Goal: Information Seeking & Learning: Learn about a topic

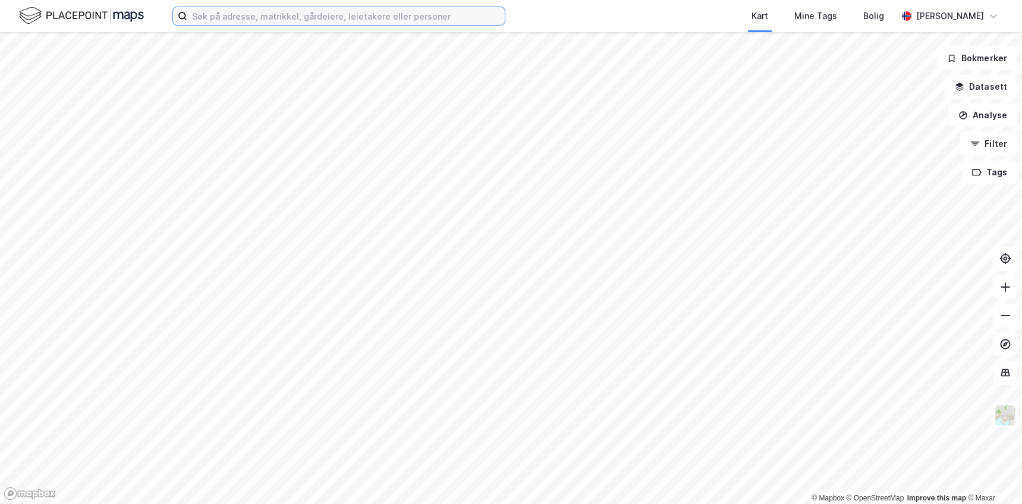
click at [322, 10] on input at bounding box center [346, 16] width 318 height 18
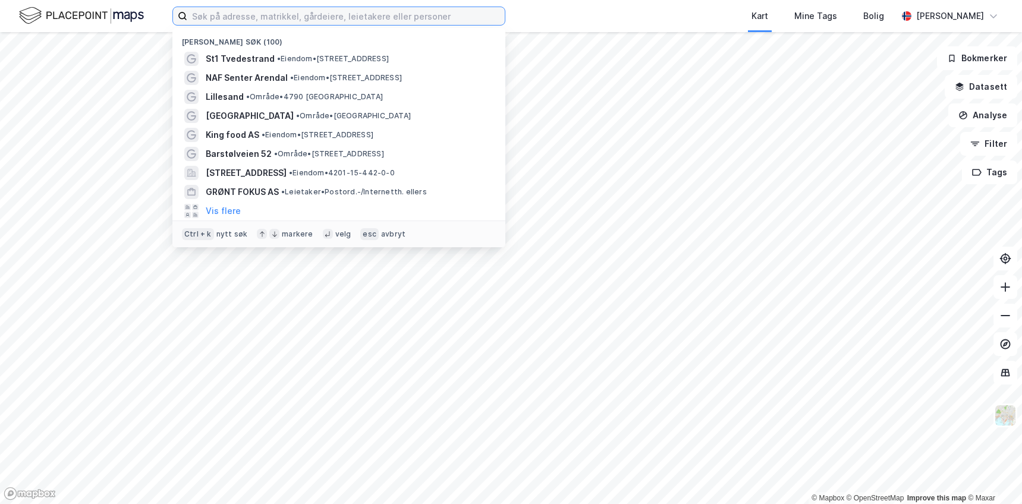
paste input "[STREET_ADDRESS]"
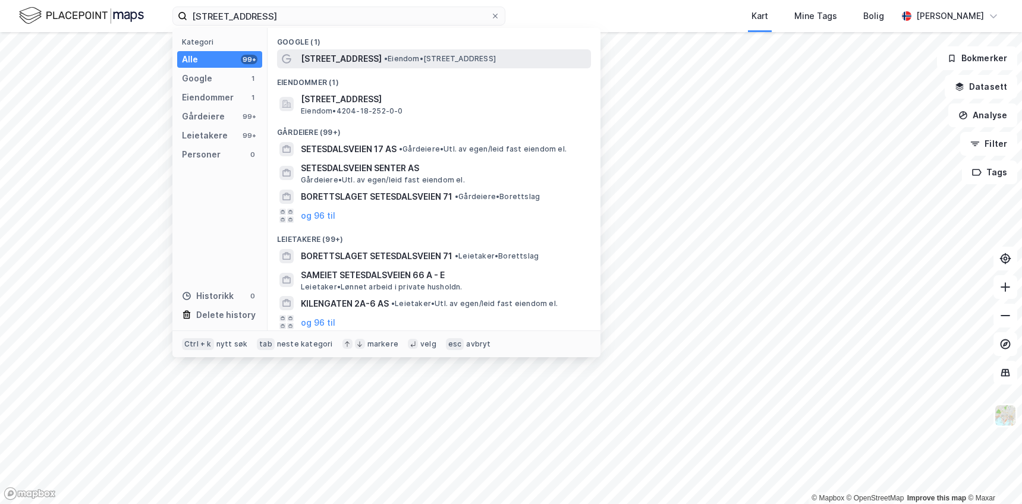
click at [428, 58] on span "• Eiendom • [STREET_ADDRESS]" at bounding box center [440, 59] width 112 height 10
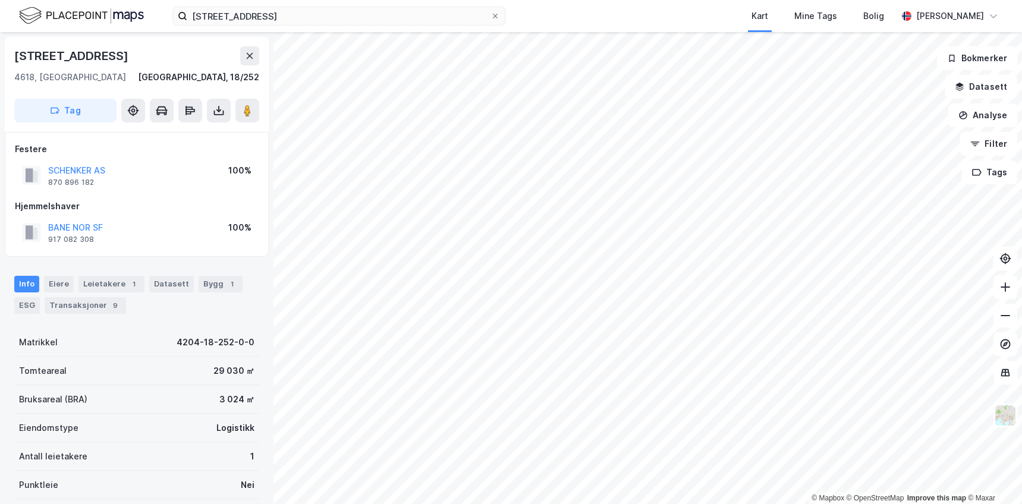
click at [177, 305] on div "Info [PERSON_NAME] 1 Datasett Bygg 1 ESG Transaksjoner 9" at bounding box center [136, 295] width 245 height 38
click at [100, 278] on div "Leietakere 1" at bounding box center [112, 284] width 66 height 17
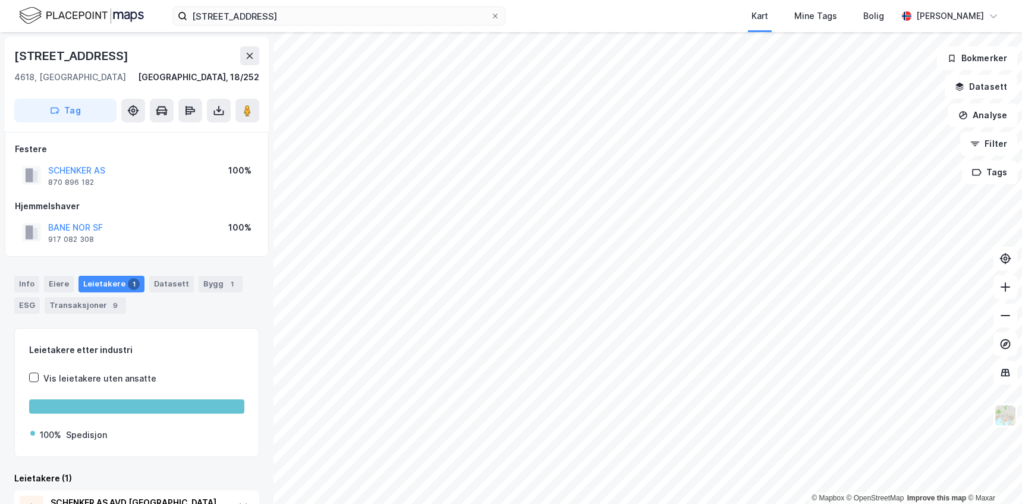
scroll to position [51, 0]
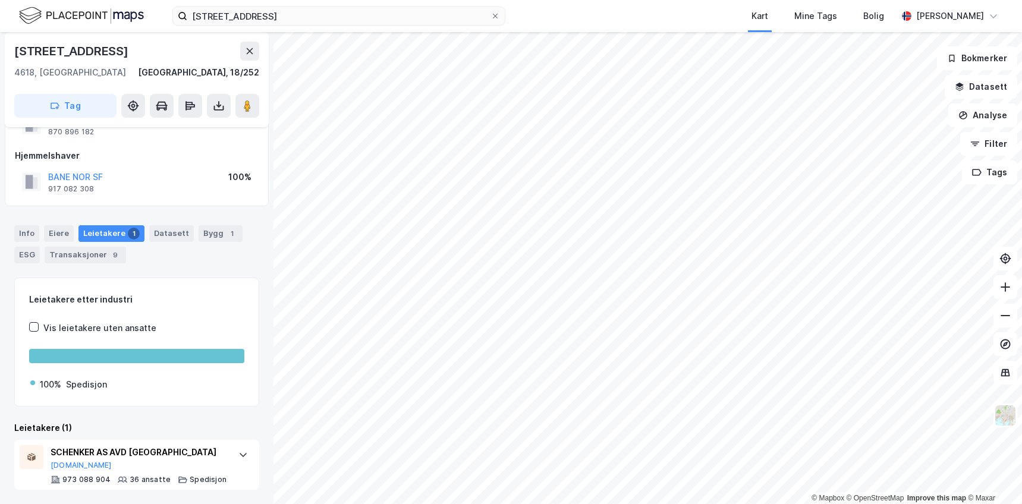
click at [134, 422] on div "Leietakere (1)" at bounding box center [136, 428] width 245 height 14
click at [92, 259] on div "Transaksjoner 9" at bounding box center [85, 255] width 81 height 17
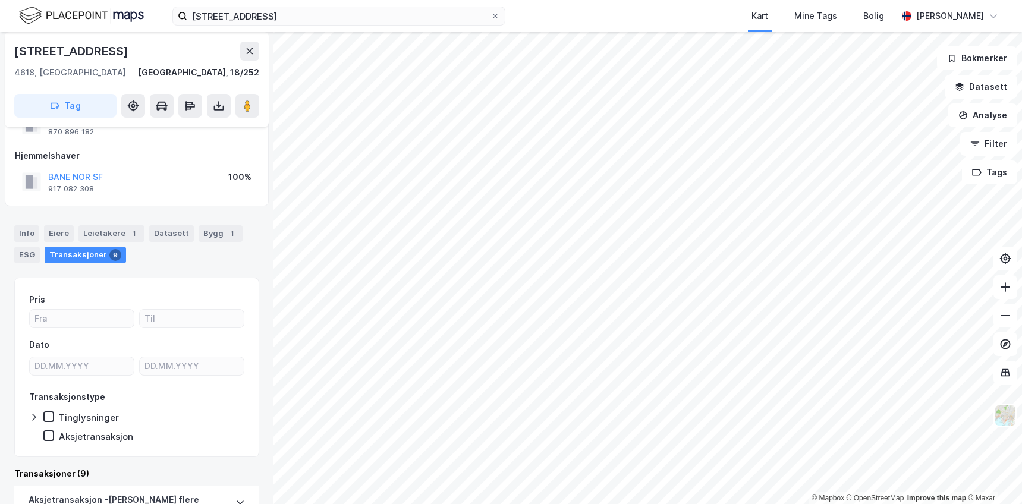
scroll to position [229, 0]
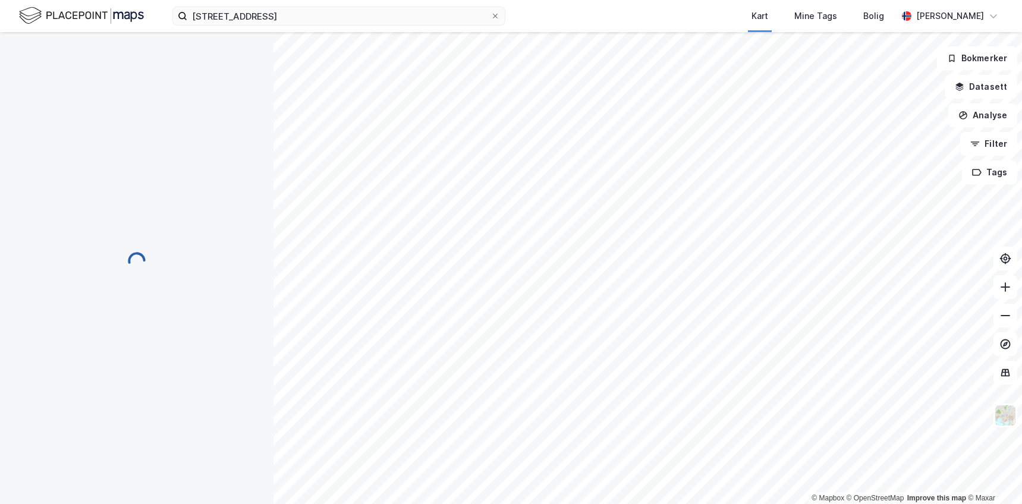
scroll to position [46, 0]
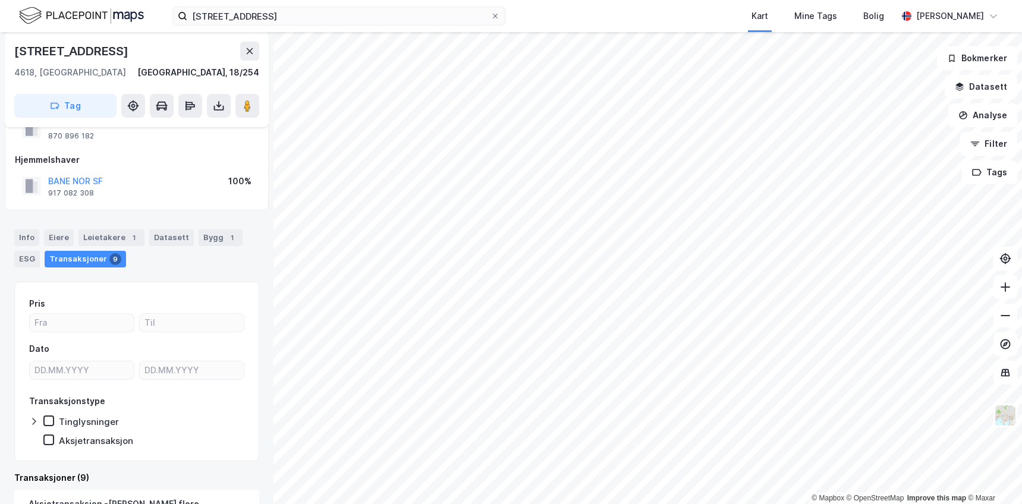
click at [156, 259] on div "Info [PERSON_NAME] 1 Datasett Bygg 1 ESG Transaksjoner 9" at bounding box center [136, 249] width 245 height 38
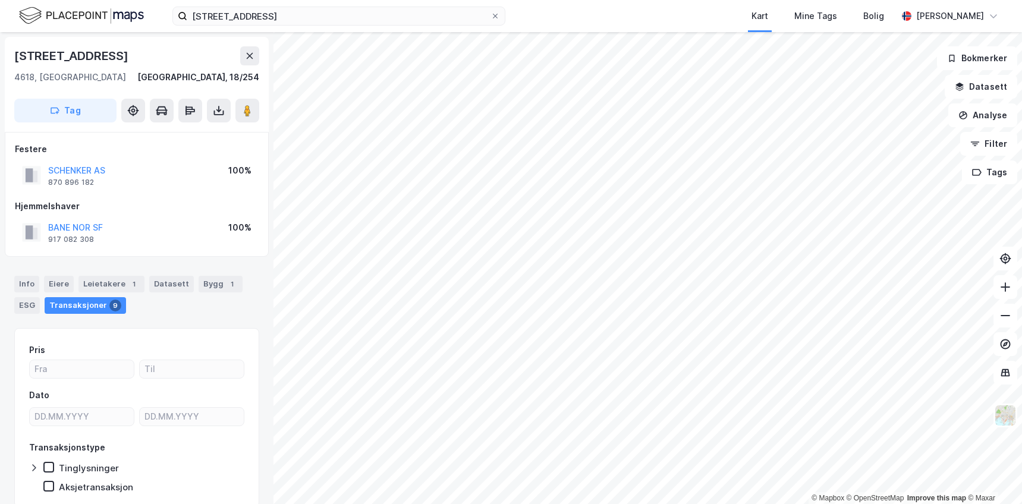
click at [157, 263] on div "Info [PERSON_NAME] 1 Datasett Bygg 1 ESG Transaksjoner 9" at bounding box center [137, 290] width 274 height 57
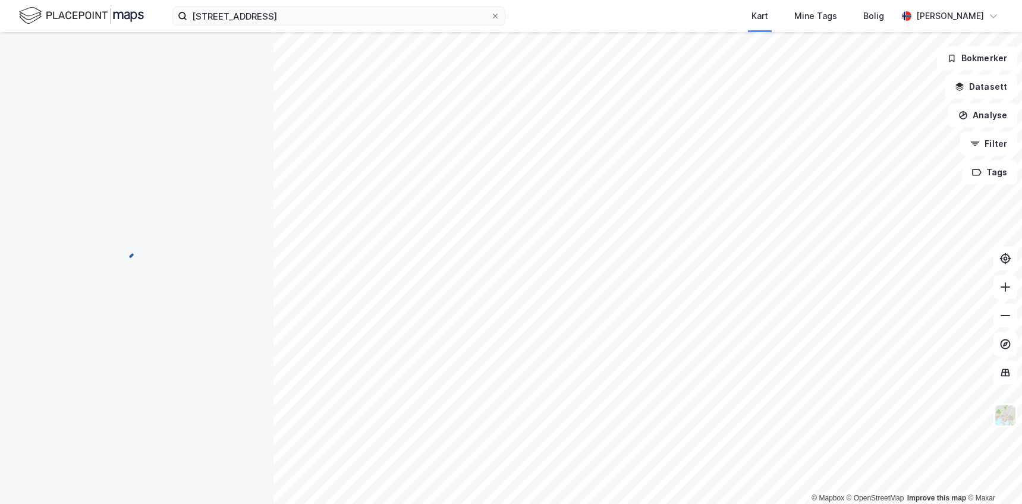
scroll to position [2, 0]
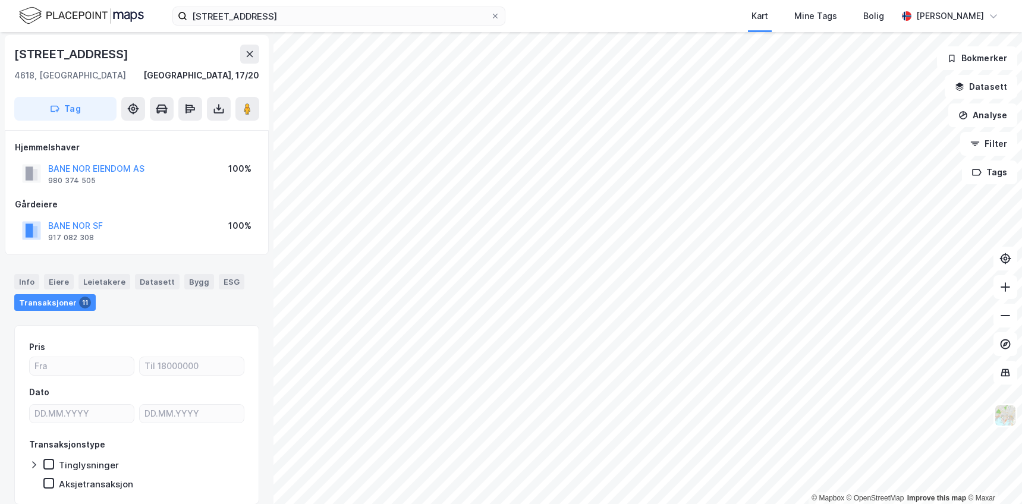
click at [186, 311] on div "Info [PERSON_NAME] Datasett Bygg ESG Transaksjoner 11" at bounding box center [137, 288] width 274 height 56
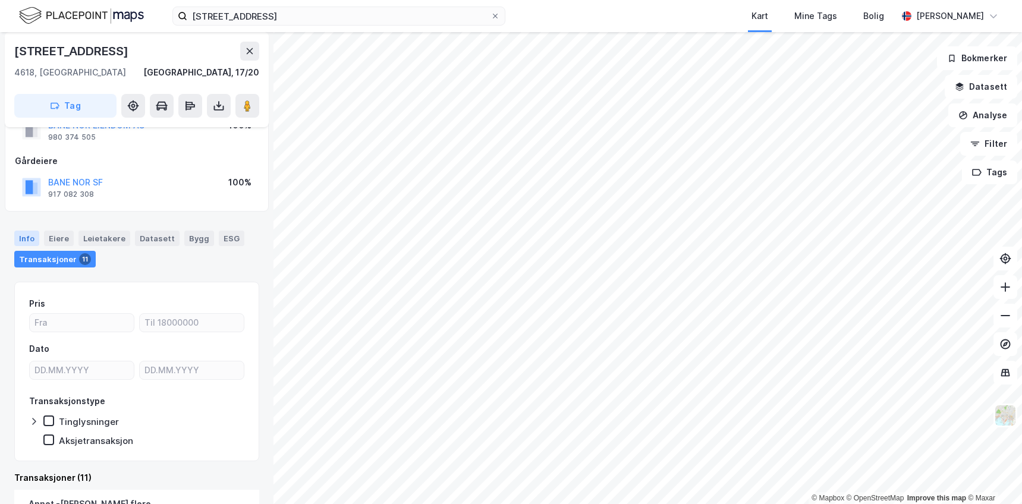
click at [33, 233] on div "Info" at bounding box center [26, 238] width 25 height 15
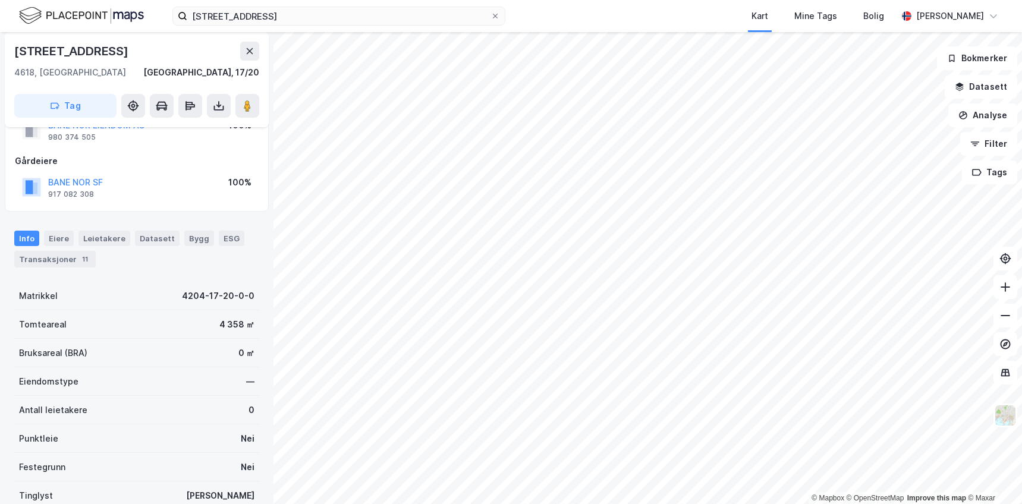
scroll to position [45, 0]
click at [164, 270] on div "Info [PERSON_NAME] Datasett Bygg ESG Transaksjoner 5" at bounding box center [137, 245] width 274 height 56
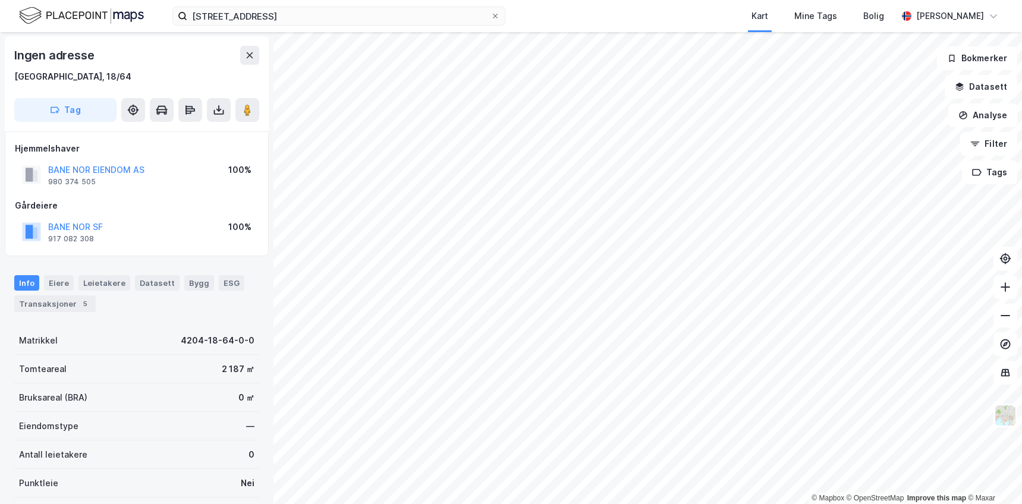
scroll to position [0, 0]
click at [164, 266] on div "Info [PERSON_NAME] Datasett Bygg ESG Transaksjoner 5" at bounding box center [137, 290] width 274 height 56
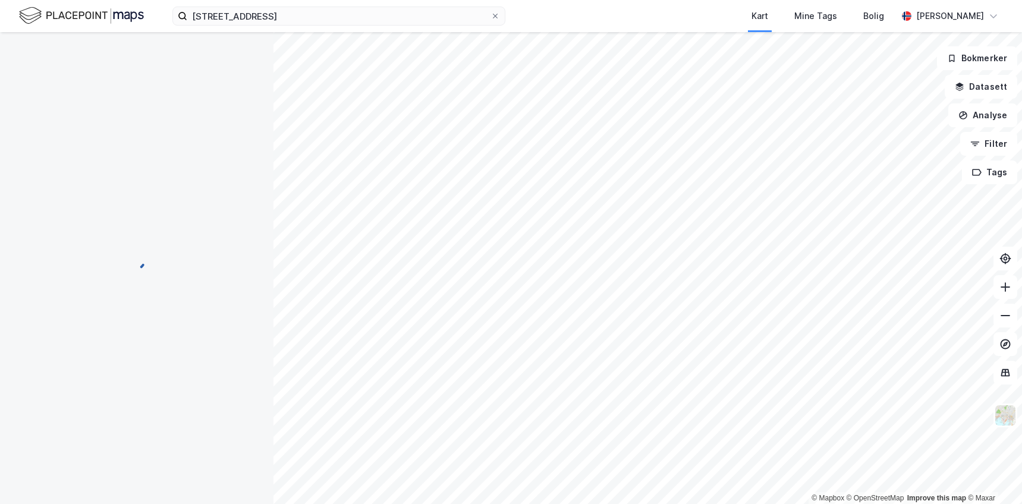
scroll to position [1, 0]
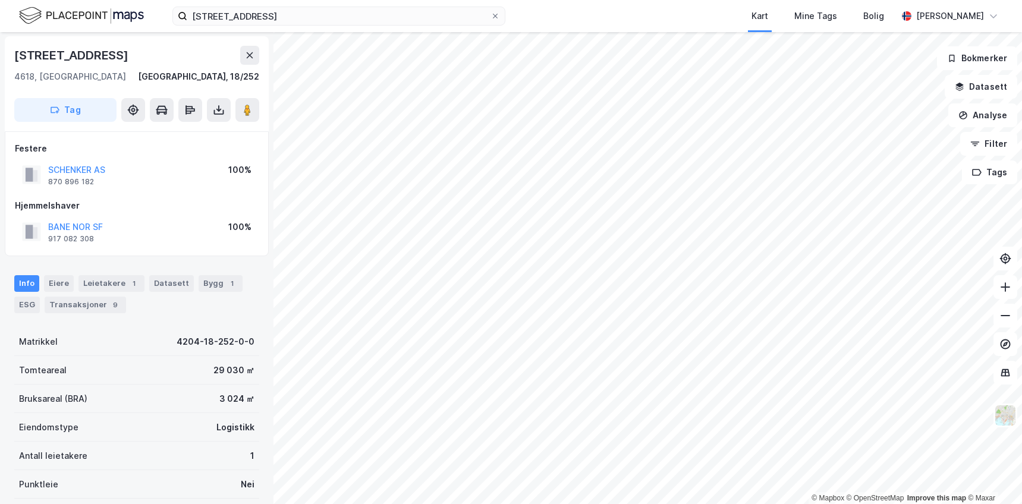
drag, startPoint x: 173, startPoint y: 319, endPoint x: 265, endPoint y: 321, distance: 91.6
click at [177, 318] on div "Info Eiere Leietakere 1 Datasett Bygg 1 ESG Transaksjoner 9 Matrikkel 4204-18-2…" at bounding box center [136, 447] width 245 height 372
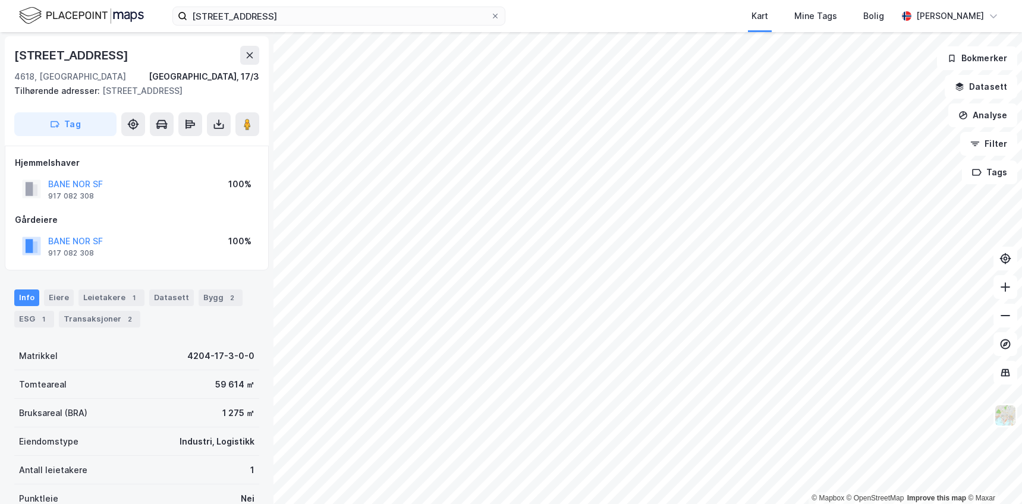
scroll to position [1, 0]
click at [108, 287] on div "[STREET_ADDRESS], 17/3 Tilhørende adresser: [STREET_ADDRESS], [STREET_ADDRESS] …" at bounding box center [137, 268] width 274 height 472
click at [118, 306] on div "Leietakere 1" at bounding box center [112, 298] width 66 height 17
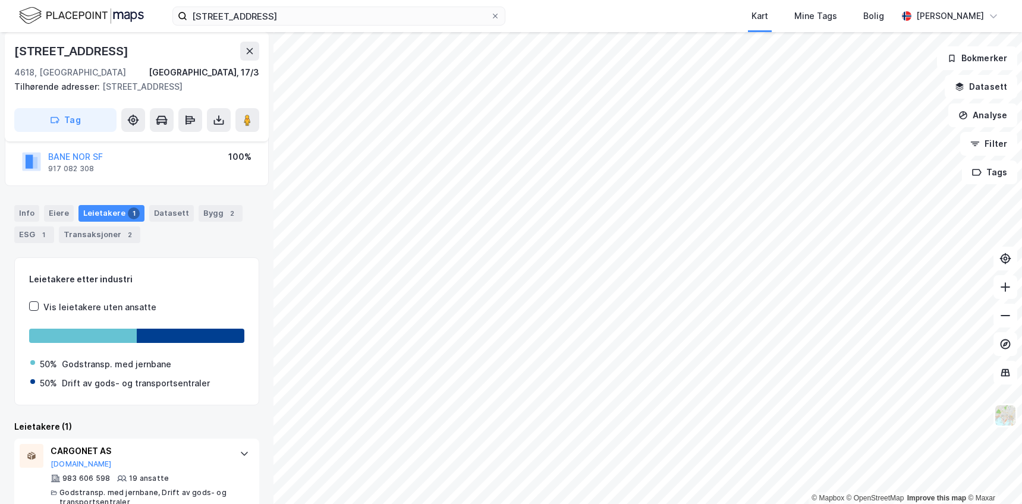
scroll to position [122, 0]
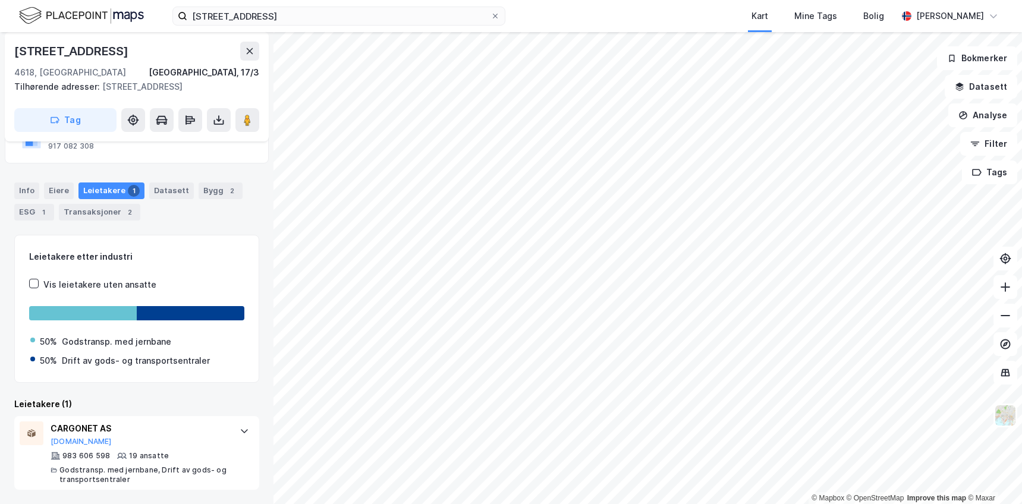
click at [152, 404] on div "Leietakere (1)" at bounding box center [136, 404] width 245 height 14
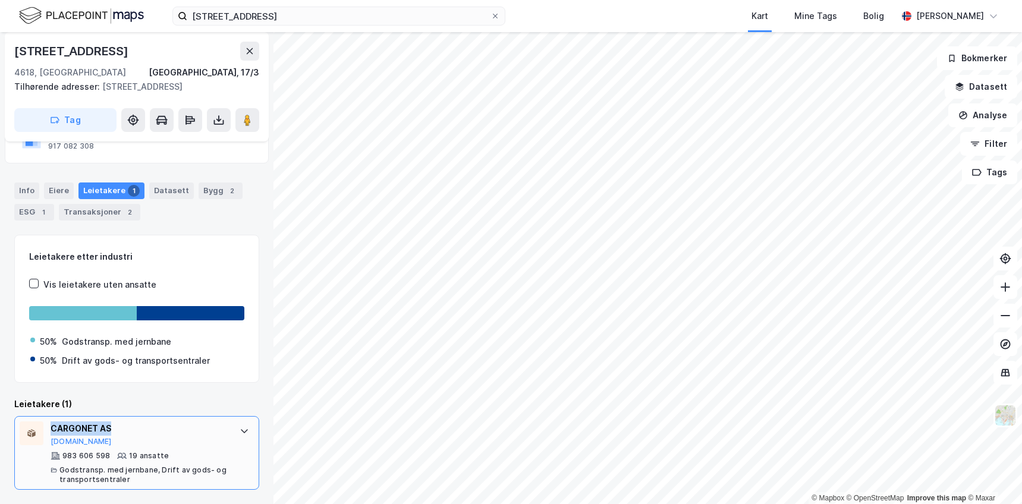
drag, startPoint x: 124, startPoint y: 430, endPoint x: 41, endPoint y: 428, distance: 83.3
click at [41, 428] on div "CARGONET AS [DOMAIN_NAME] 983 606 598 19 ansatte Godstransp. med jernbane, Drif…" at bounding box center [136, 453] width 245 height 74
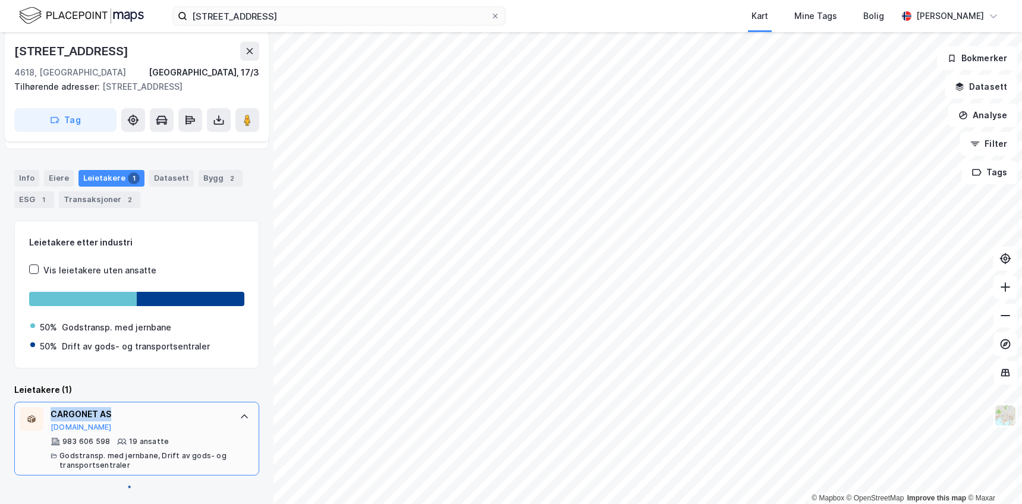
copy div "CARGONET AS"
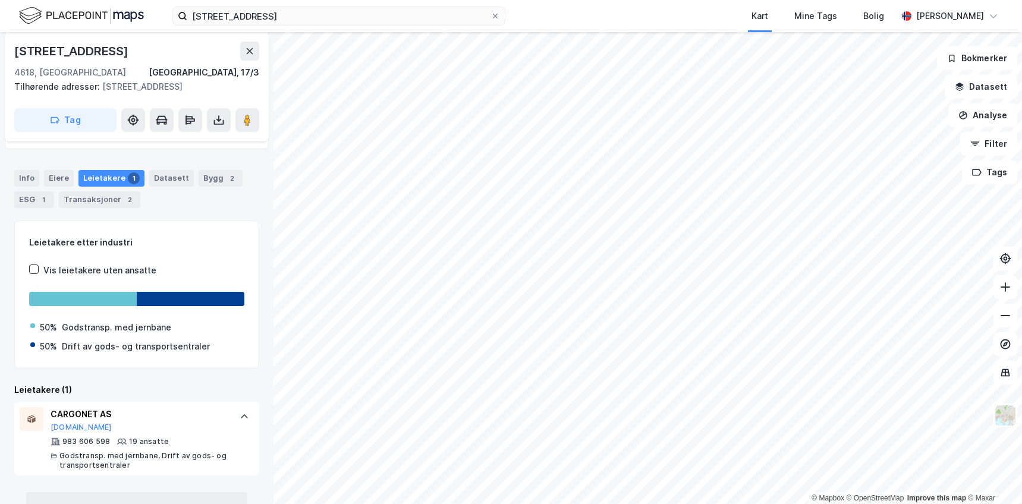
drag, startPoint x: 124, startPoint y: 405, endPoint x: 139, endPoint y: 400, distance: 15.8
click at [124, 397] on div "Leietakere (1)" at bounding box center [136, 390] width 245 height 14
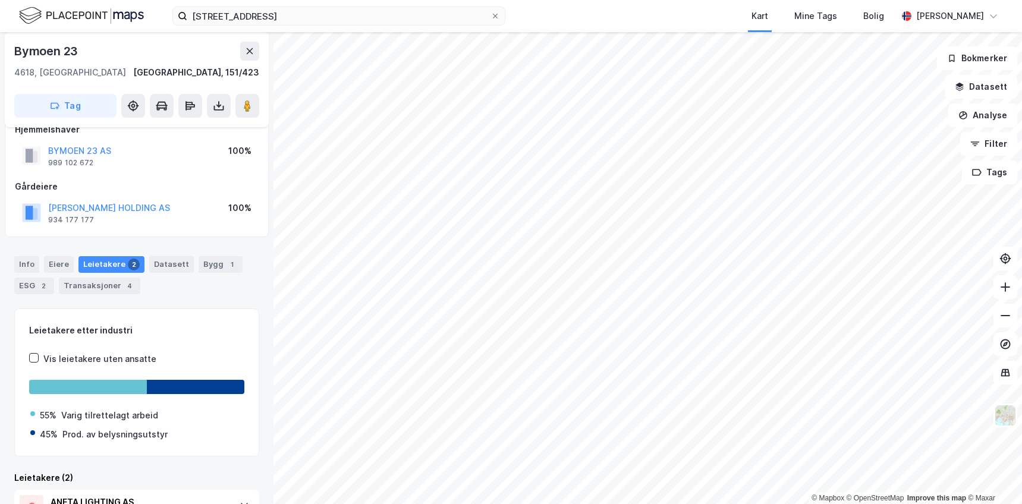
click at [202, 294] on div "Info [PERSON_NAME] 2 Datasett Bygg 1 ESG 2 Transaksjoner 4" at bounding box center [136, 275] width 245 height 38
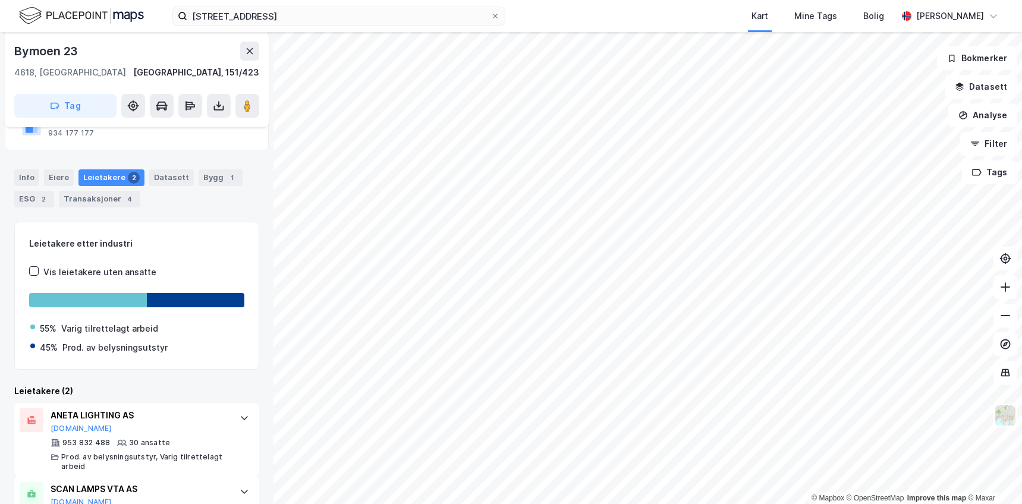
scroll to position [158, 0]
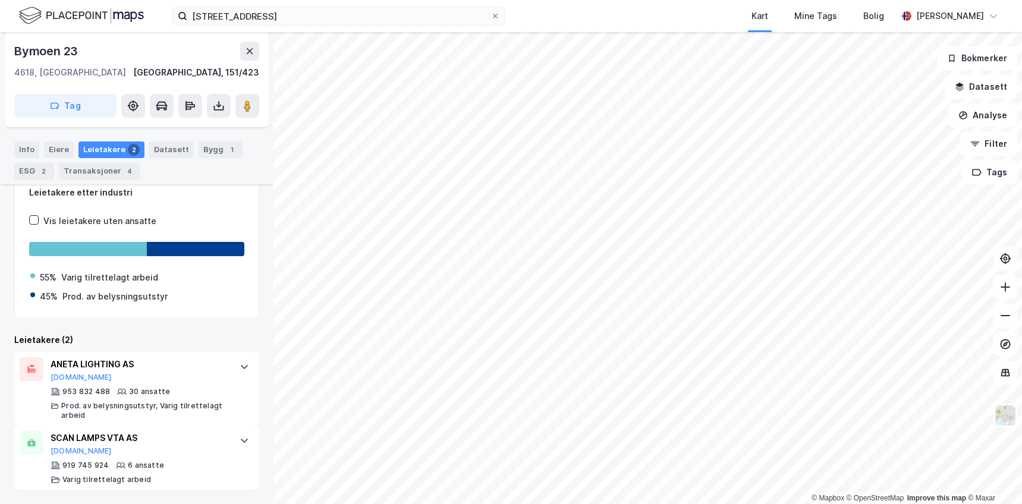
click at [169, 338] on div "Leietakere (2)" at bounding box center [136, 340] width 245 height 14
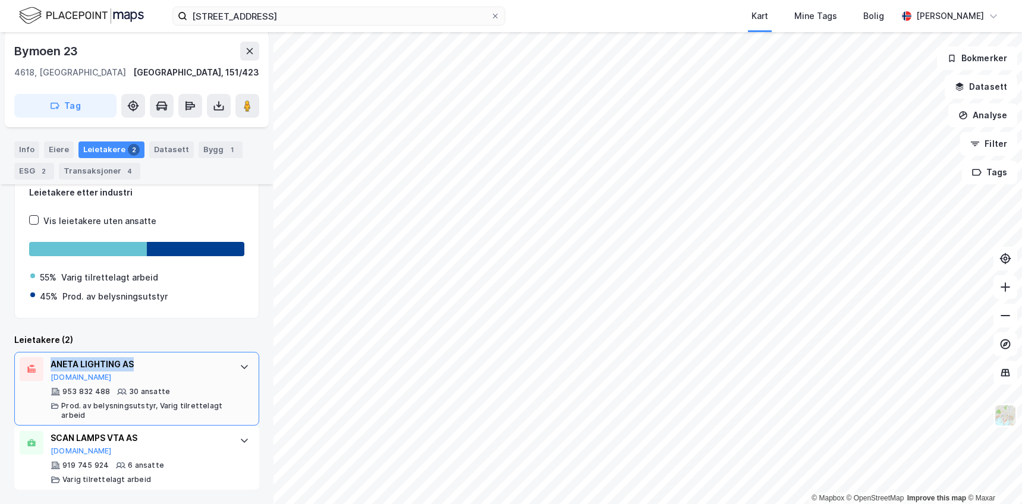
drag, startPoint x: 148, startPoint y: 364, endPoint x: 54, endPoint y: 367, distance: 94.0
click at [52, 367] on div "ANETA LIGHTING AS" at bounding box center [139, 364] width 177 height 14
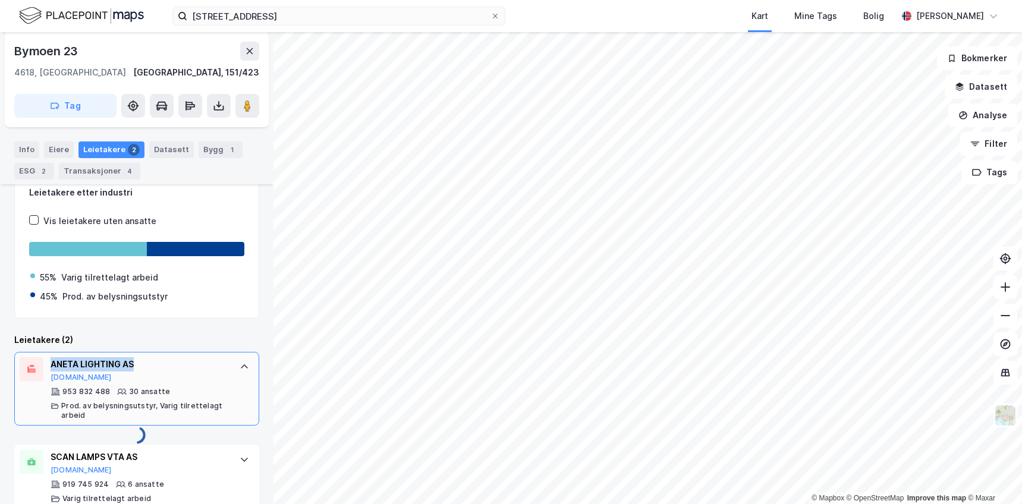
copy div "ANETA LIGHTING AS"
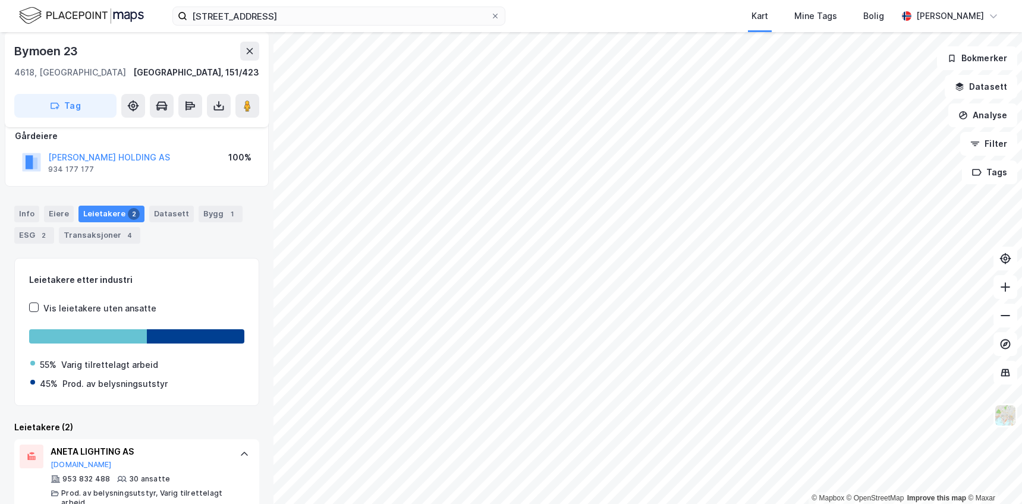
scroll to position [0, 0]
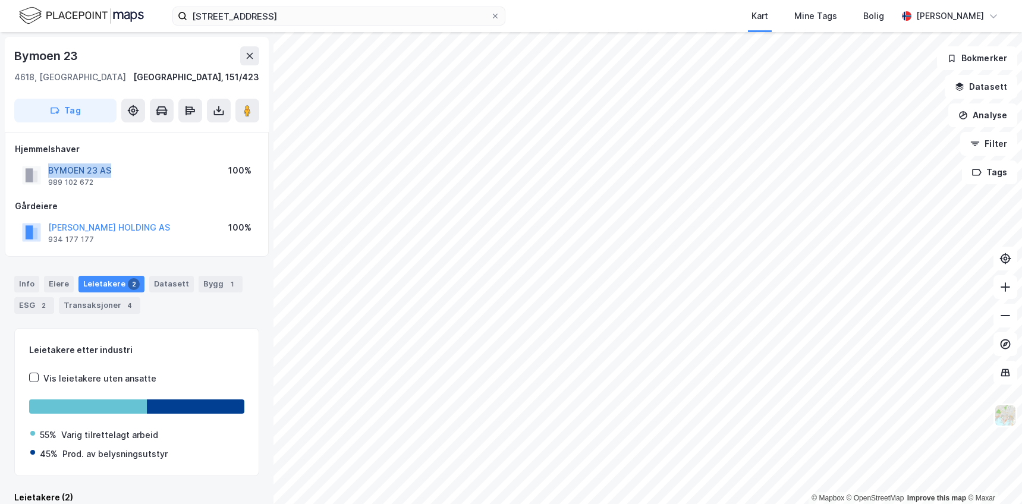
drag, startPoint x: 125, startPoint y: 173, endPoint x: 49, endPoint y: 172, distance: 75.5
click at [49, 172] on div "BYMOEN 23 AS 989 102 672 100%" at bounding box center [137, 175] width 244 height 29
copy button "BYMOEN 23 AS"
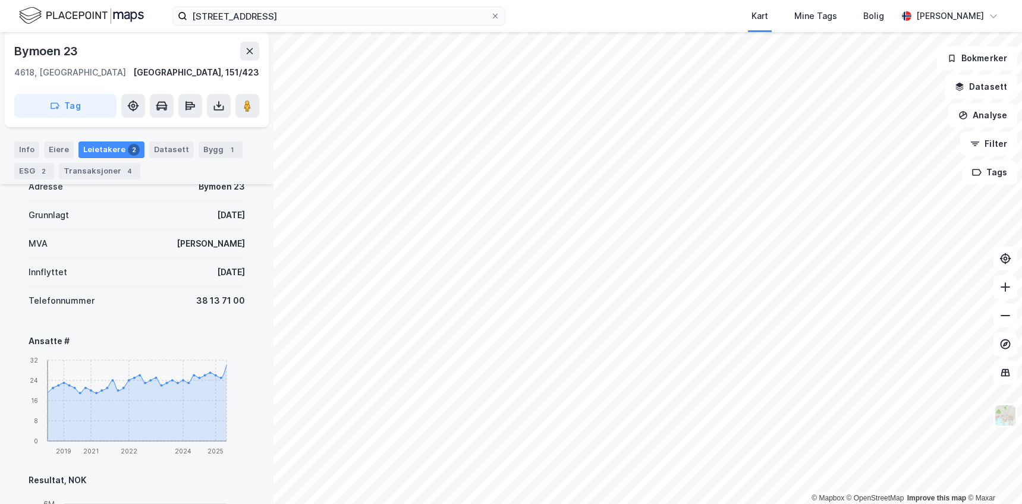
scroll to position [416, 0]
drag, startPoint x: 170, startPoint y: 277, endPoint x: 243, endPoint y: 279, distance: 72.6
click at [243, 279] on div "Adresse Bymoen 23 Grunnlagt [DATE] MVA Ja Innflyttet [DATE] Telefonnummer [PHON…" at bounding box center [136, 484] width 245 height 635
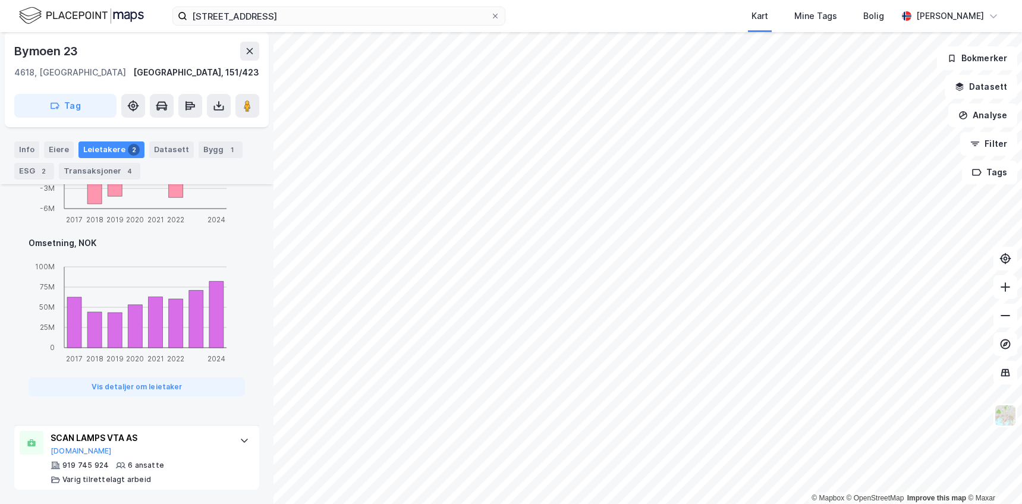
click at [163, 456] on div "SCAN LAMPS VTA AS [DOMAIN_NAME] 919 745 924 6 ansatte [PERSON_NAME] tilrettelag…" at bounding box center [139, 458] width 177 height 54
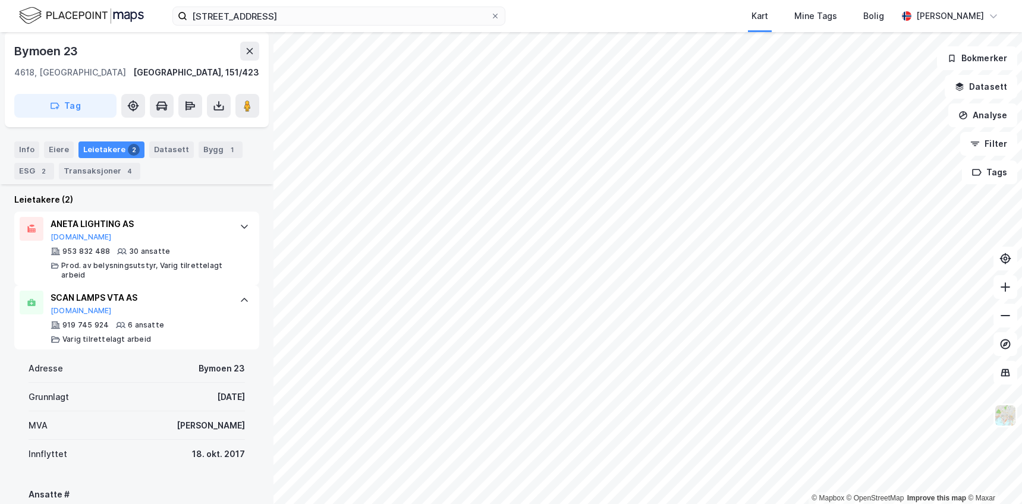
scroll to position [474, 0]
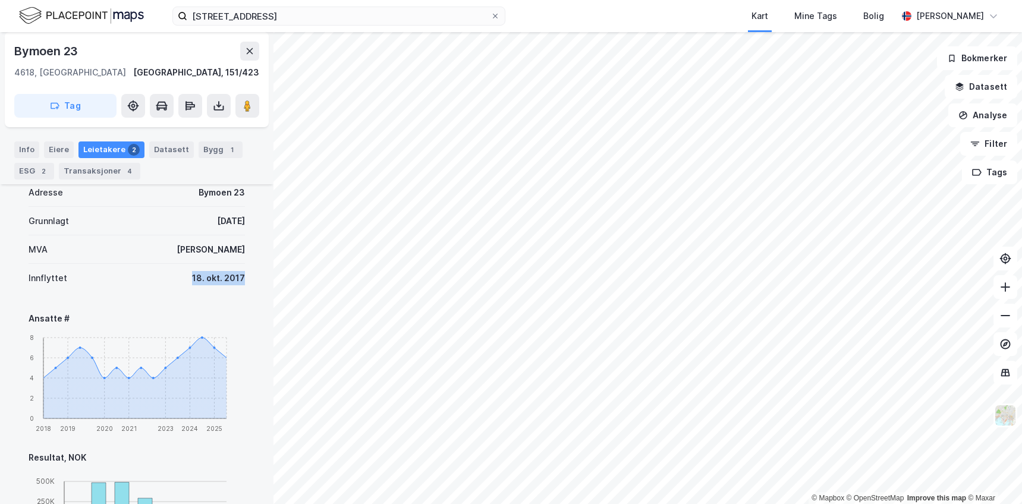
drag, startPoint x: 240, startPoint y: 280, endPoint x: 178, endPoint y: 279, distance: 61.9
click at [178, 279] on div "Adresse Bymoen 23 Grunnlagt [DATE] MVA Ja Innflyttet [DATE] Ansatte # 2018 2019…" at bounding box center [136, 477] width 245 height 606
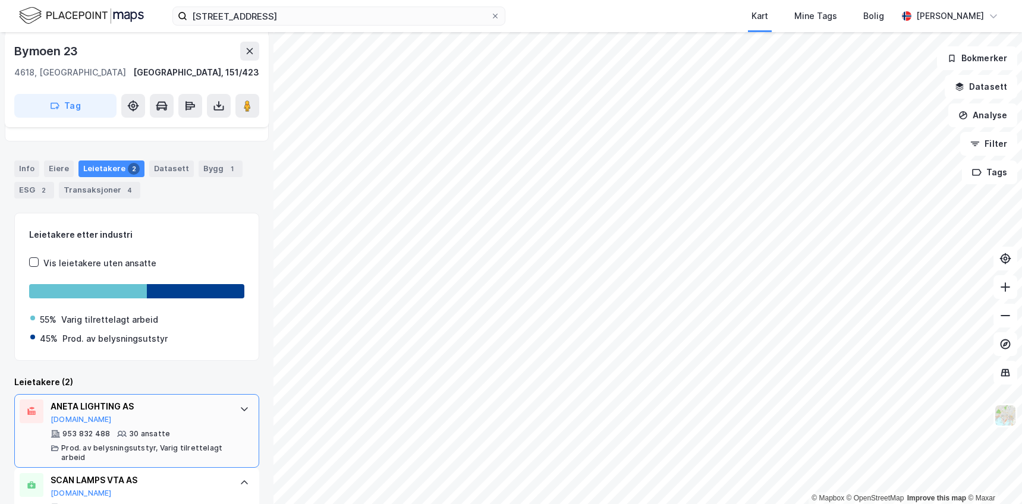
scroll to position [0, 0]
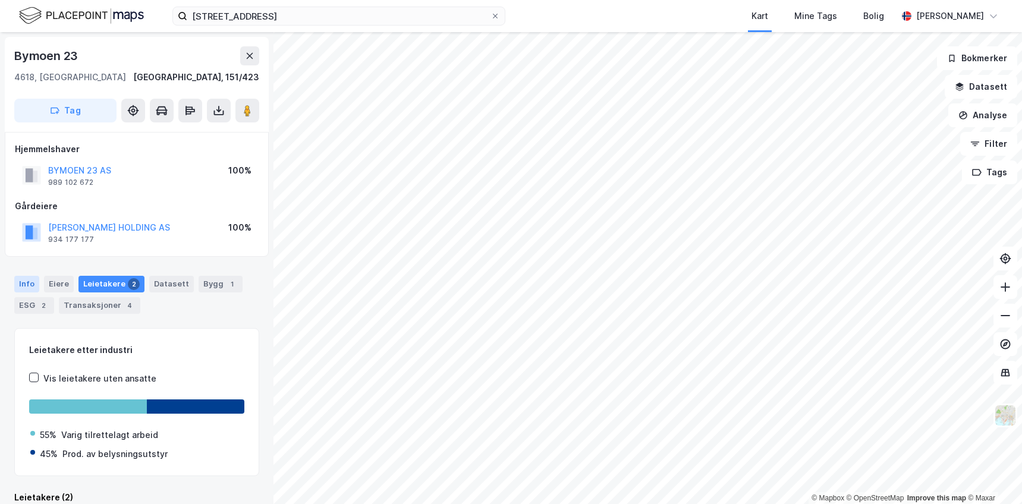
click at [15, 277] on div "Info" at bounding box center [26, 284] width 25 height 17
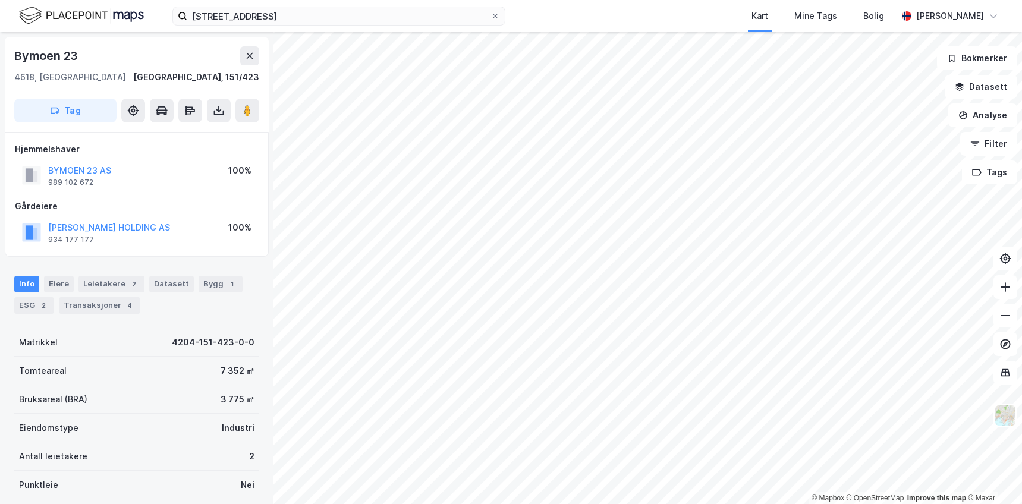
click at [196, 316] on div "Info [PERSON_NAME] 2 Datasett Bygg 1 ESG 2 Transaksjoner 4" at bounding box center [137, 290] width 274 height 57
click at [248, 401] on div "Bruksareal (BRA) 3 775 ㎡" at bounding box center [136, 399] width 245 height 29
click at [247, 400] on div "Bruksareal (BRA) 3 775 ㎡" at bounding box center [136, 399] width 245 height 29
drag, startPoint x: 247, startPoint y: 400, endPoint x: 187, endPoint y: 393, distance: 59.9
click at [187, 393] on div "Bruksareal (BRA) 3 775 ㎡" at bounding box center [136, 399] width 245 height 29
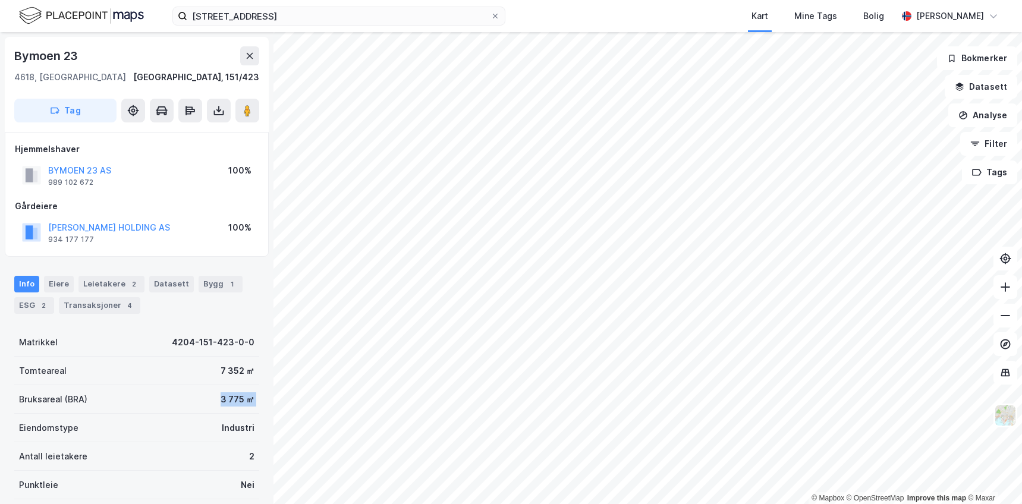
click at [187, 393] on div "Bruksareal (BRA) 3 775 ㎡" at bounding box center [136, 399] width 245 height 29
click at [183, 309] on div "Info [PERSON_NAME] 2 Datasett Bygg 1 ESG 2 Transaksjoner 4" at bounding box center [136, 295] width 245 height 38
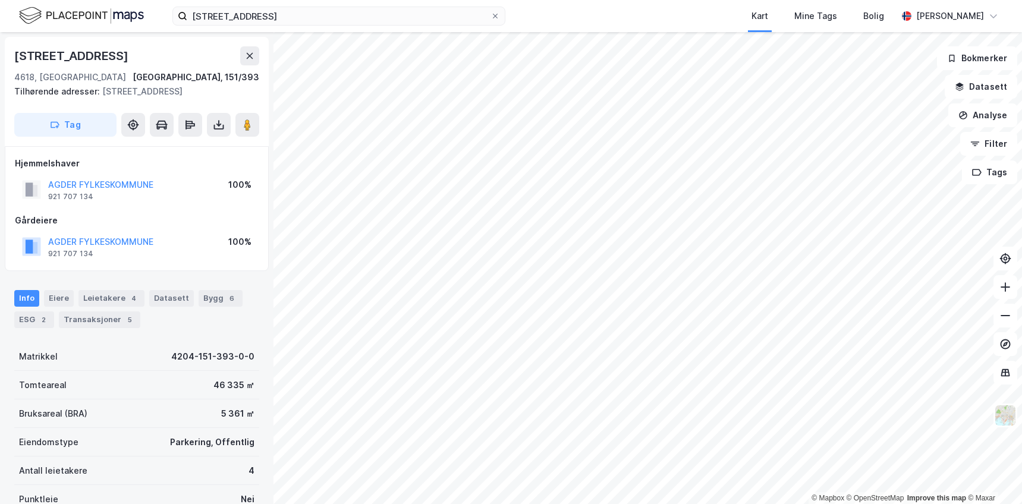
scroll to position [1, 0]
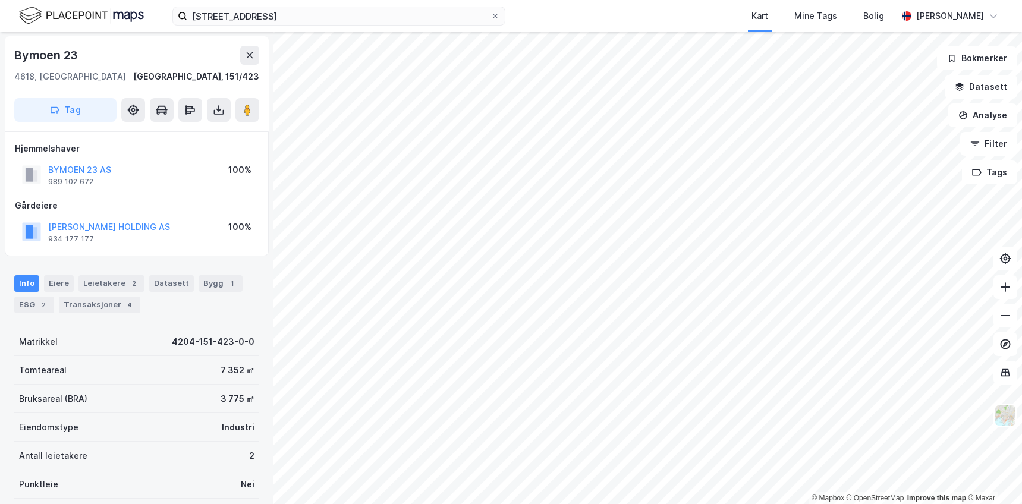
scroll to position [1, 0]
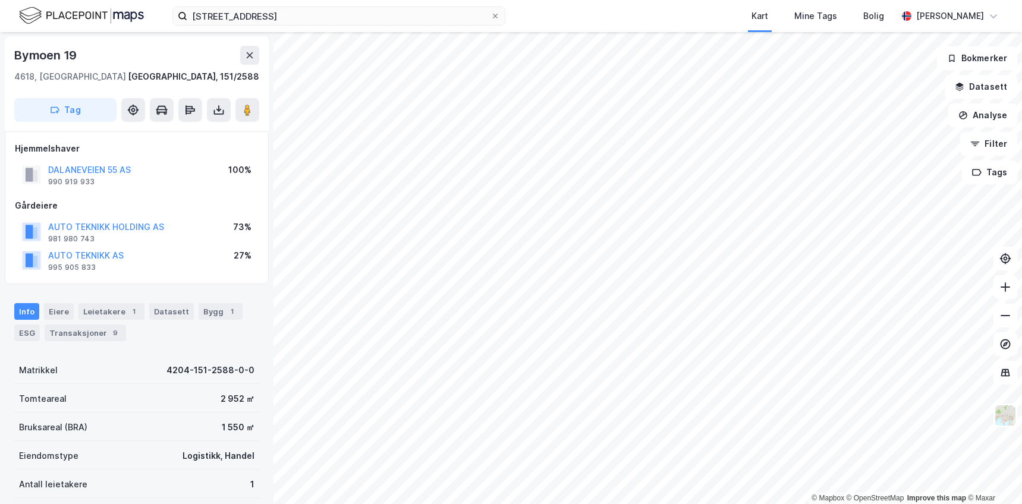
click at [195, 282] on div "Hjemmelshaver DALANEVEIEN 55 AS 990 919 933 100% Gårdeiere AUTO TEKNIKK HOLDING…" at bounding box center [137, 207] width 264 height 153
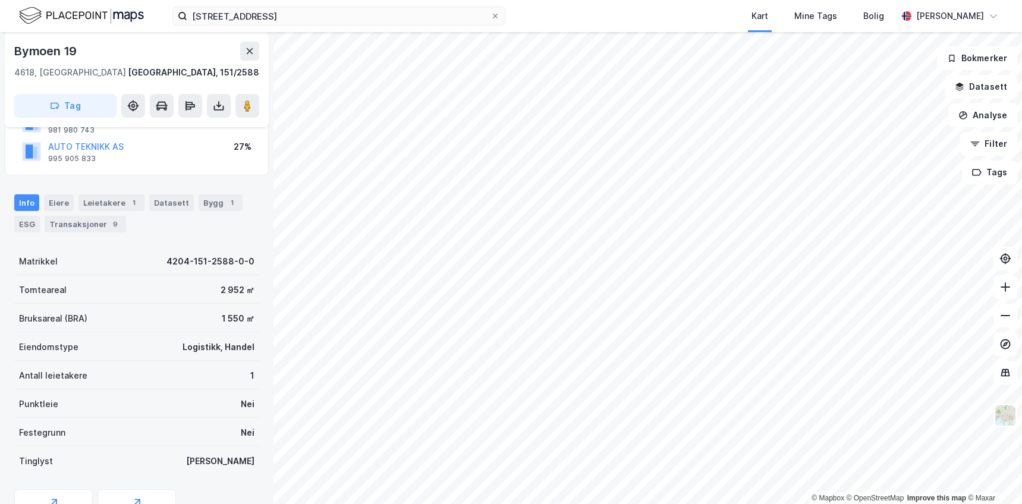
scroll to position [120, 0]
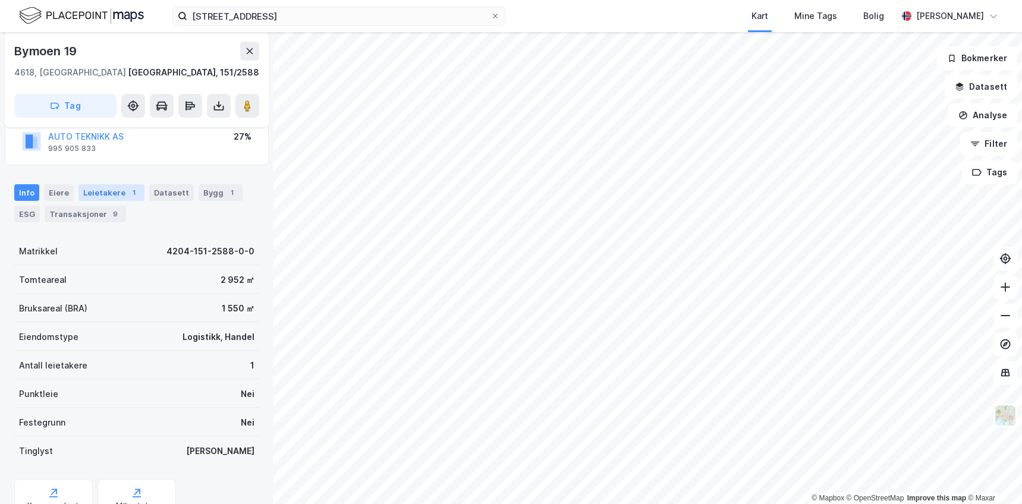
click at [123, 189] on div "Leietakere 1" at bounding box center [112, 192] width 66 height 17
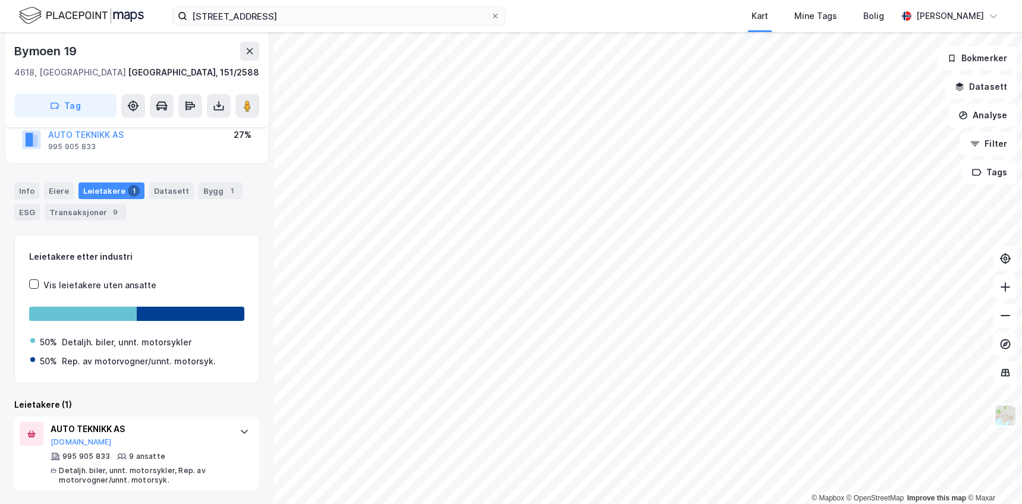
scroll to position [122, 0]
click at [158, 396] on div "Leietakere etter industri Vis leietakere uten ansatte 50% Detaljh. biler, unnt.…" at bounding box center [136, 362] width 245 height 256
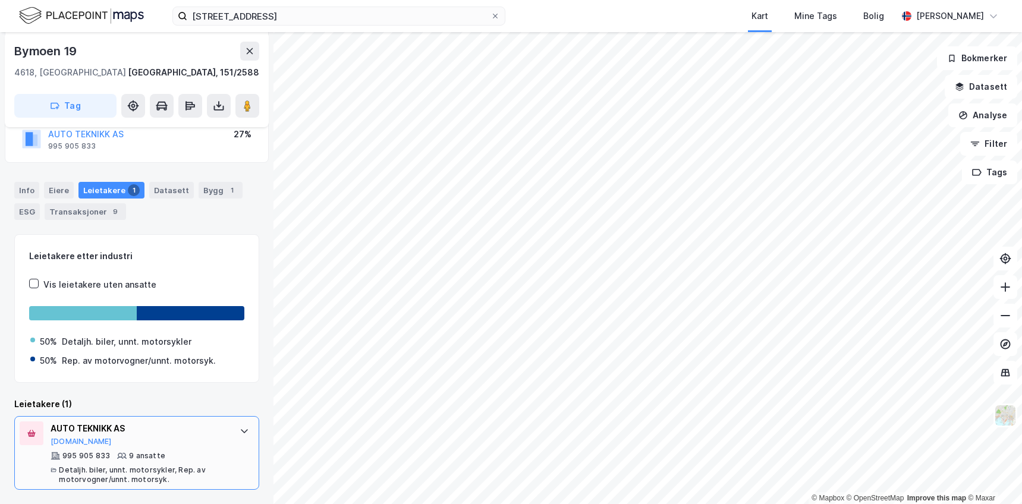
click at [175, 436] on div "AUTO TEKNIKK AS" at bounding box center [139, 429] width 177 height 14
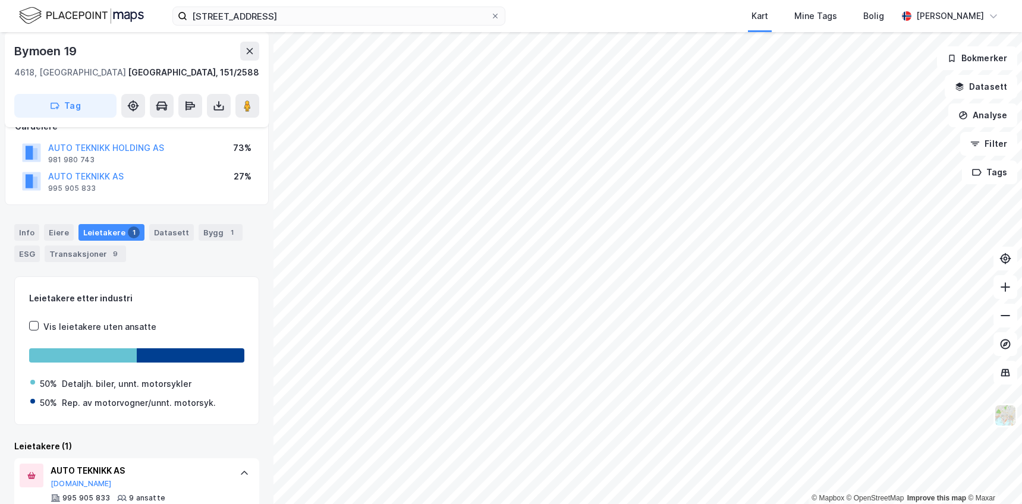
scroll to position [0, 0]
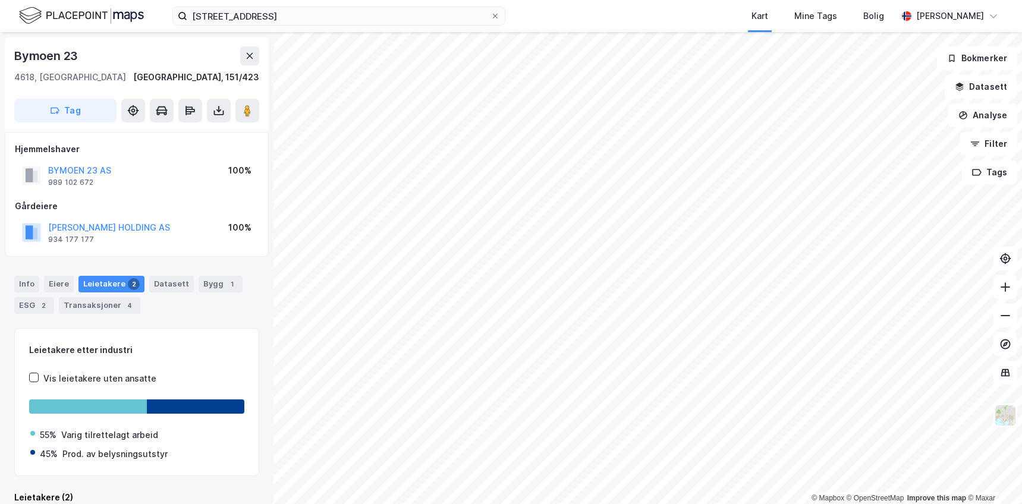
scroll to position [1, 0]
click at [585, 285] on div "© Mapbox © OpenStreetMap Improve this map © Maxar [STREET_ADDRESS][GEOGRAPHIC_D…" at bounding box center [511, 268] width 1022 height 472
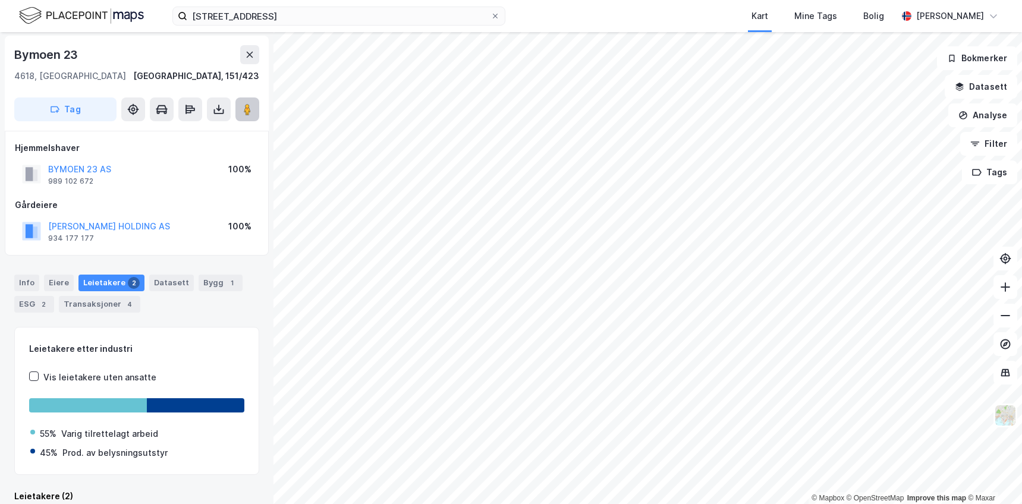
click at [249, 117] on button at bounding box center [248, 110] width 24 height 24
click at [156, 313] on div "Info [PERSON_NAME] 2 Datasett Bygg 1 ESG 2 Transaksjoner 4" at bounding box center [137, 289] width 274 height 57
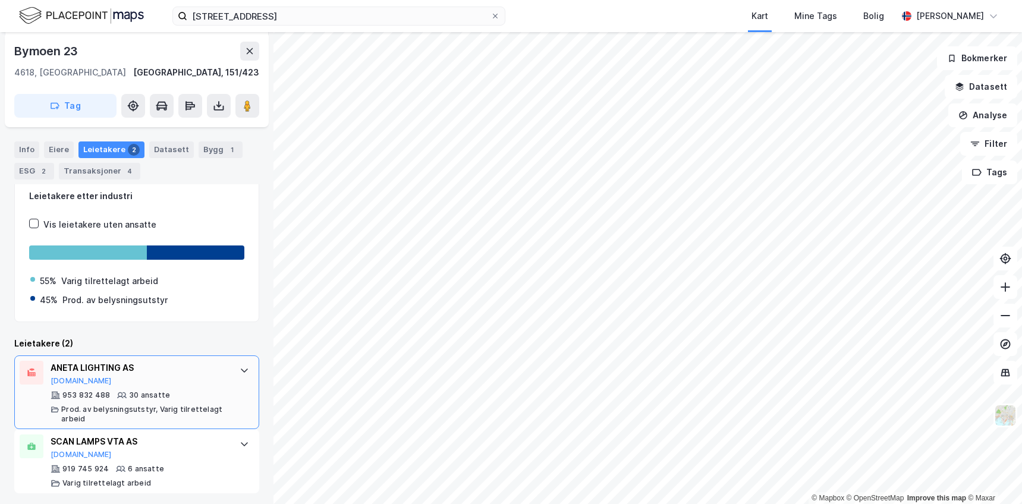
scroll to position [158, 0]
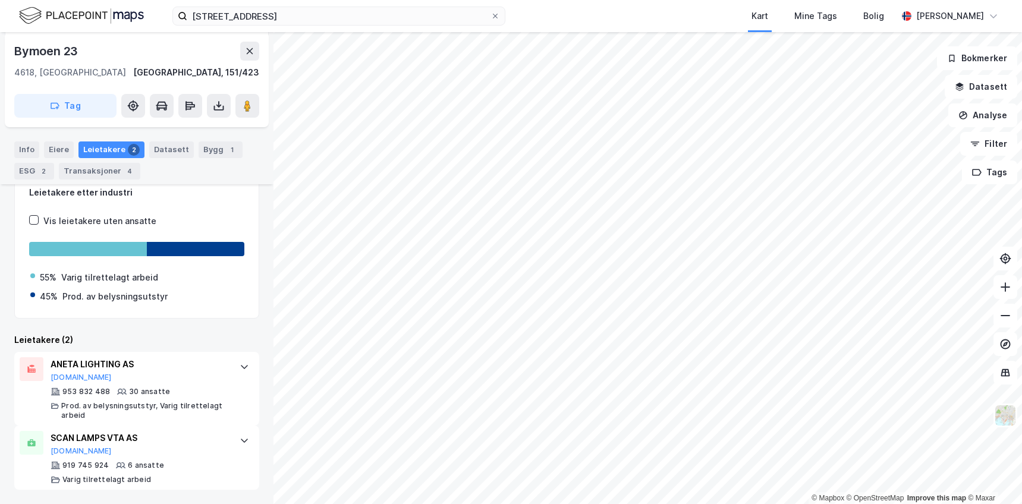
click at [169, 322] on div "Leietakere etter industri Vis leietakere uten ansatte 55% Varig tilrettelagt ar…" at bounding box center [136, 331] width 245 height 320
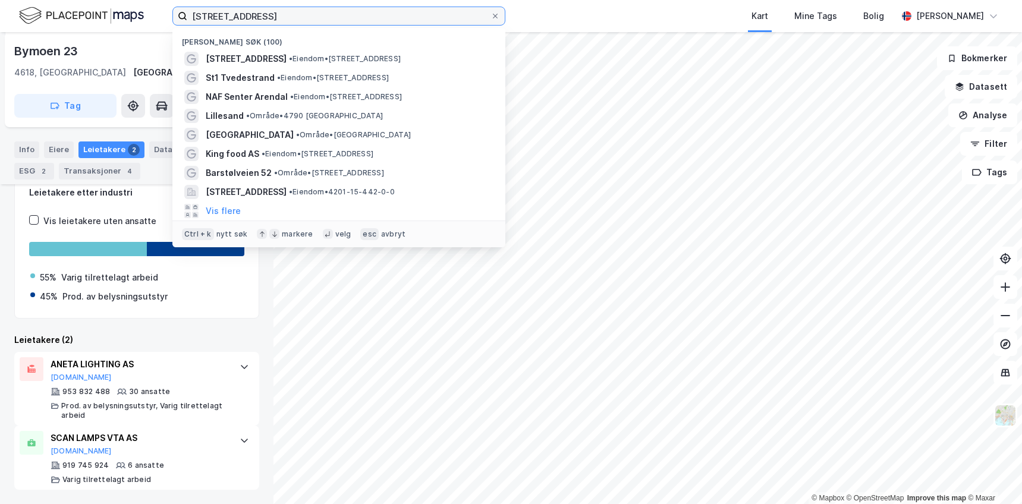
click at [372, 15] on input "[STREET_ADDRESS]" at bounding box center [338, 16] width 303 height 18
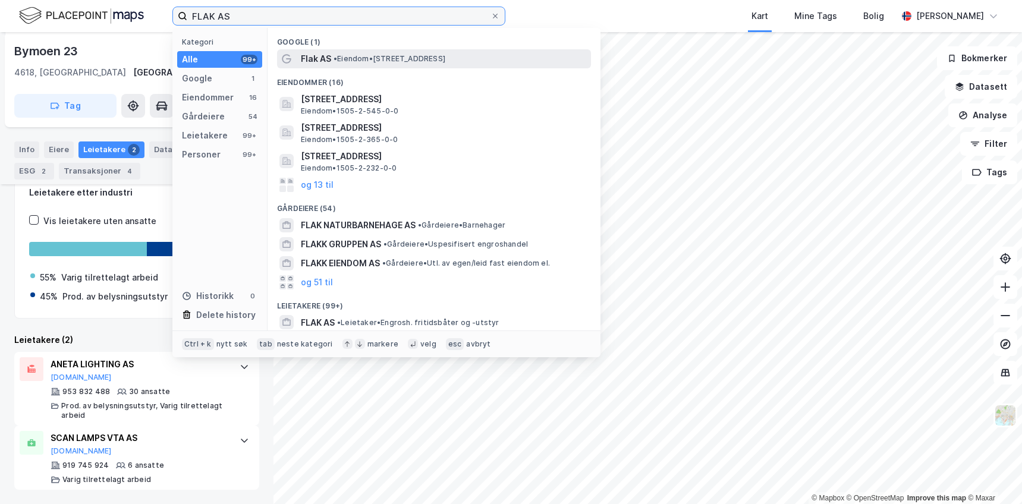
type input "FLAK AS"
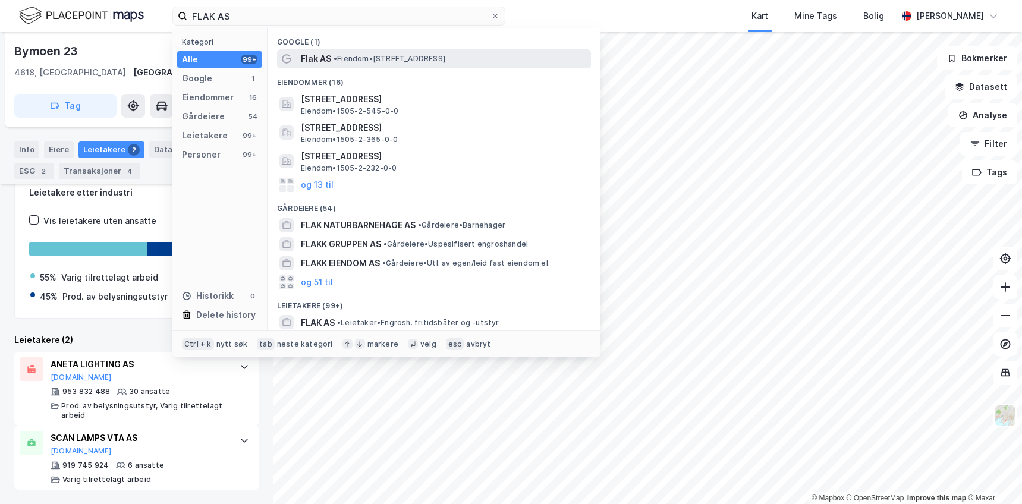
click at [374, 61] on span "• Eiendom • [STREET_ADDRESS]" at bounding box center [390, 59] width 112 height 10
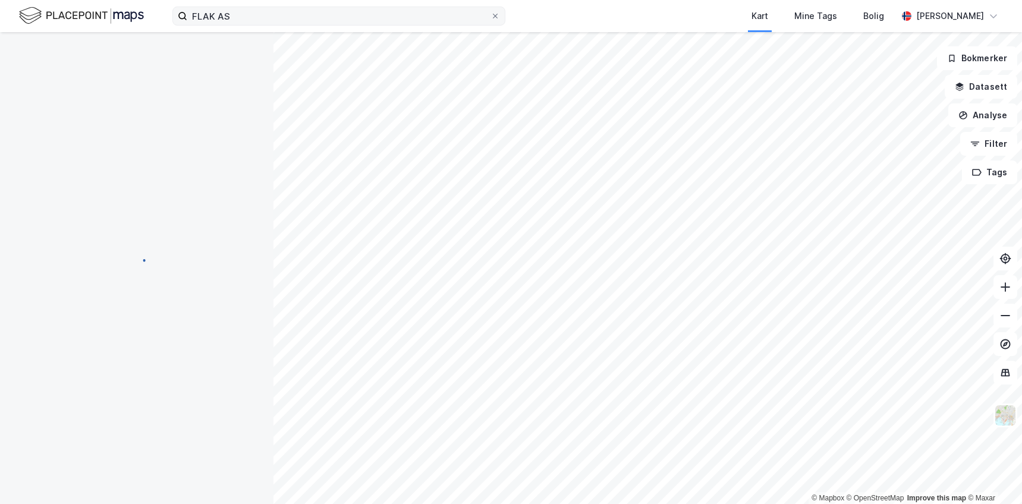
scroll to position [1, 0]
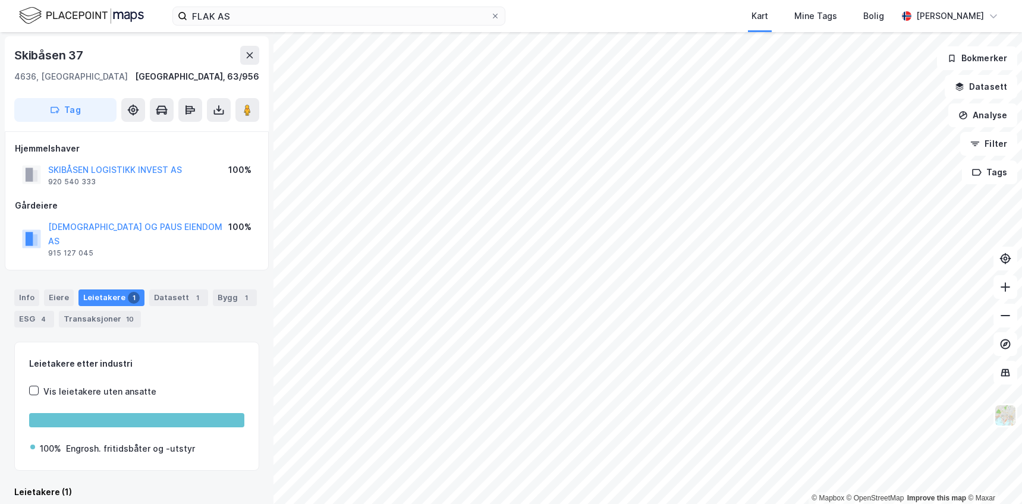
click at [170, 193] on div "Hjemmelshaver SKIBÅSEN LOGISTIKK INVEST AS 920 540 333 100% Gårdeiere PAUS OG P…" at bounding box center [137, 201] width 244 height 119
click at [174, 275] on div "Info [PERSON_NAME] 1 Datasett 1 Bygg 1 ESG 4 Transaksjoner 10" at bounding box center [137, 303] width 274 height 57
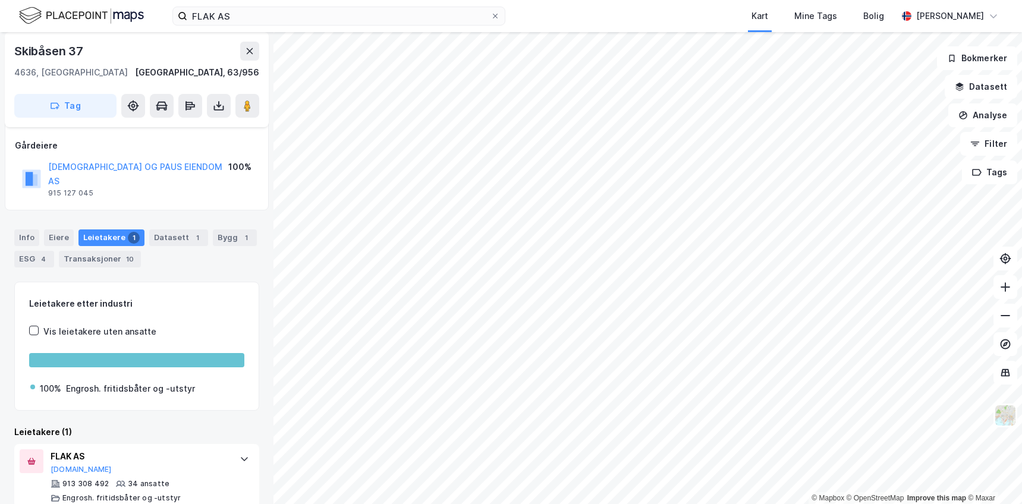
scroll to position [65, 0]
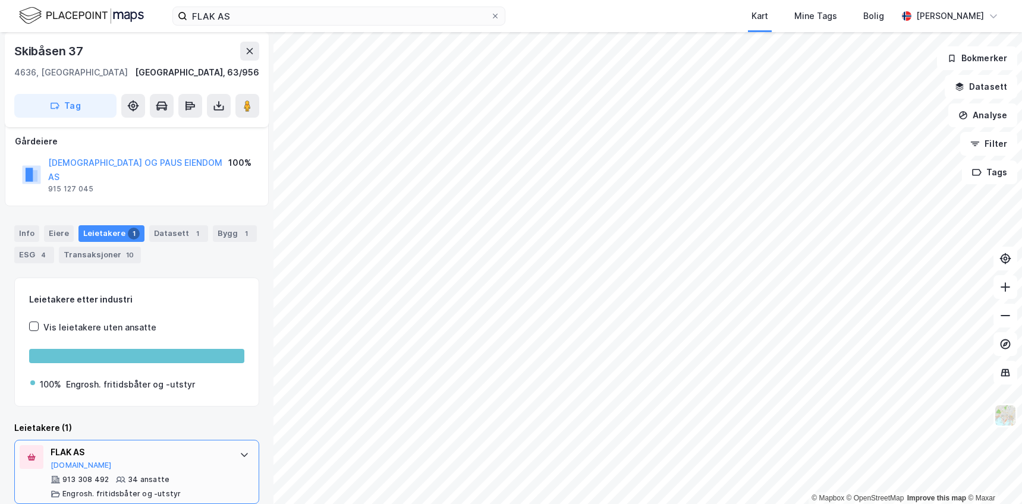
click at [153, 453] on div "FLAK AS [DOMAIN_NAME]" at bounding box center [139, 457] width 177 height 25
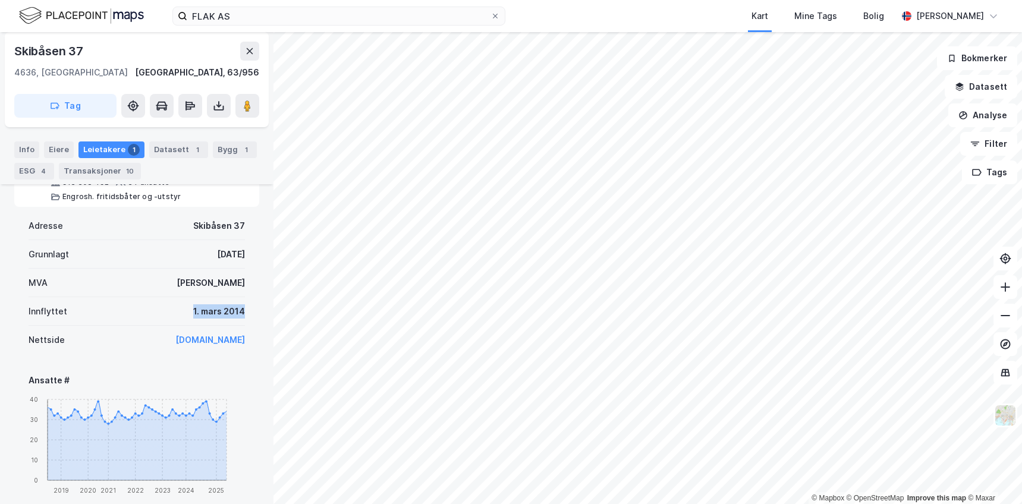
drag, startPoint x: 177, startPoint y: 293, endPoint x: 248, endPoint y: 292, distance: 71.4
drag, startPoint x: 245, startPoint y: 292, endPoint x: 180, endPoint y: 294, distance: 64.9
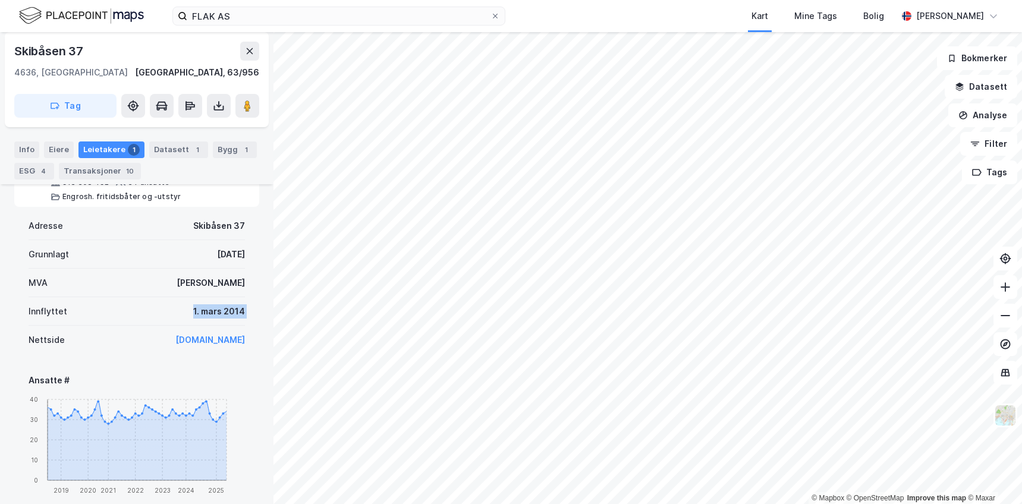
click at [180, 297] on div "Innflyttet [DATE]" at bounding box center [137, 311] width 217 height 29
drag, startPoint x: 239, startPoint y: 300, endPoint x: 189, endPoint y: 292, distance: 50.6
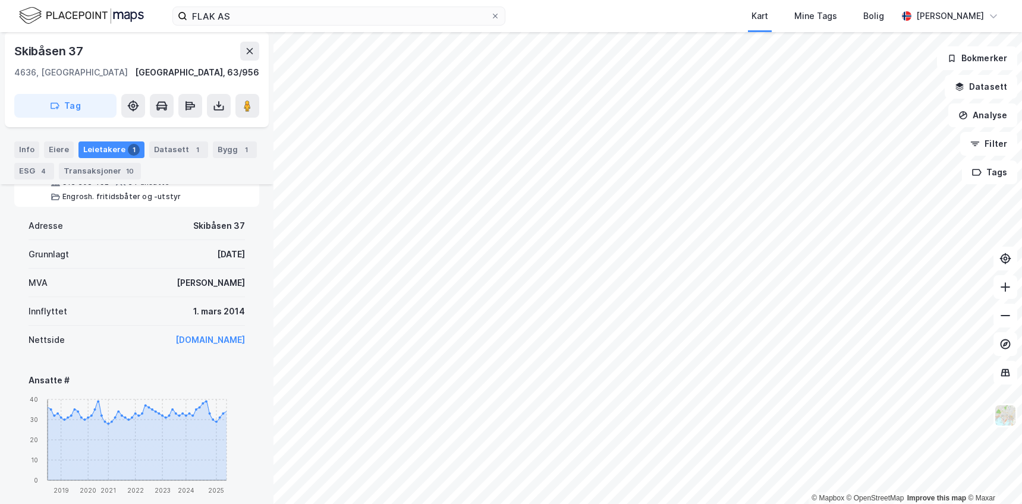
click at [174, 279] on div "MVA Ja" at bounding box center [137, 283] width 217 height 29
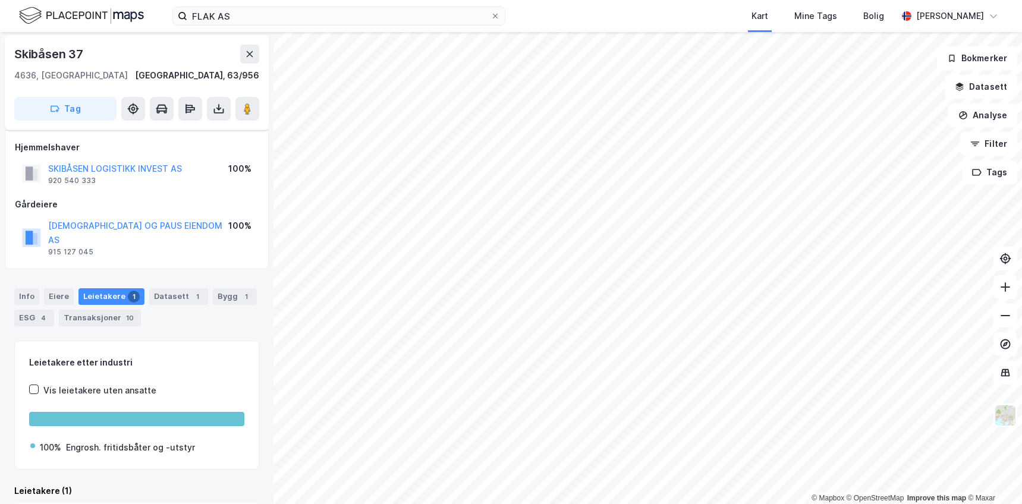
scroll to position [0, 0]
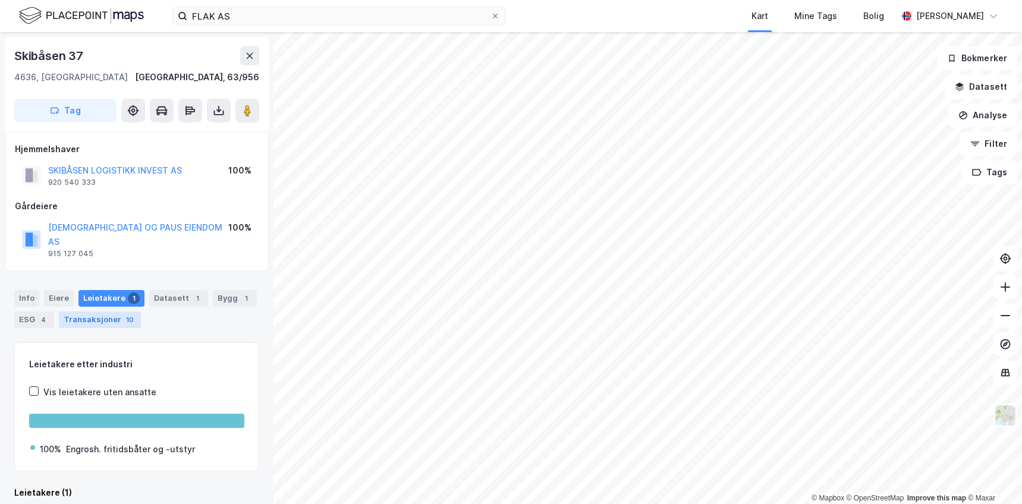
click at [104, 312] on div "Transaksjoner 10" at bounding box center [100, 320] width 82 height 17
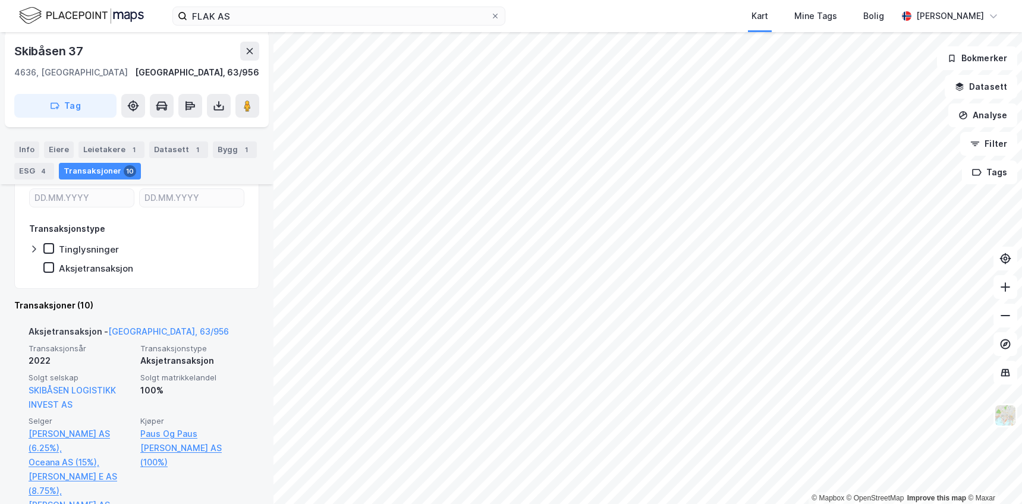
scroll to position [225, 0]
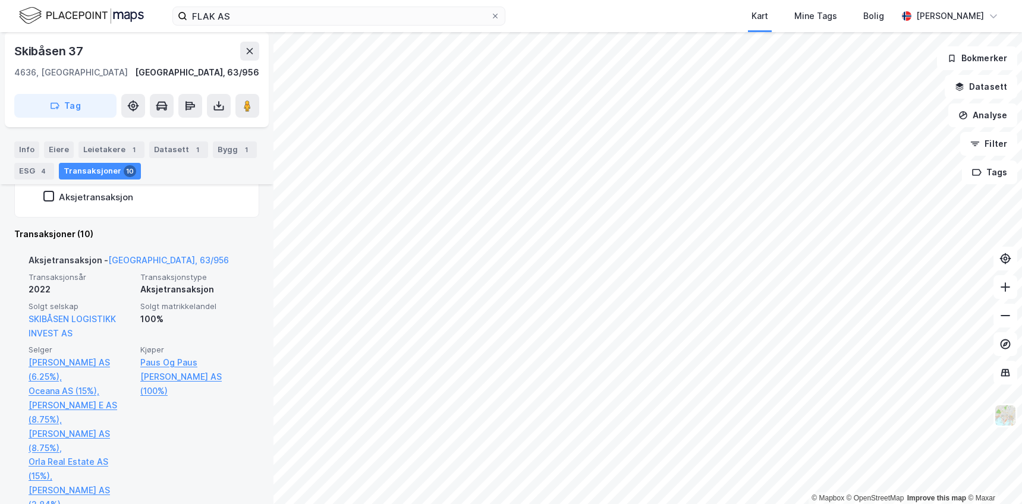
scroll to position [284, 0]
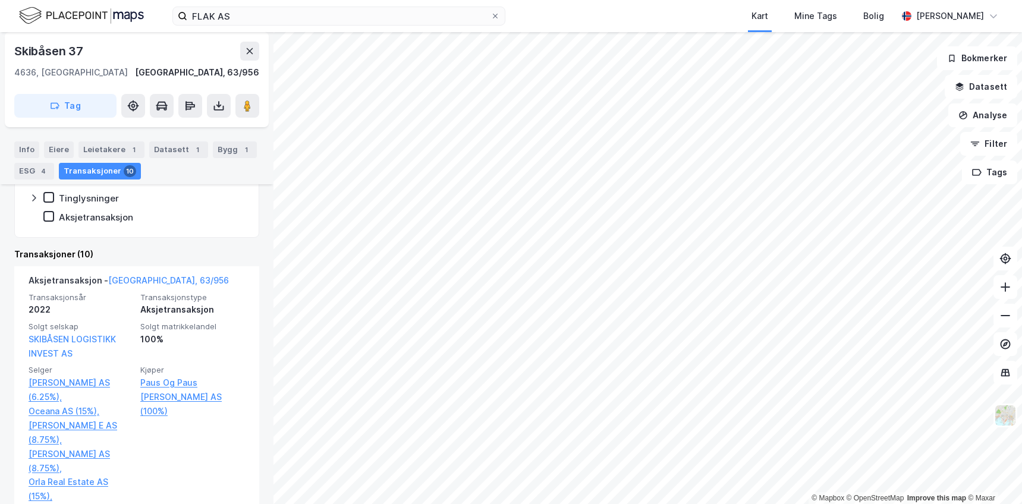
click at [170, 247] on div "Transaksjoner (10)" at bounding box center [136, 254] width 245 height 14
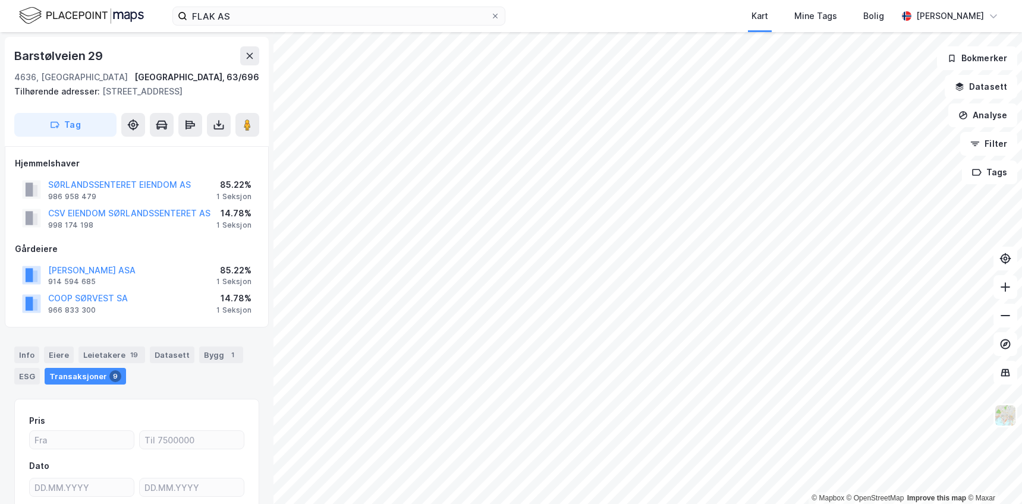
scroll to position [132, 0]
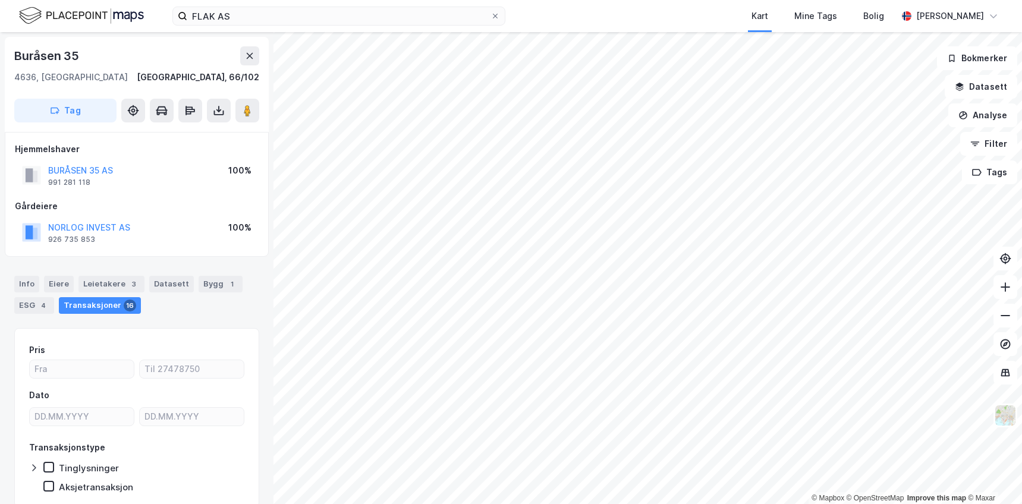
scroll to position [46, 0]
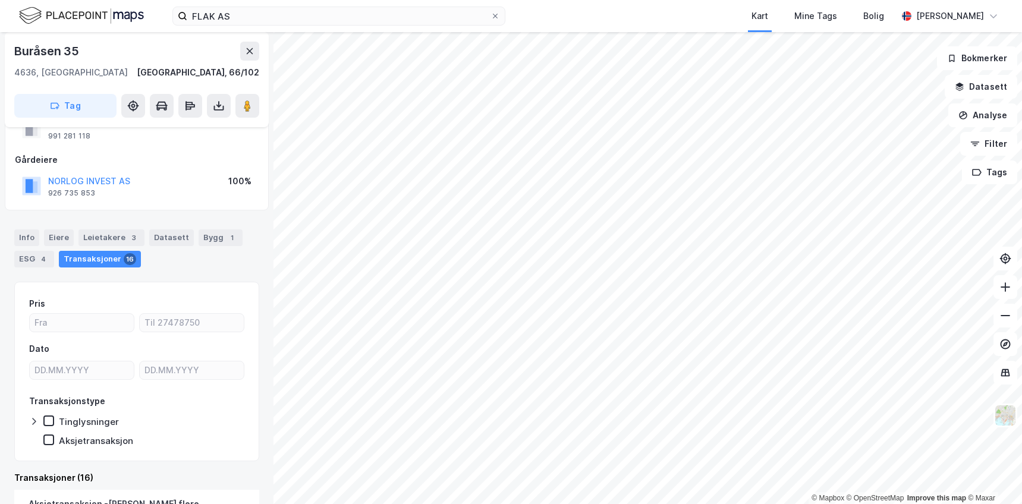
click at [150, 209] on div "Hjemmelshaver BURÅSEN 35 AS 991 281 118 100% Gårdeiere NORLOG INVEST AS 926 735…" at bounding box center [137, 148] width 264 height 125
click at [103, 236] on div "Leietakere 3" at bounding box center [112, 238] width 66 height 17
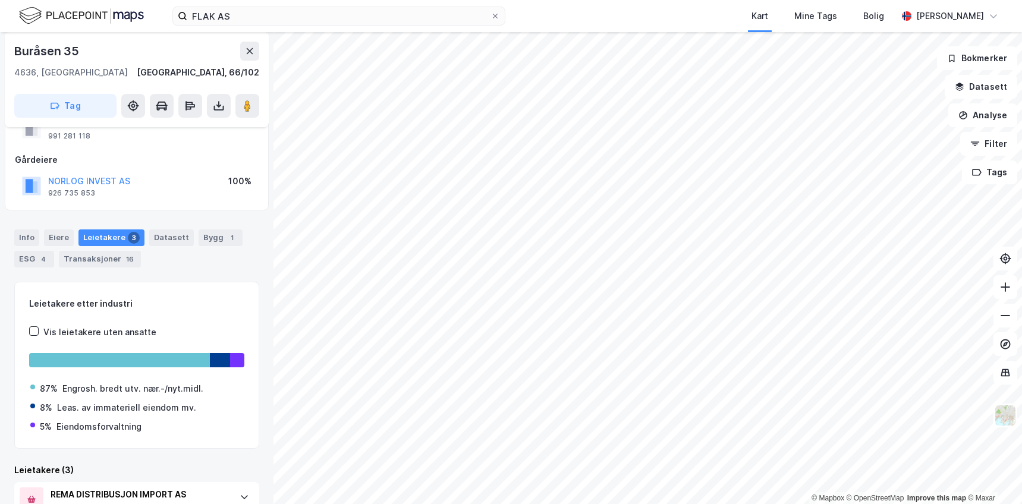
scroll to position [225, 0]
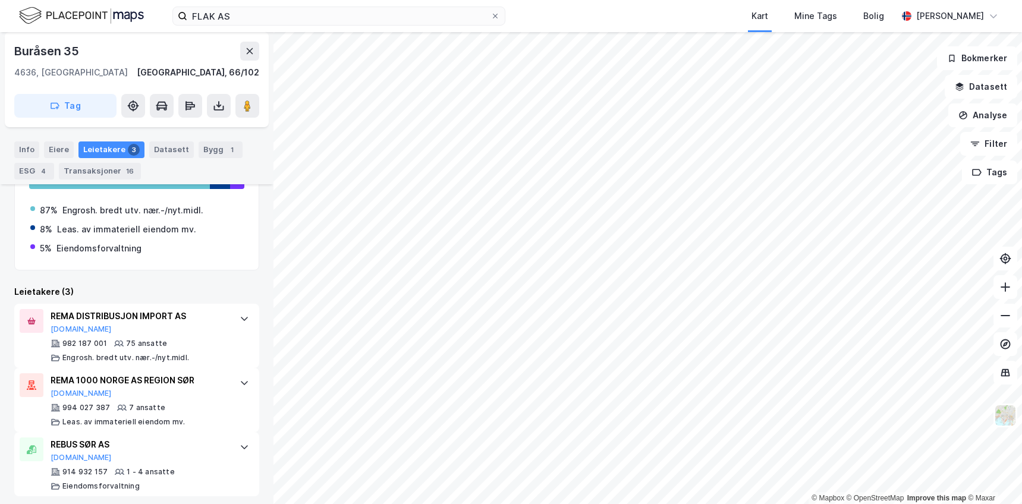
click at [137, 289] on div "Leietakere (3)" at bounding box center [136, 292] width 245 height 14
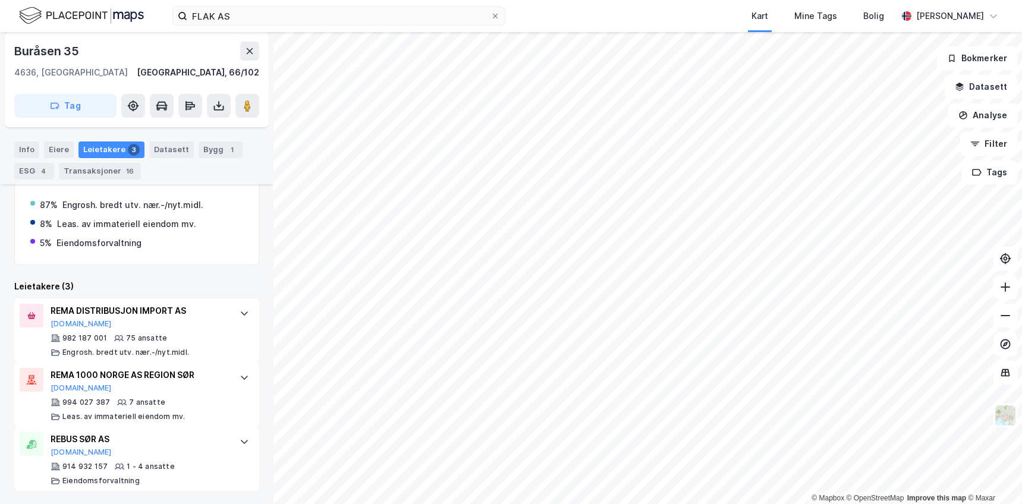
scroll to position [231, 0]
click at [145, 275] on div "Leietakere etter industri Vis leietakere uten ansatte 87% Engrosh. bredt utv. n…" at bounding box center [136, 294] width 245 height 394
click at [143, 279] on div "Leietakere (3)" at bounding box center [136, 285] width 245 height 14
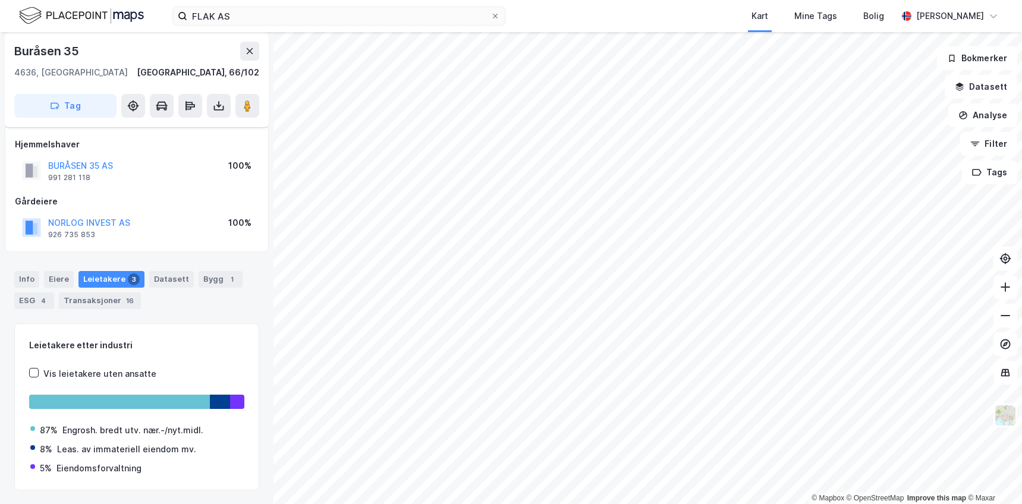
scroll to position [0, 0]
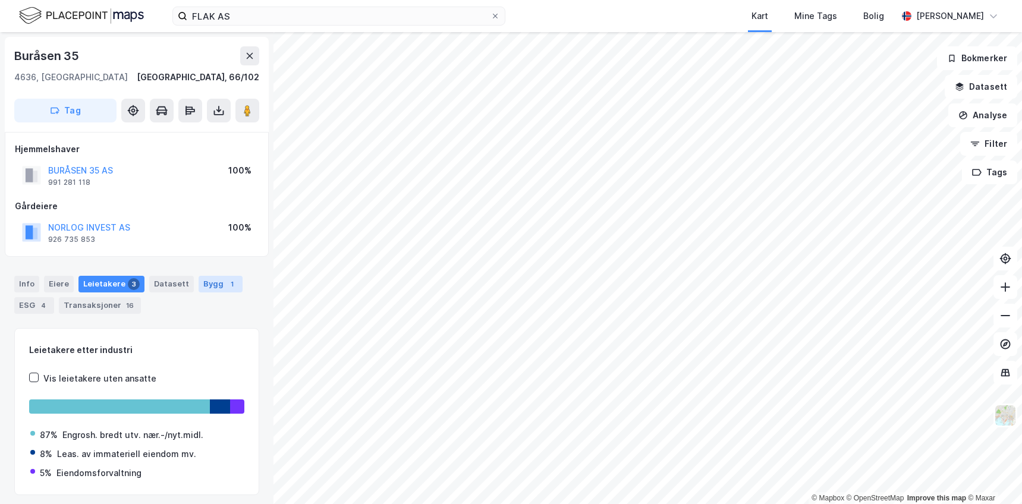
click at [215, 280] on div "Bygg 1" at bounding box center [221, 284] width 44 height 17
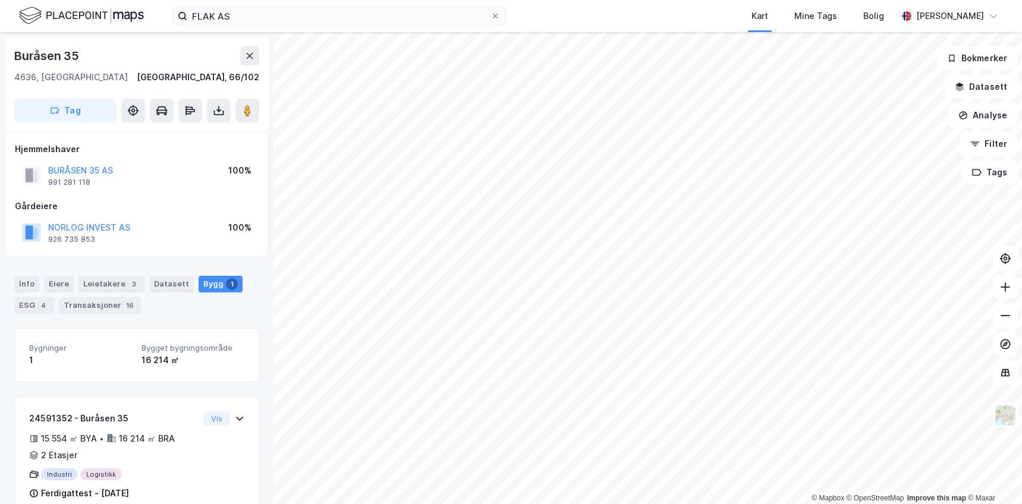
scroll to position [26, 0]
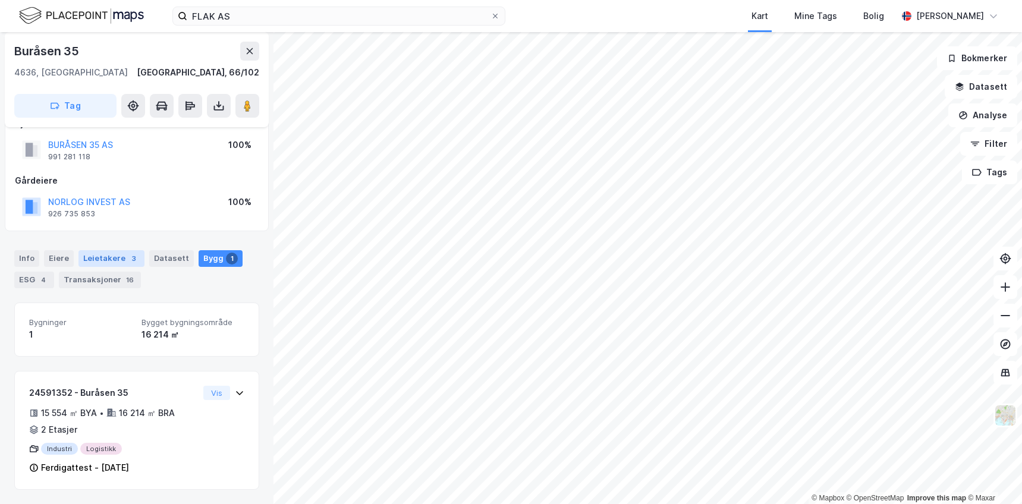
click at [102, 255] on div "Leietakere 3" at bounding box center [112, 258] width 66 height 17
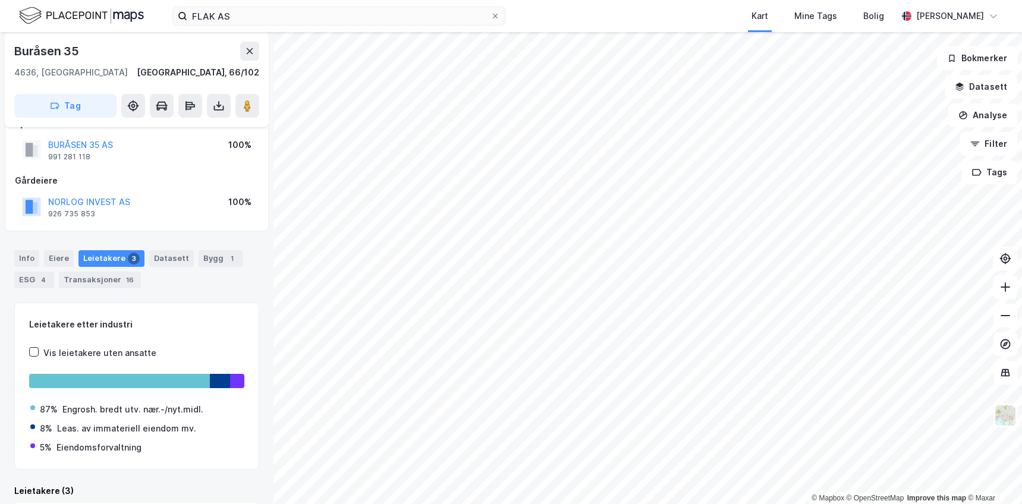
click at [172, 296] on div "Info Eiere Leietakere 3 Datasett Bygg 1 ESG 4 Transaksjoner 16 Leietakere etter…" at bounding box center [136, 466] width 245 height 460
click at [117, 284] on div "Transaksjoner 16" at bounding box center [100, 280] width 82 height 17
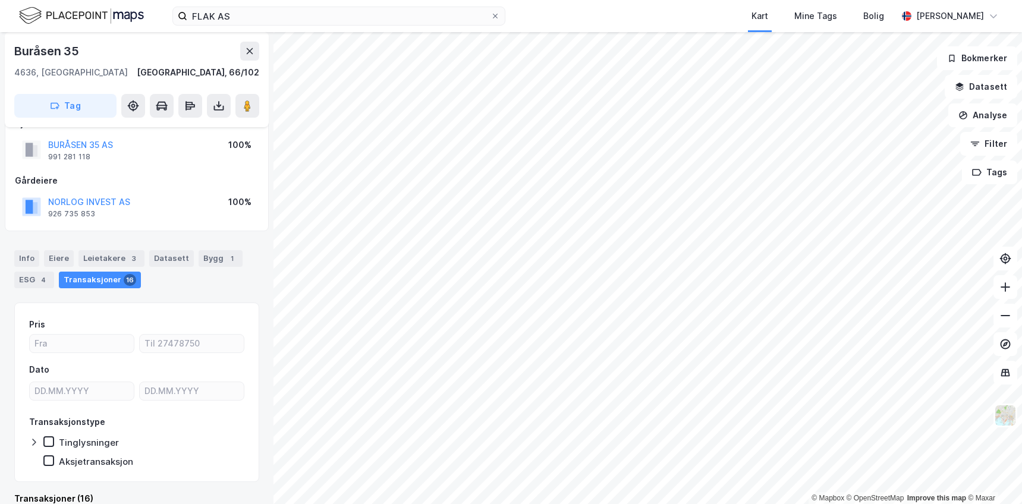
click at [196, 293] on div "Info Eiere Leietakere 3 Datasett Bygg 1 ESG 4 Transaksjoner 16 Pris Dato Transa…" at bounding box center [136, 373] width 245 height 275
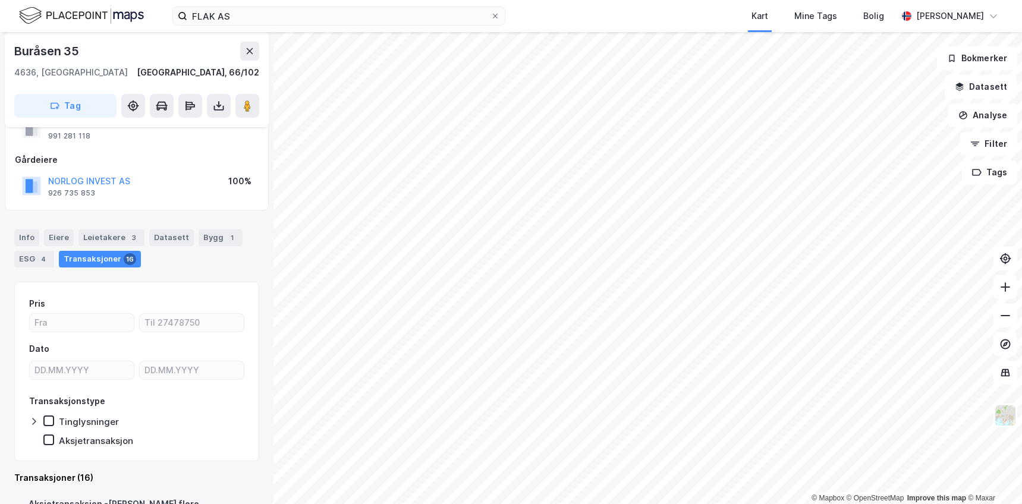
scroll to position [225, 0]
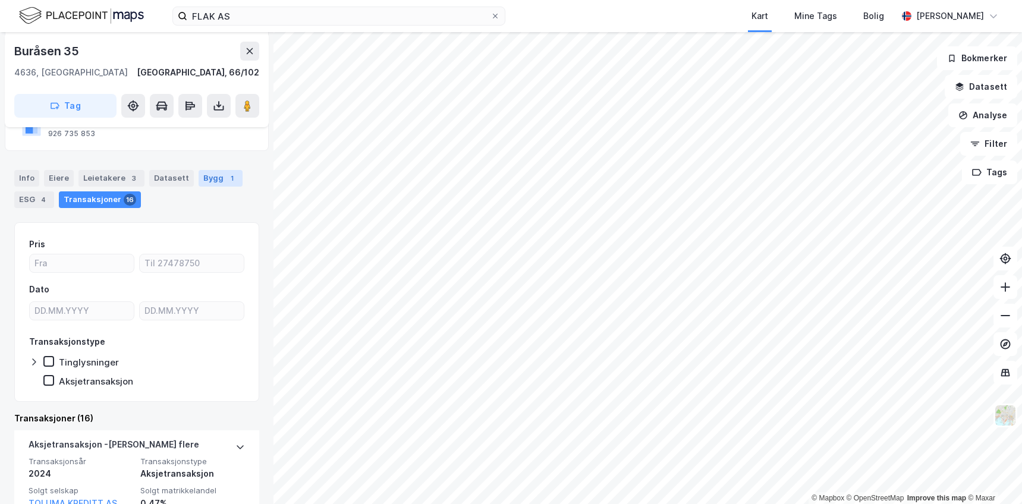
click at [211, 172] on div "Bygg 1" at bounding box center [221, 178] width 44 height 17
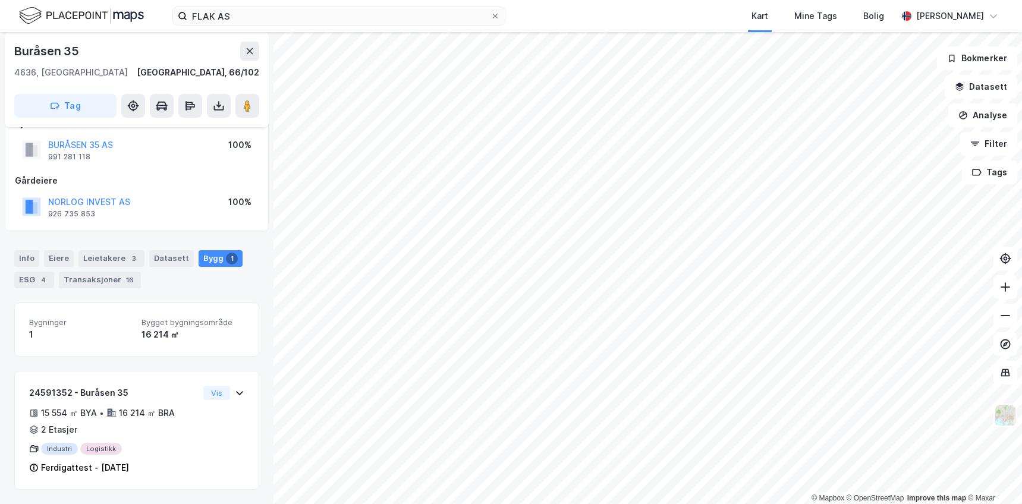
scroll to position [26, 0]
click at [152, 365] on div "Bygninger 1 Bygget bygningsområde 7 111 ㎡ 21312894 - Stemmane 6 7 085 ㎡ BYA • 7…" at bounding box center [136, 396] width 245 height 187
click at [166, 293] on div "Info Eiere Leietakere 6 Datasett Bygg 1 ESG 5 Transaksjoner 4 Bygninger 1 Bygge…" at bounding box center [136, 363] width 245 height 254
click at [101, 262] on div "Leietakere 6" at bounding box center [112, 258] width 66 height 17
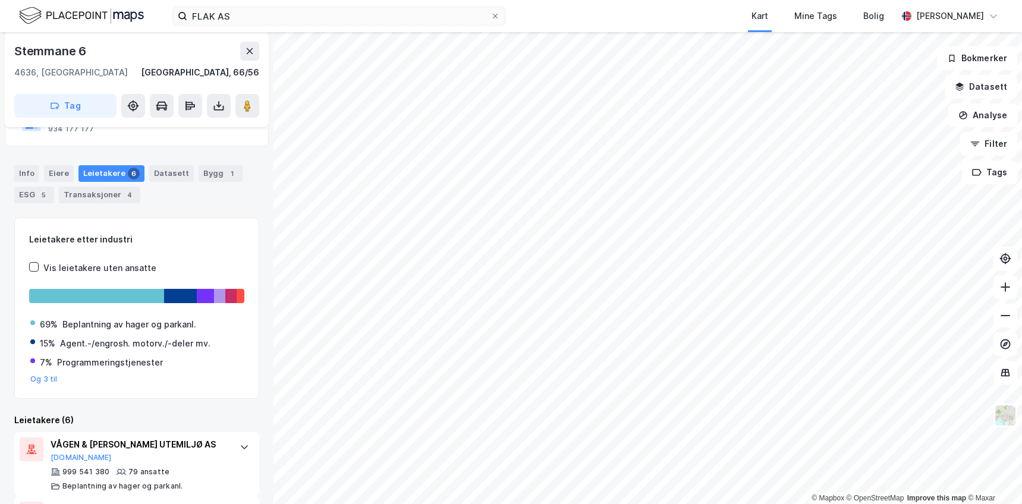
scroll to position [291, 0]
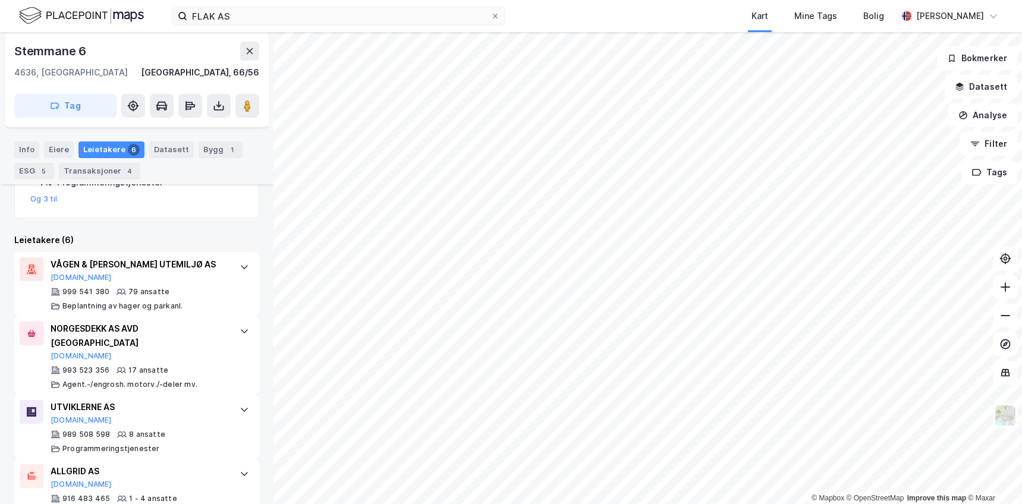
click at [168, 228] on div "Leietakere etter industri Vis leietakere uten ansatte 69% Beplantning av hager …" at bounding box center [136, 337] width 245 height 601
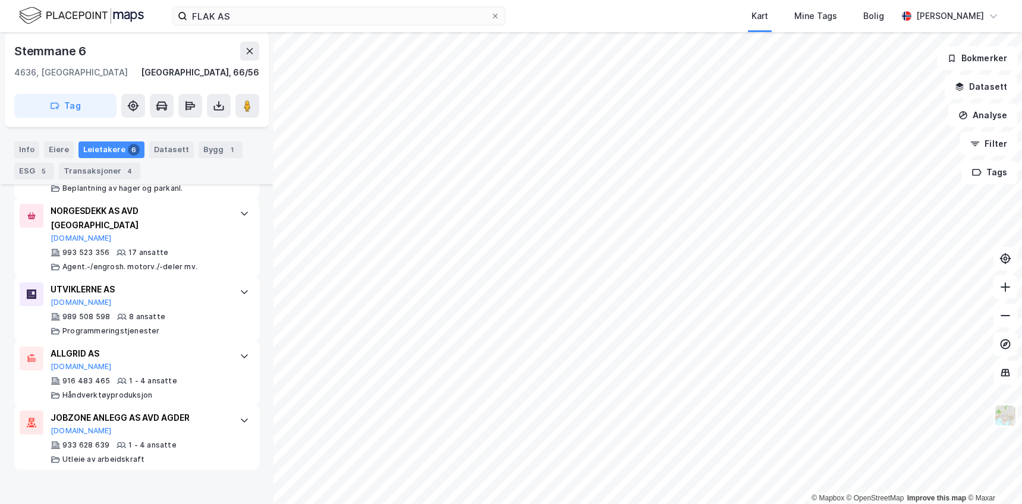
scroll to position [410, 0]
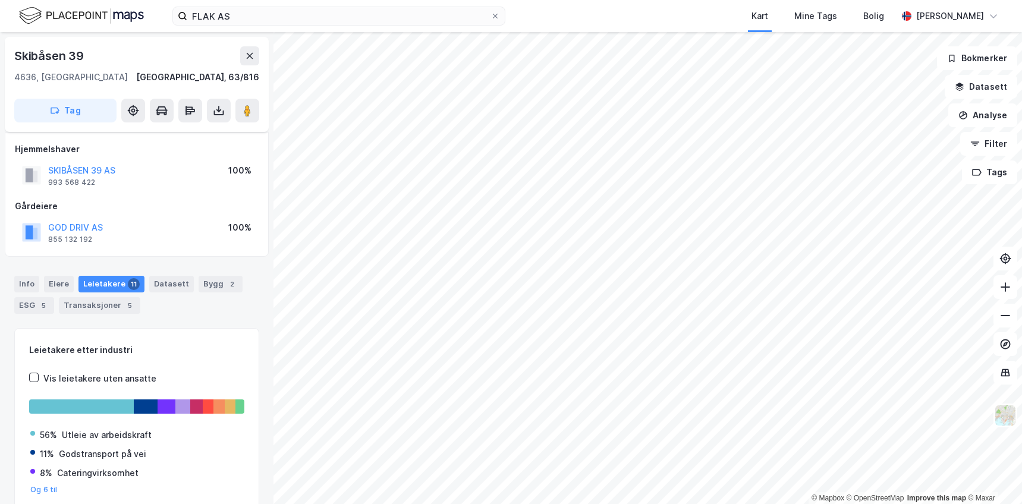
scroll to position [20, 0]
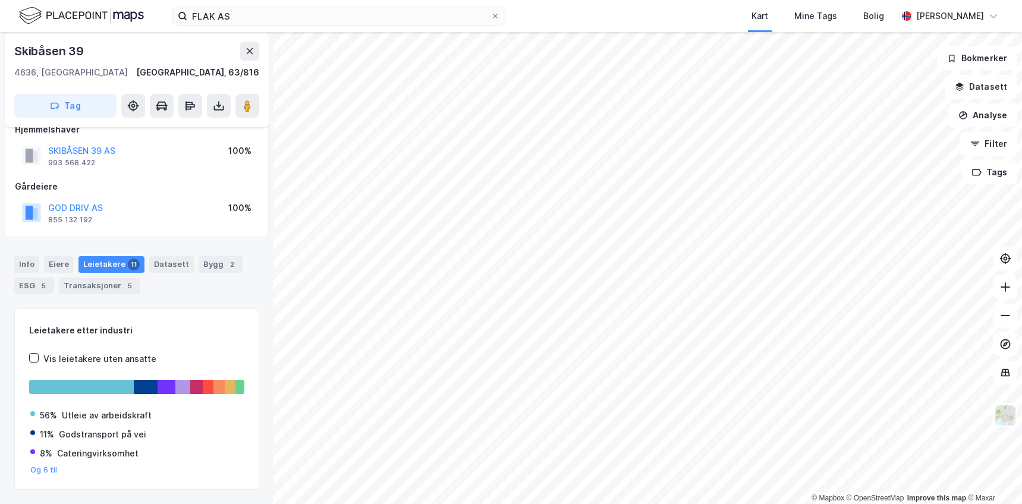
click at [177, 225] on div "GOD DRIV AS 855 132 192 100%" at bounding box center [137, 213] width 244 height 29
click at [170, 305] on div "Info Eiere Leietakere 11 Datasett Bygg 2 ESG 5 Transaksjoner 5 Leietakere etter…" at bounding box center [136, 383] width 245 height 282
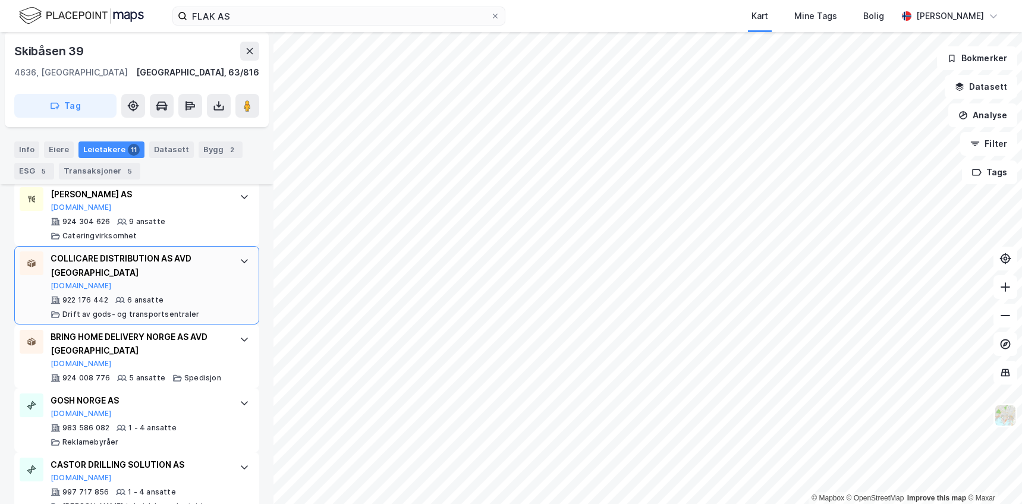
scroll to position [588, 0]
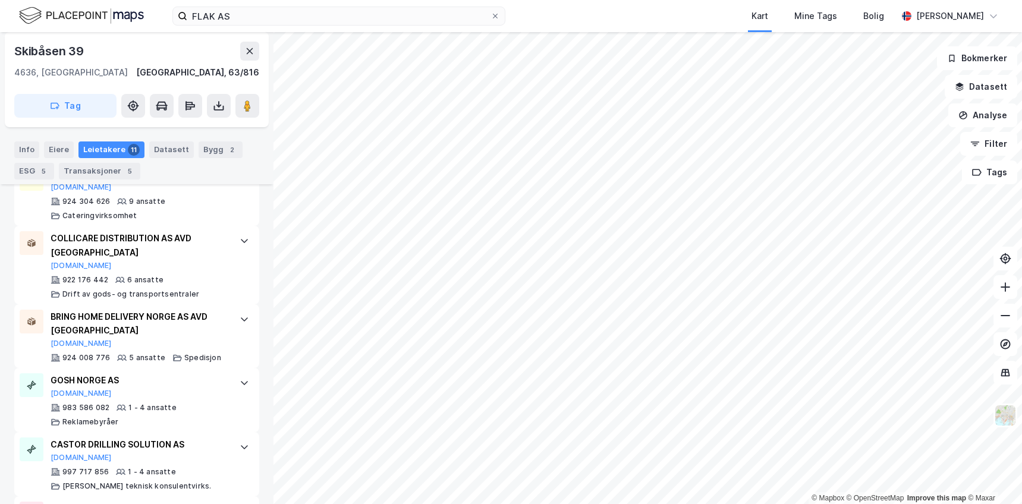
click at [257, 317] on div "[STREET_ADDRESS] S, Agder [GEOGRAPHIC_DATA], 63/816 Tag Hjemmelshaver SKIBÅSEN …" at bounding box center [137, 268] width 274 height 472
click at [10, 249] on div "[STREET_ADDRESS] S, Agder [GEOGRAPHIC_DATA], 63/816 Tag Hjemmelshaver SKIBÅSEN …" at bounding box center [137, 268] width 274 height 472
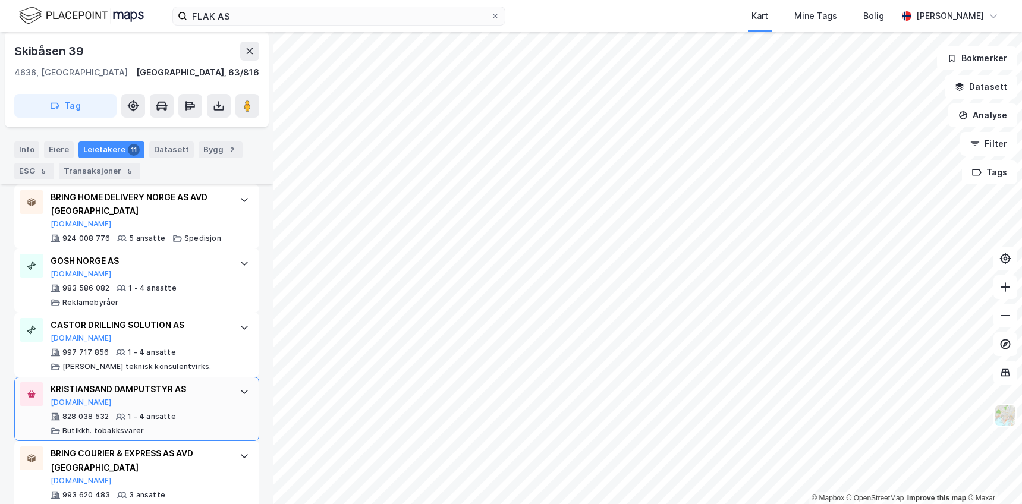
scroll to position [698, 0]
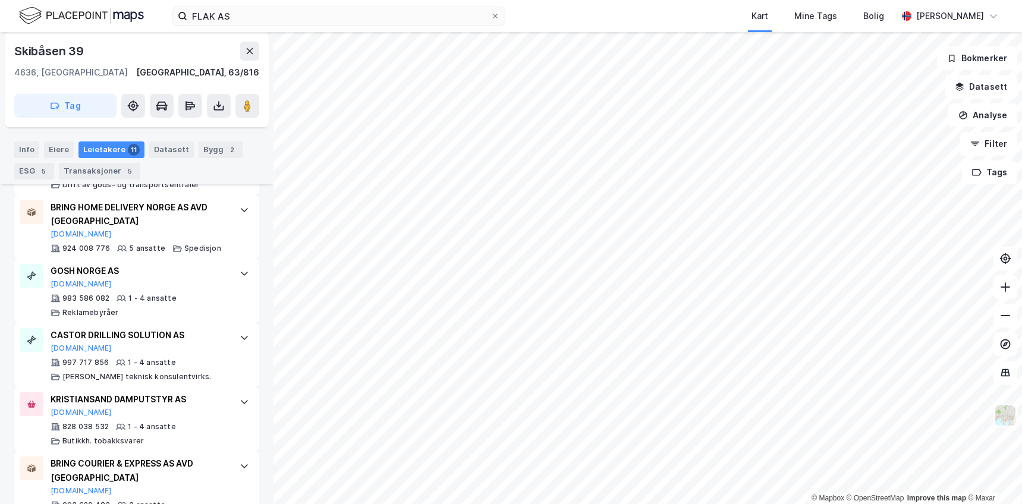
click at [257, 300] on div "[STREET_ADDRESS] S, Agder [GEOGRAPHIC_DATA], 63/816 Tag Hjemmelshaver SKIBÅSEN …" at bounding box center [137, 268] width 274 height 472
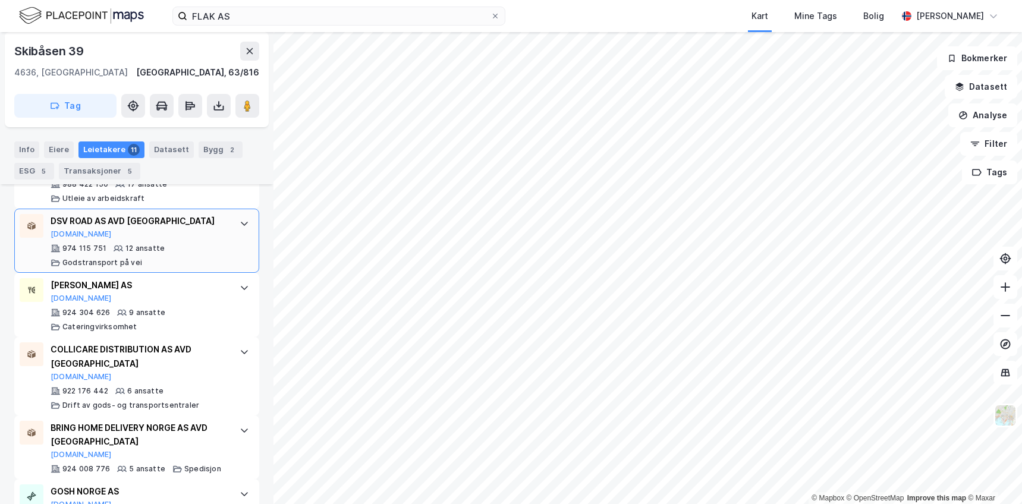
scroll to position [460, 0]
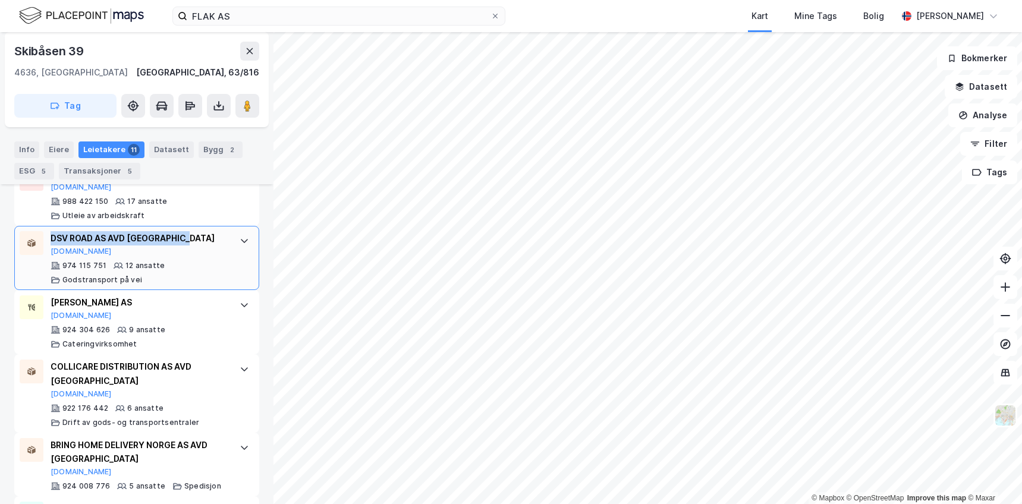
drag, startPoint x: 194, startPoint y: 239, endPoint x: 53, endPoint y: 238, distance: 141.0
click at [53, 238] on div "DSV ROAD AS AVD [GEOGRAPHIC_DATA]" at bounding box center [139, 238] width 177 height 14
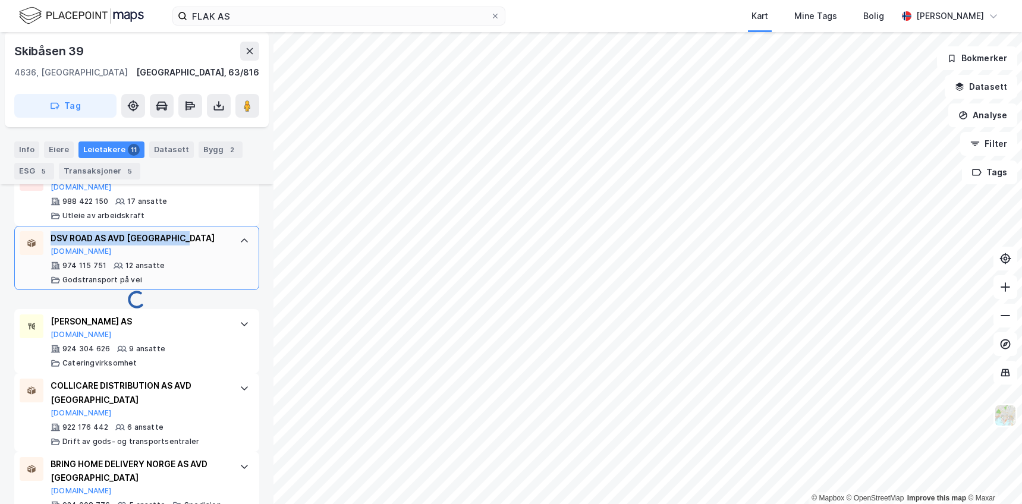
copy div "DSV ROAD AS AVD [GEOGRAPHIC_DATA]"
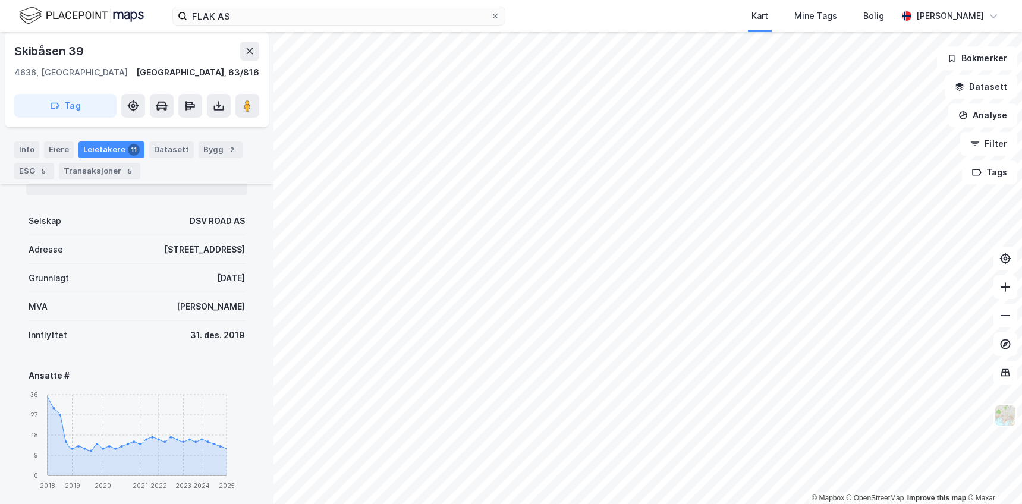
scroll to position [638, 0]
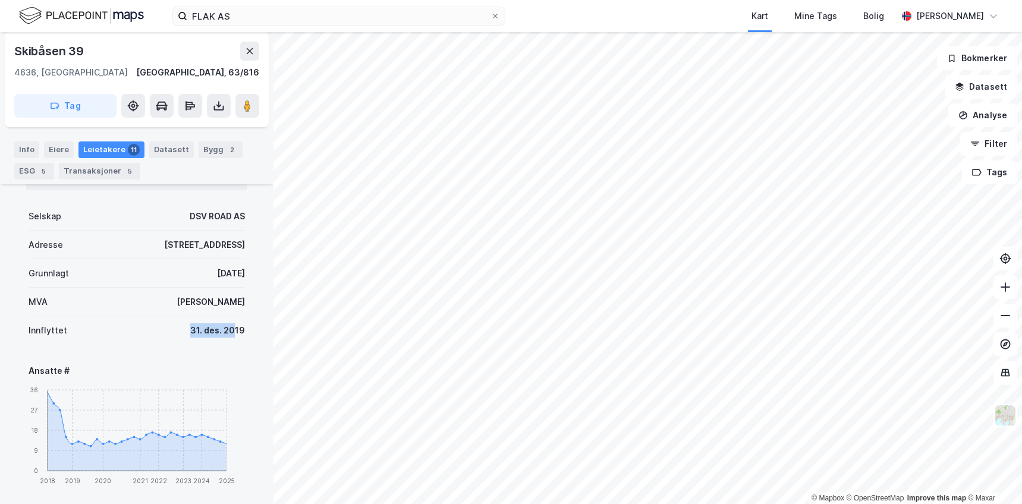
drag, startPoint x: 179, startPoint y: 325, endPoint x: 227, endPoint y: 330, distance: 48.4
click at [227, 330] on div "Innflyttet [DATE]" at bounding box center [137, 330] width 217 height 29
click at [227, 330] on div "31. des. 2019" at bounding box center [217, 331] width 55 height 14
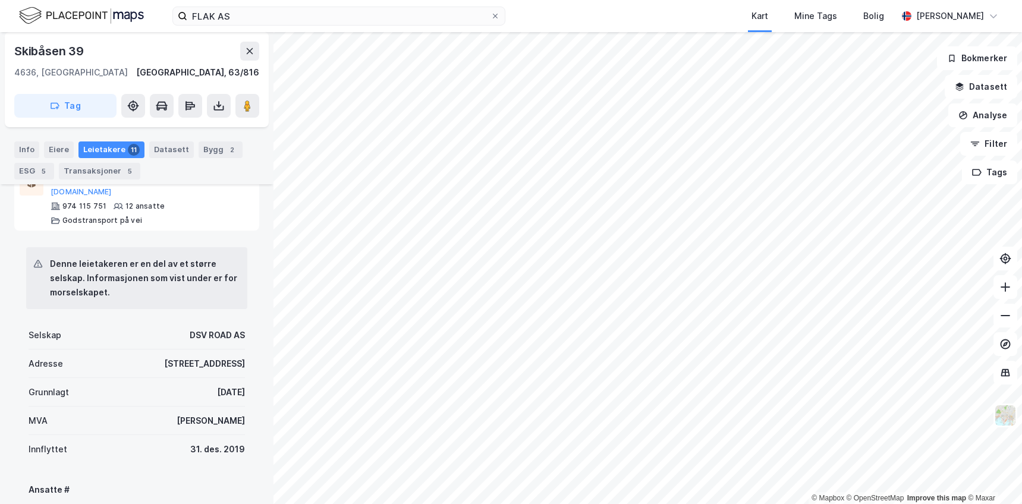
scroll to position [400, 0]
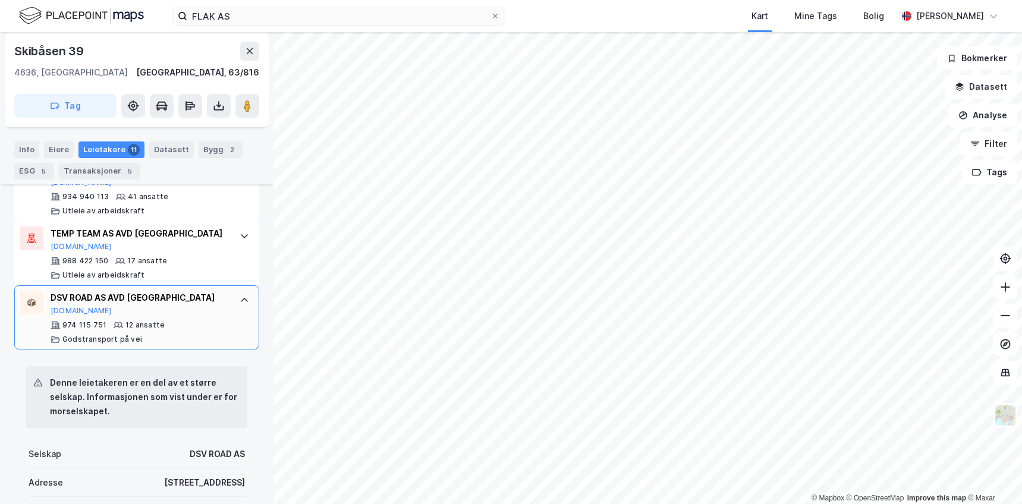
click at [170, 289] on div "DSV ROAD AS AVD KRISTIANSAND [DOMAIN_NAME] 974 115 751 12 ansatte Godstransport…" at bounding box center [136, 317] width 245 height 64
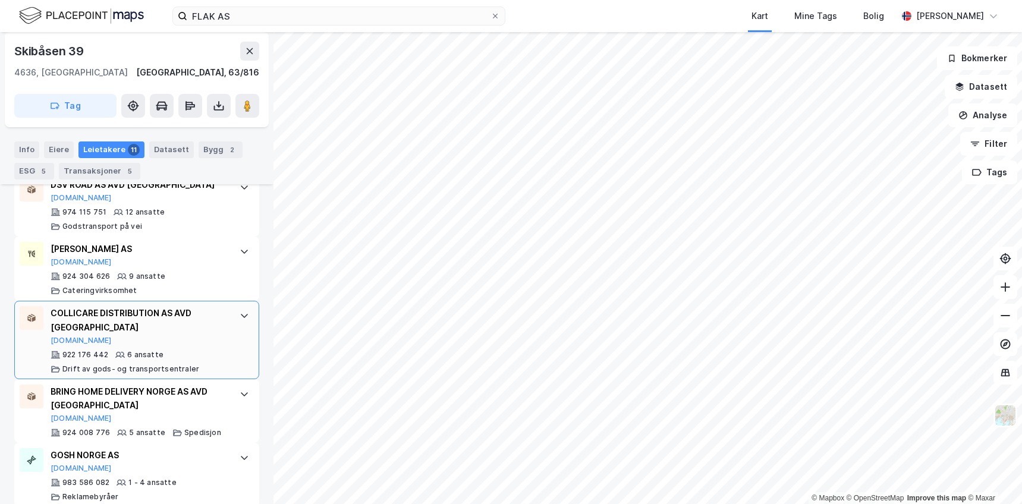
scroll to position [579, 0]
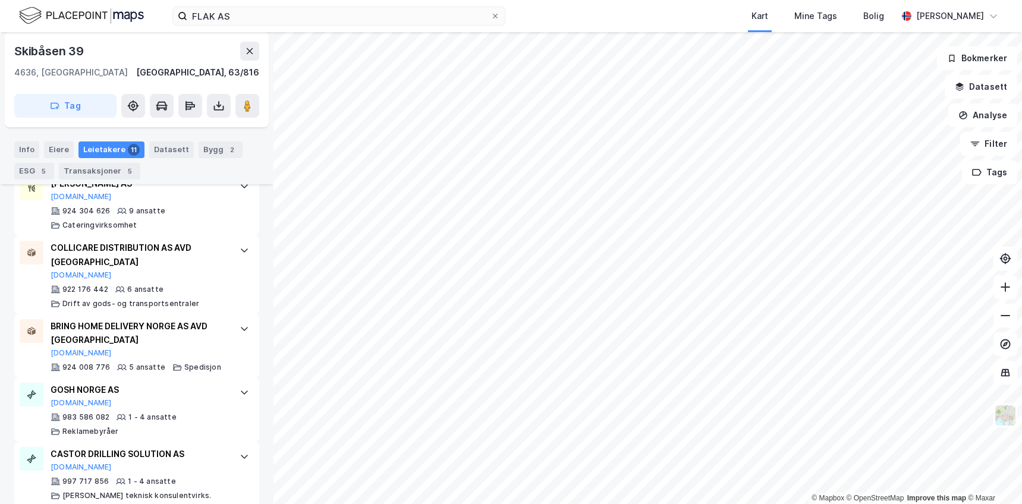
drag, startPoint x: 545, startPoint y: 23, endPoint x: 552, endPoint y: 16, distance: 9.3
click at [550, 20] on div "FLAK AS Kart Mine Tags Bolig [PERSON_NAME]" at bounding box center [511, 16] width 1022 height 32
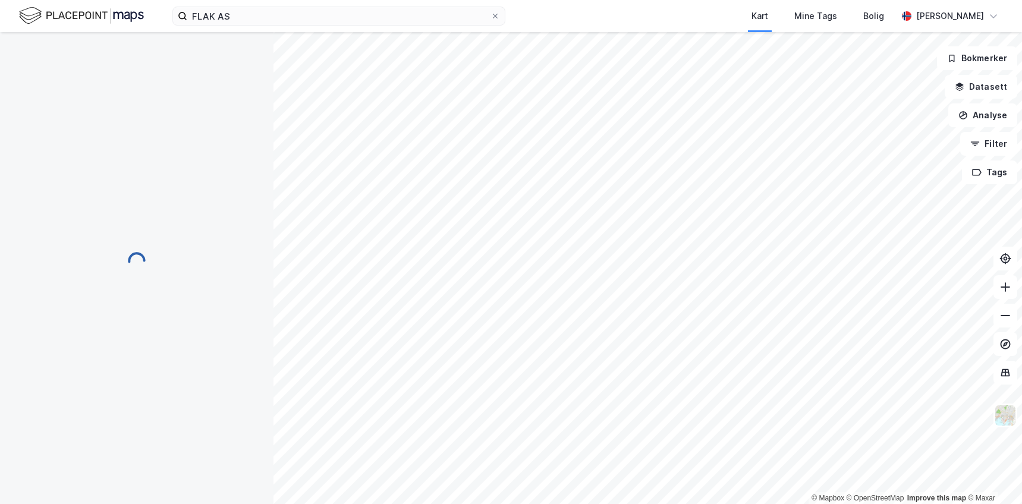
scroll to position [1, 0]
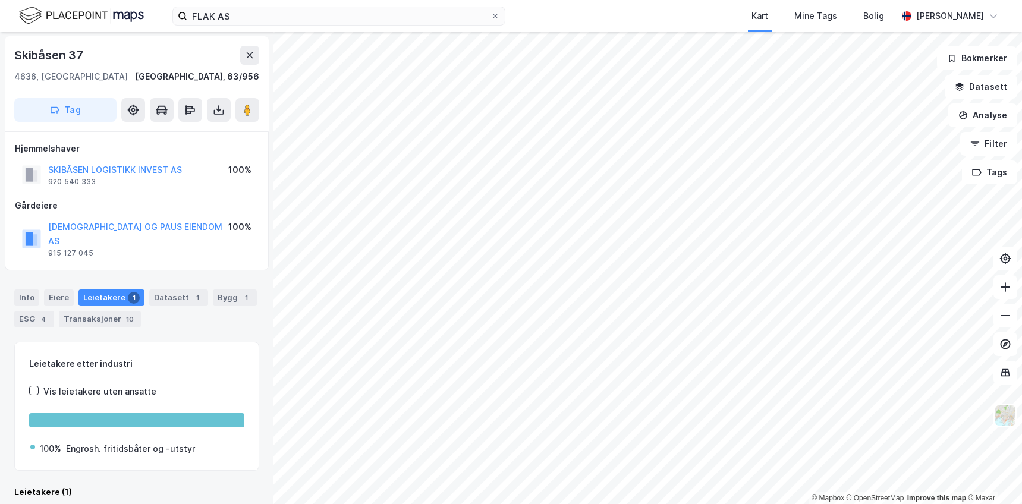
click at [167, 192] on div "Hjemmelshaver SKIBÅSEN LOGISTIKK INVEST AS 920 540 333 100% Gårdeiere PAUS OG P…" at bounding box center [137, 201] width 244 height 119
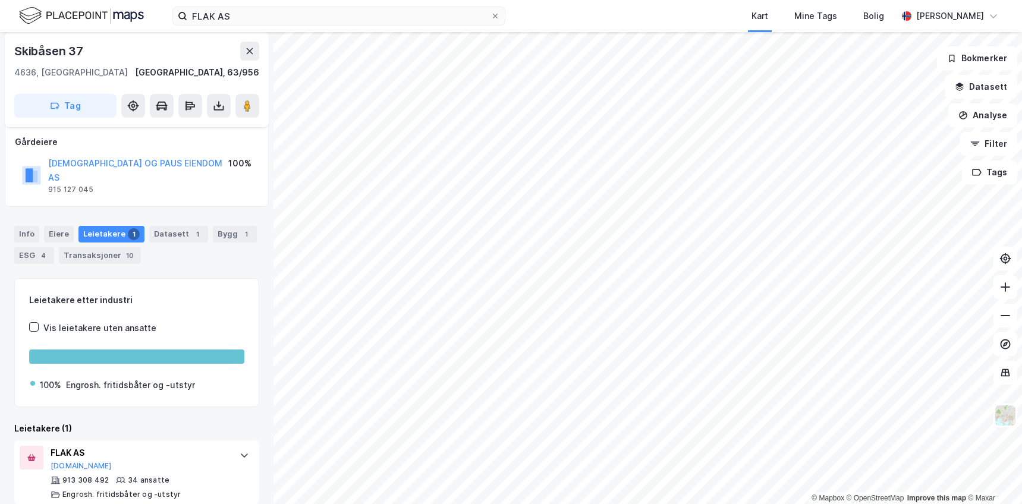
scroll to position [65, 0]
click at [171, 242] on div "Info [PERSON_NAME] 1 Datasett 1 Bygg 1 ESG 4 Transaksjoner 10" at bounding box center [136, 244] width 245 height 38
drag, startPoint x: 115, startPoint y: 406, endPoint x: 131, endPoint y: 262, distance: 144.8
click at [116, 403] on div "Leietakere etter industri Vis leietakere uten ansatte 100% Engrosh. fritidsbåte…" at bounding box center [136, 391] width 245 height 227
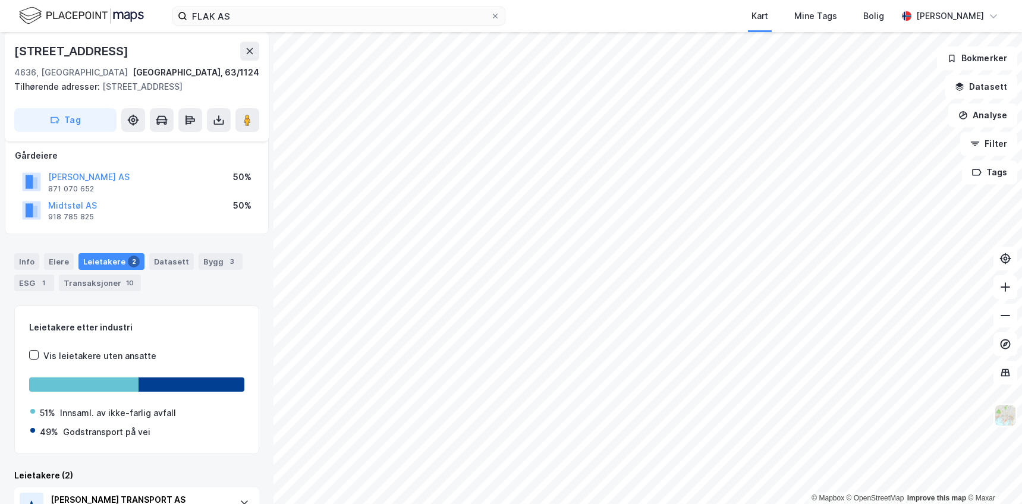
scroll to position [62, 0]
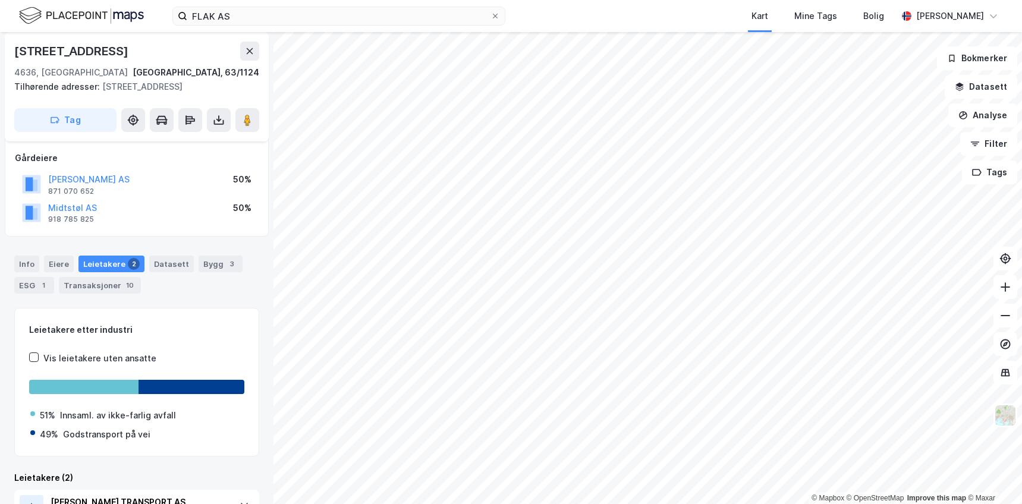
click at [173, 233] on div "Hjemmelshaver [PERSON_NAME] EIENDOM AS 997 756 525 100% Gårdeiere [PERSON_NAME]…" at bounding box center [137, 160] width 264 height 153
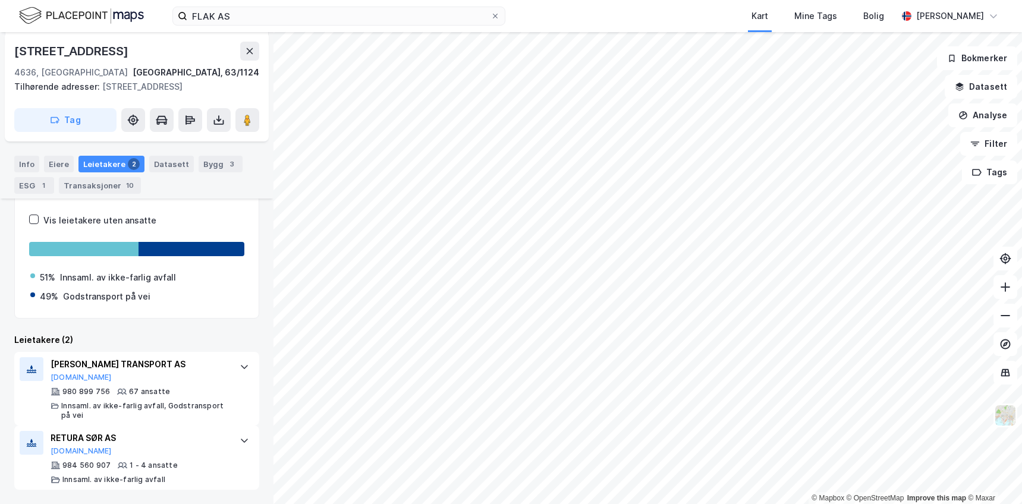
click at [152, 324] on div "Leietakere etter industri Vis leietakere uten ansatte 51% Innsaml. av ikke-farl…" at bounding box center [136, 330] width 245 height 320
click at [183, 329] on div "Leietakere etter industri Vis leietakere uten ansatte 51% Innsaml. av ikke-farl…" at bounding box center [136, 330] width 245 height 320
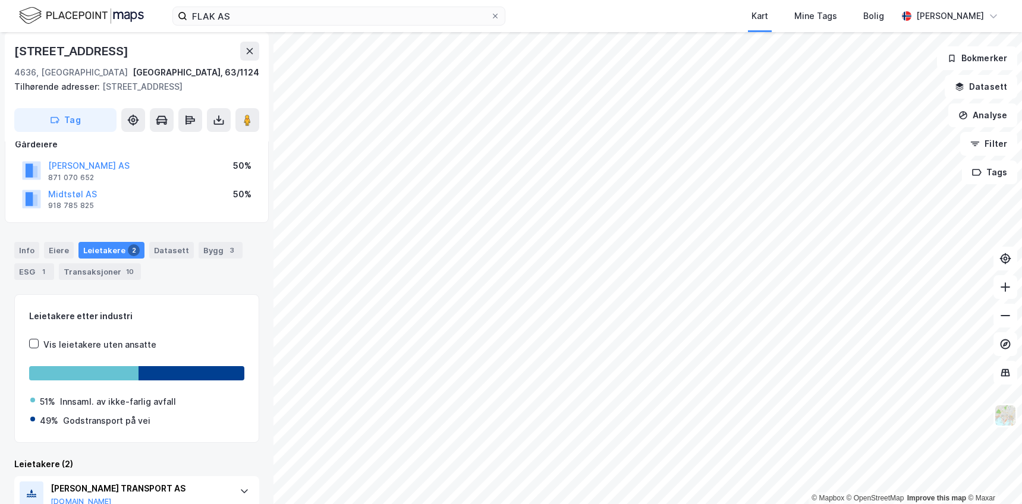
scroll to position [0, 0]
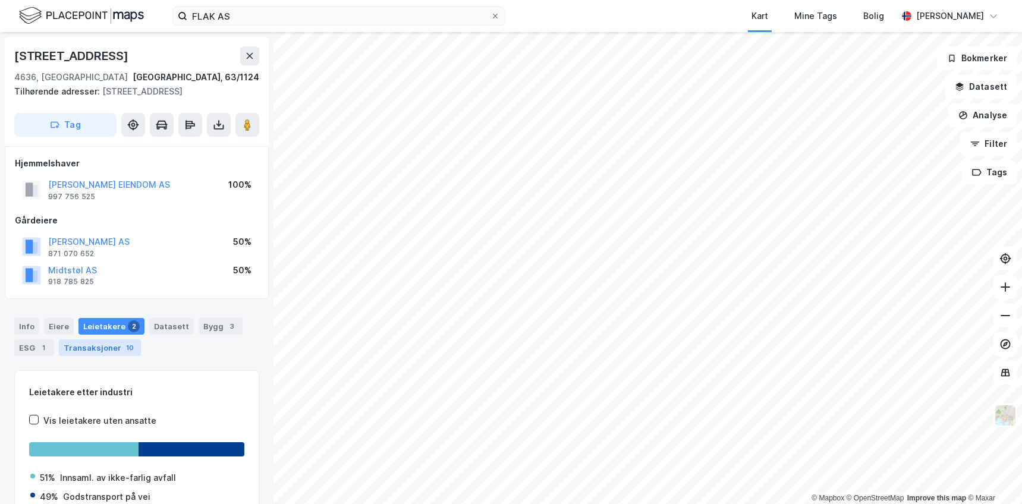
click at [104, 352] on div "Transaksjoner 10" at bounding box center [100, 348] width 82 height 17
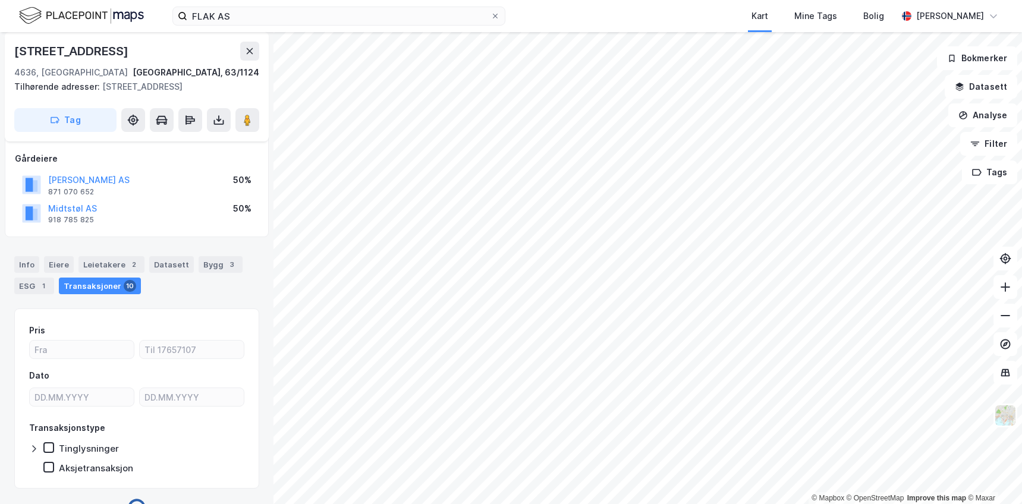
scroll to position [89, 0]
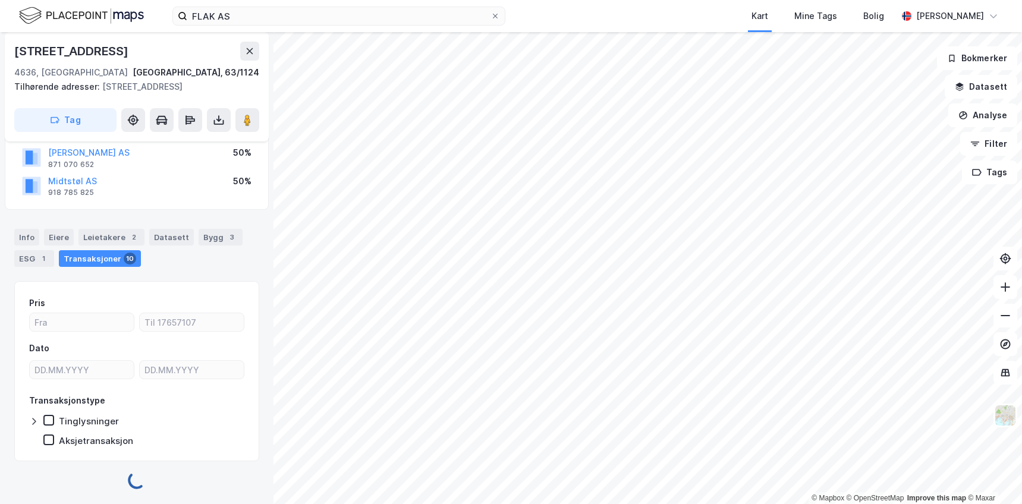
click at [170, 278] on div "Info Eiere Leietakere 2 Datasett Bygg 3 ESG 1 Transaksjoner 10 Pris Dato Transa…" at bounding box center [136, 352] width 245 height 275
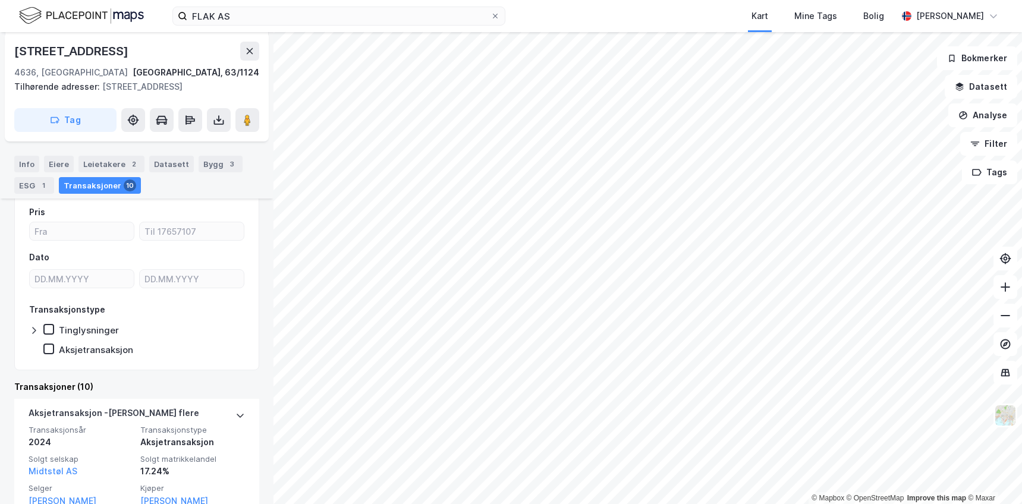
scroll to position [327, 0]
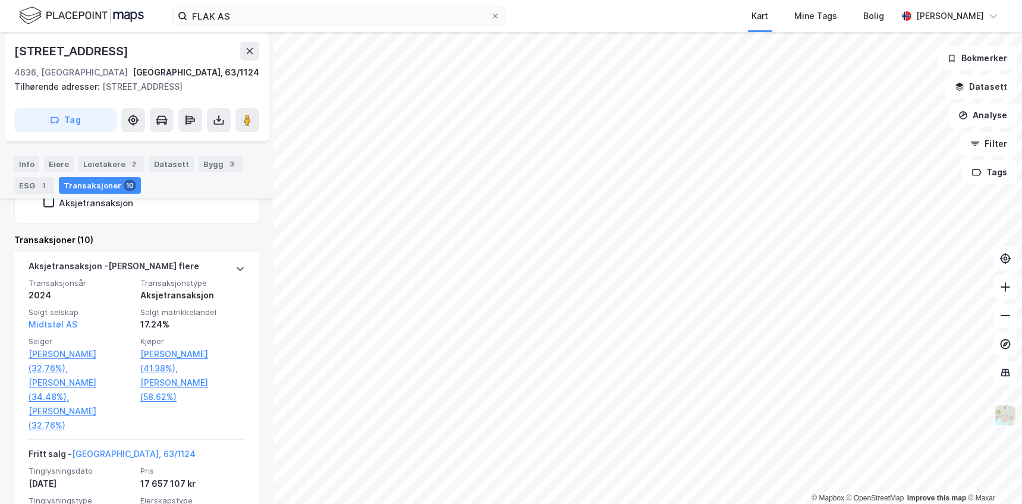
click at [138, 233] on div "Transaksjoner (10)" at bounding box center [136, 240] width 245 height 14
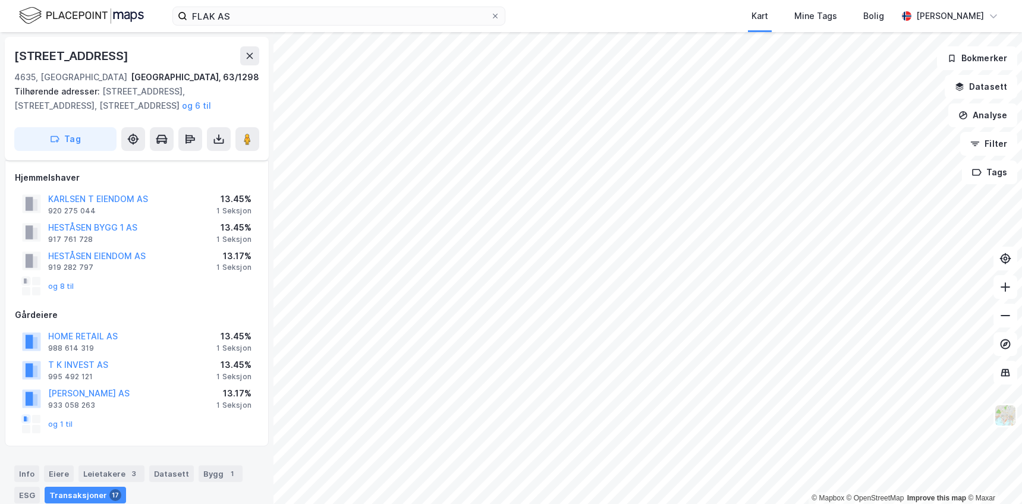
scroll to position [236, 0]
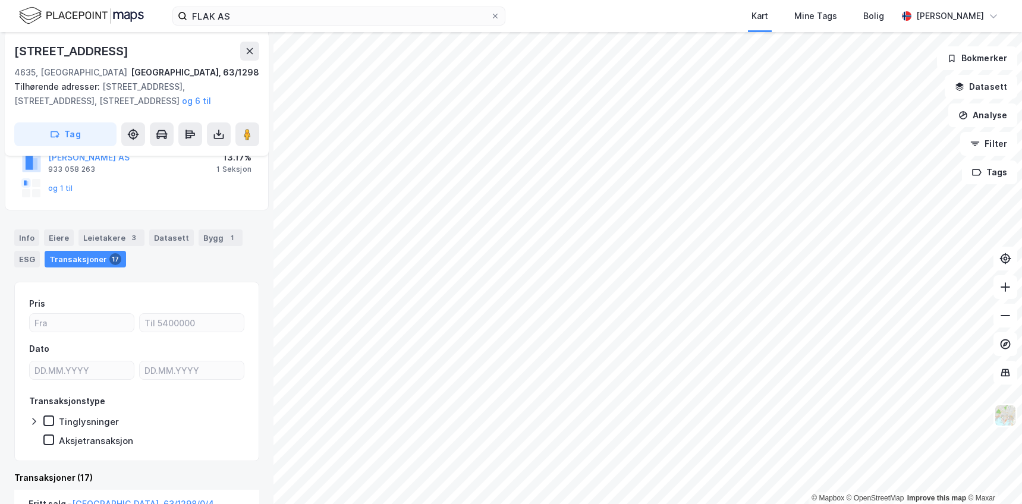
click at [172, 216] on div "Info [PERSON_NAME] 3 Datasett Bygg 1 ESG Transaksjoner 17" at bounding box center [137, 243] width 274 height 57
drag, startPoint x: 163, startPoint y: 274, endPoint x: 122, endPoint y: 241, distance: 52.1
click at [114, 237] on div "Leietakere 3" at bounding box center [112, 238] width 66 height 17
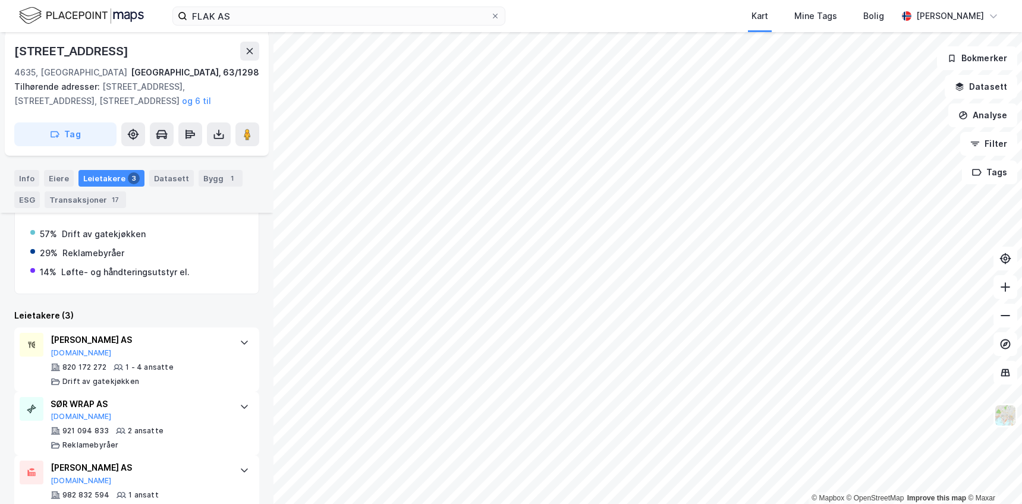
scroll to position [422, 0]
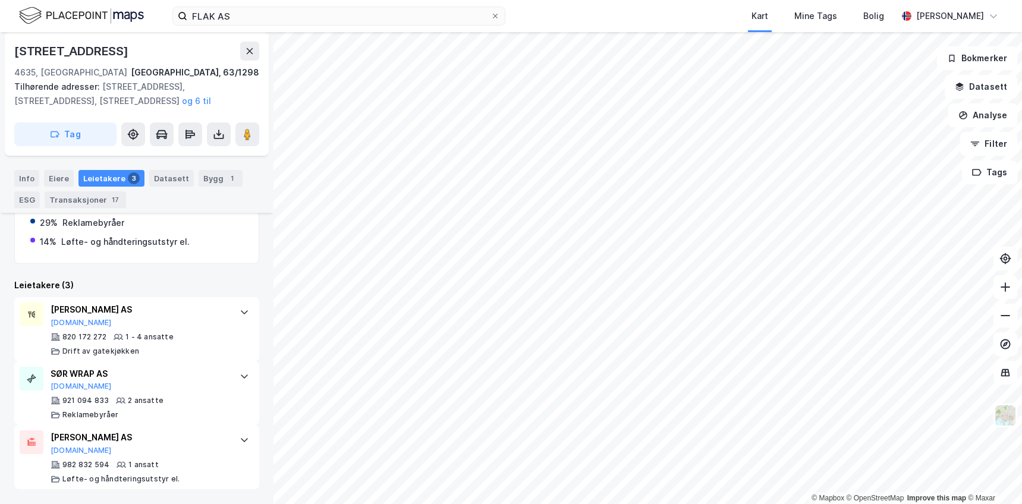
click at [172, 277] on div "Leietakere etter industri Vis leietakere uten ansatte 57% Drift av gatekjøkken …" at bounding box center [136, 293] width 245 height 394
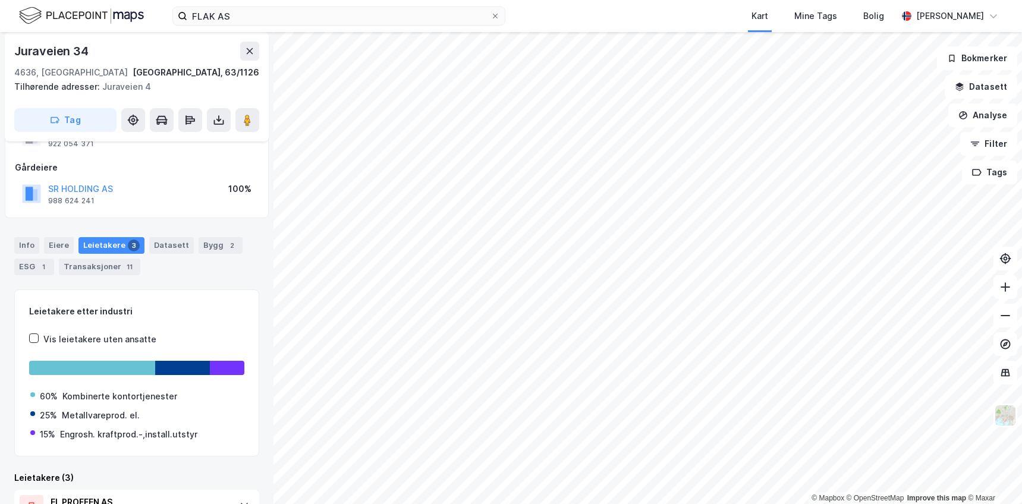
click at [179, 281] on div "Info Eiere Leietakere 3 Datasett Bygg 2 ESG 1 Transaksjoner 11 Leietakere etter…" at bounding box center [136, 453] width 245 height 460
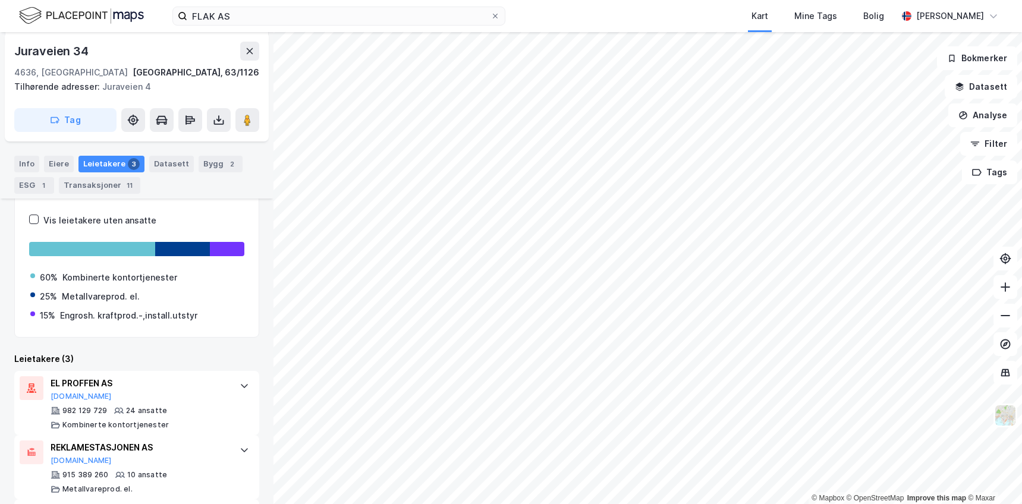
click at [150, 356] on div "Leietakere (3)" at bounding box center [136, 359] width 245 height 14
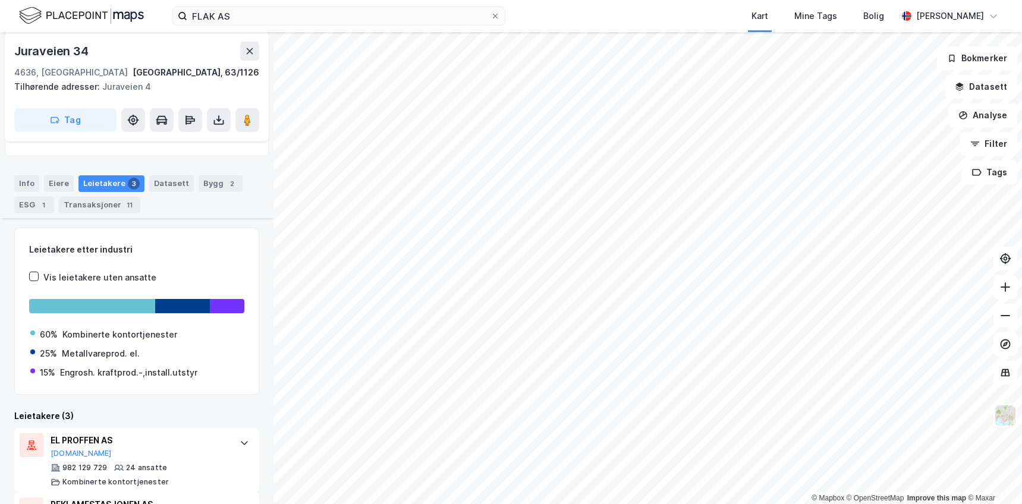
scroll to position [8, 0]
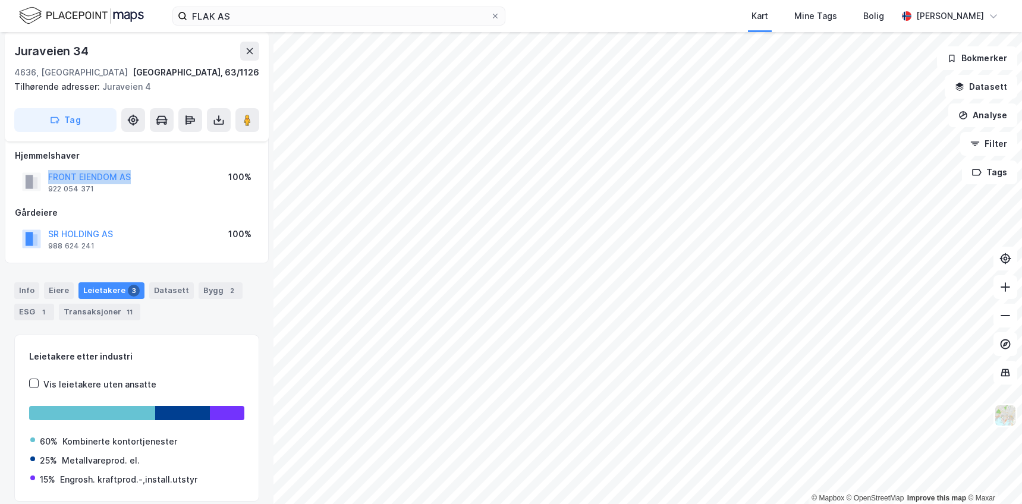
drag, startPoint x: 159, startPoint y: 178, endPoint x: 42, endPoint y: 171, distance: 117.4
click at [42, 171] on div "FRONT EIENDOM AS 922 054 371 100%" at bounding box center [137, 182] width 244 height 29
copy button "FRONT EIENDOM AS"
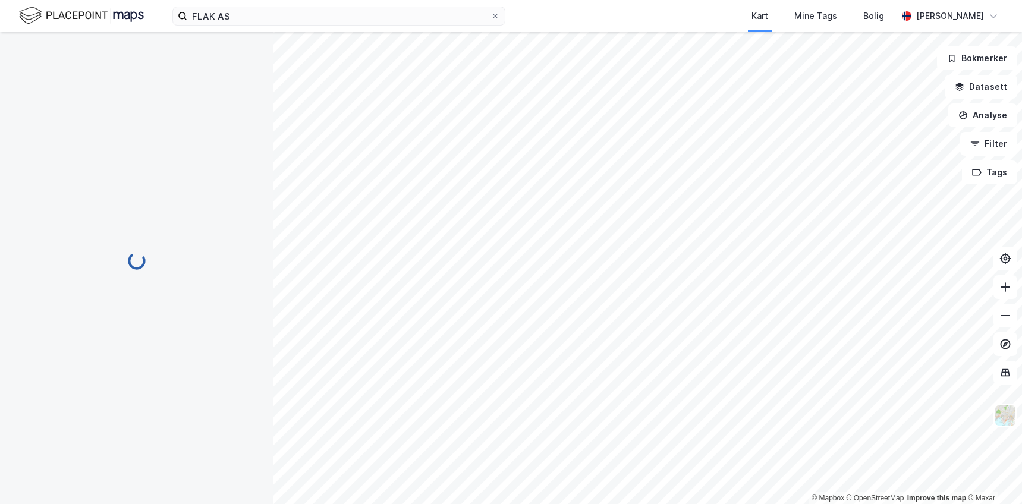
scroll to position [8, 0]
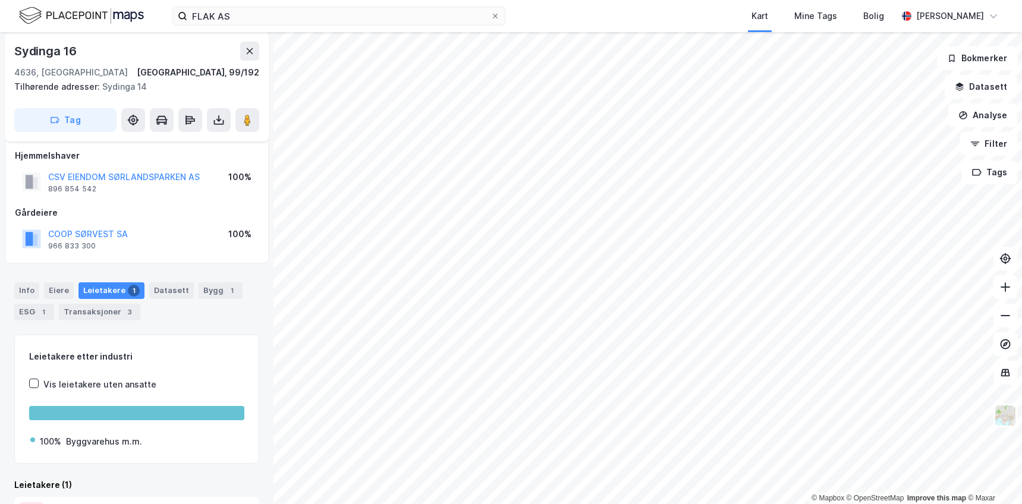
click at [158, 199] on div "Hjemmelshaver CSV EIENDOM SØRLANDSPARKEN AS 896 854 542 100% Gårdeiere COOP SØR…" at bounding box center [137, 201] width 244 height 105
drag, startPoint x: 205, startPoint y: 179, endPoint x: 49, endPoint y: 177, distance: 155.9
click at [49, 177] on div "CSV EIENDOM SØRLANDSPARKEN AS 896 854 542 100%" at bounding box center [137, 182] width 244 height 29
click at [180, 270] on div "Info [PERSON_NAME] 1 Datasett Bygg 1 ESG 1 Transaksjoner 3" at bounding box center [137, 296] width 274 height 57
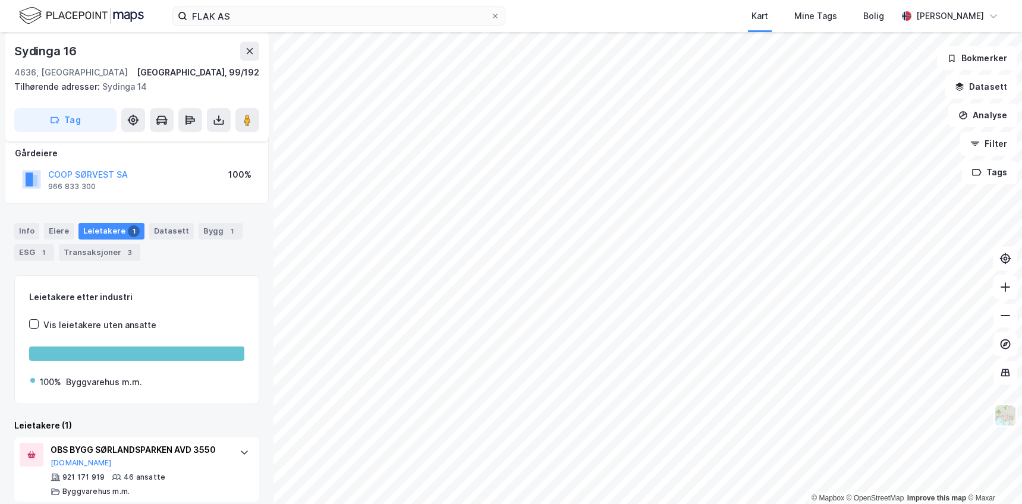
click at [180, 270] on div "Info Eiere Leietakere 1 Datasett Bygg 1 ESG 1 Transaksjoner 3 Leietakere etter …" at bounding box center [136, 356] width 245 height 294
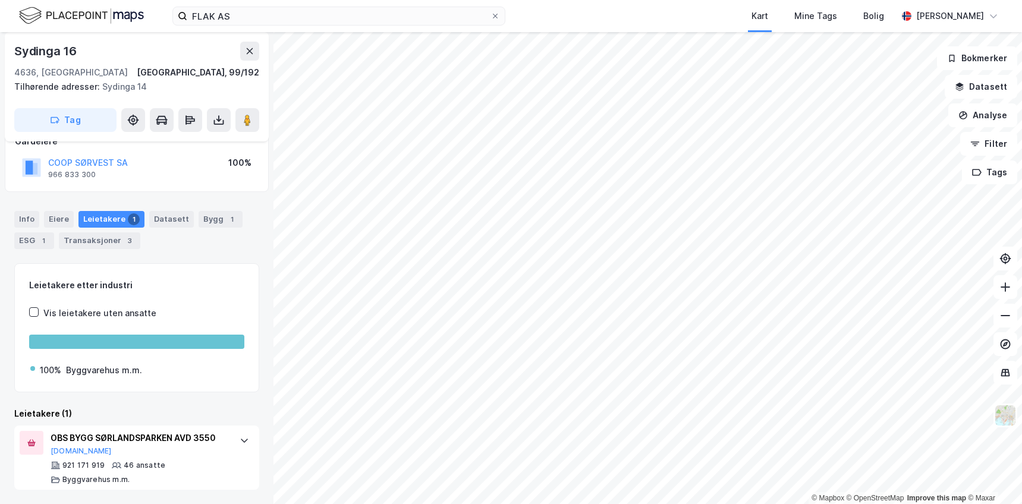
click at [183, 404] on div "Leietakere etter industri Vis leietakere uten ansatte 100% Byggvarehus m.m. Lei…" at bounding box center [136, 376] width 245 height 227
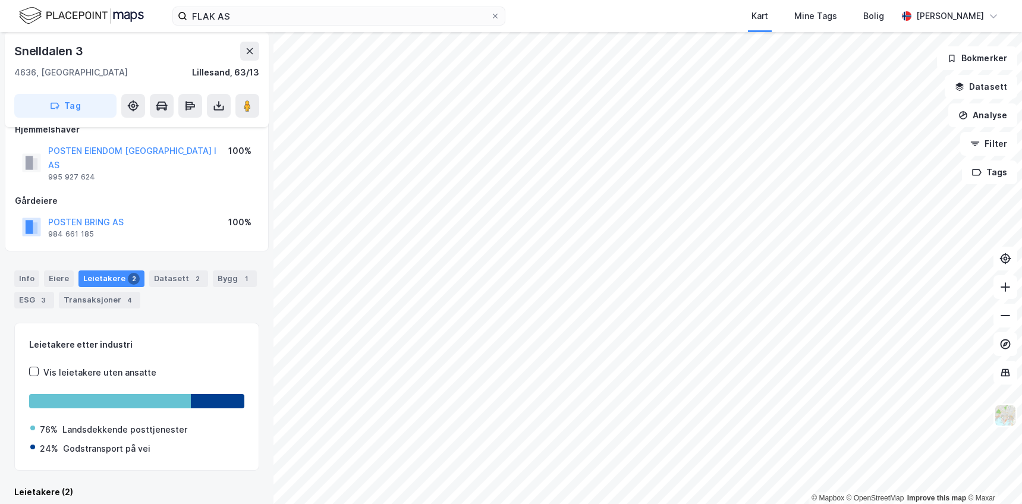
click at [211, 307] on div "Info Eiere Leietakere 2 Datasett 2 Bygg 1 ESG 3 Transaksjoner 4 Leietakere ette…" at bounding box center [136, 459] width 245 height 406
click at [166, 239] on div "Snelldalen 3 4636, [GEOGRAPHIC_DATA] S, Agder [GEOGRAPHIC_DATA], 63/13 Tag Hjem…" at bounding box center [137, 268] width 274 height 472
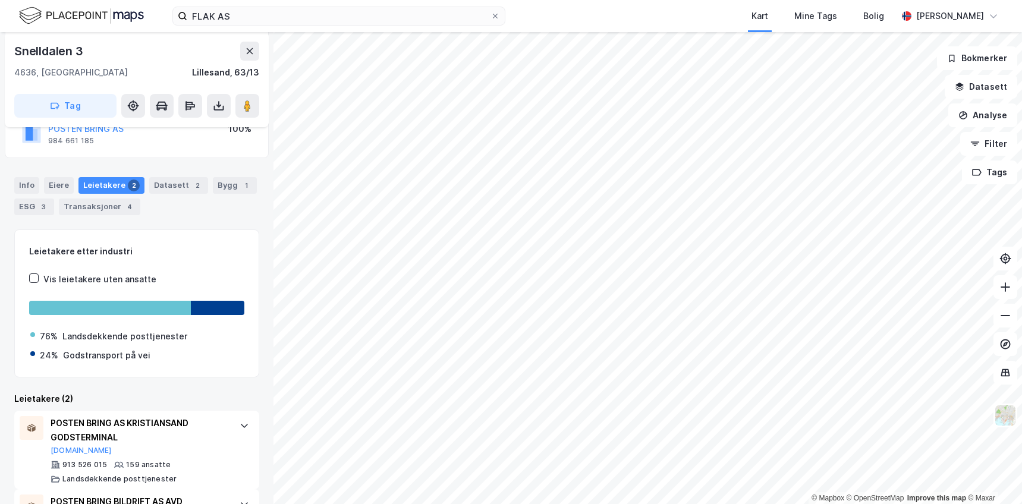
scroll to position [177, 0]
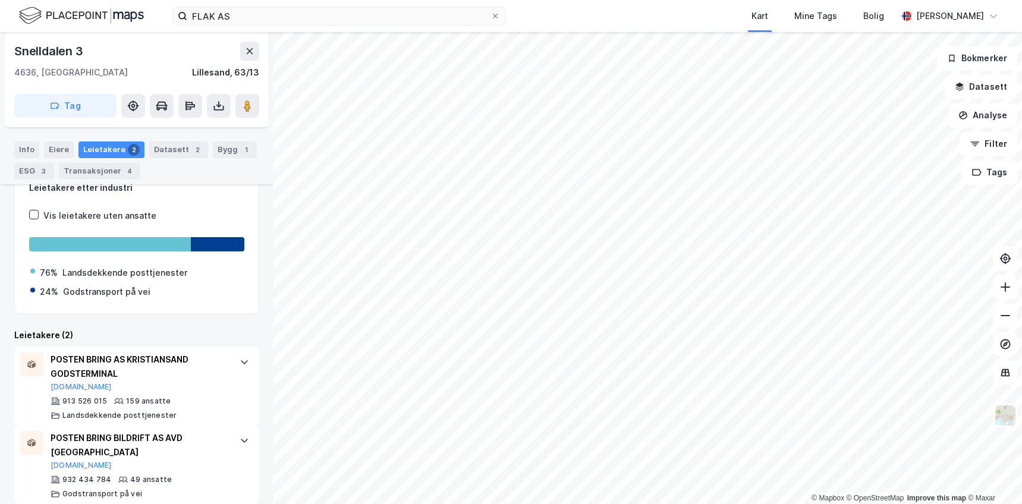
click at [165, 310] on div "Leietakere etter industri Vis leietakere uten ansatte 76% Landsdekkende posttje…" at bounding box center [136, 335] width 245 height 339
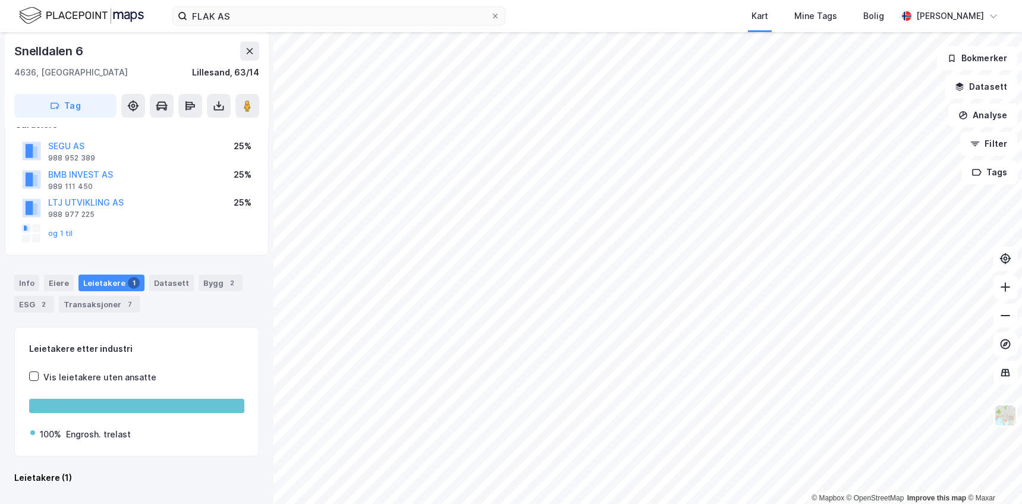
scroll to position [81, 0]
click at [200, 319] on div "Info Eiere Leietakere 1 Datasett Bygg 2 ESG 2 Transaksjoner 7 Leietakere etter …" at bounding box center [136, 415] width 245 height 308
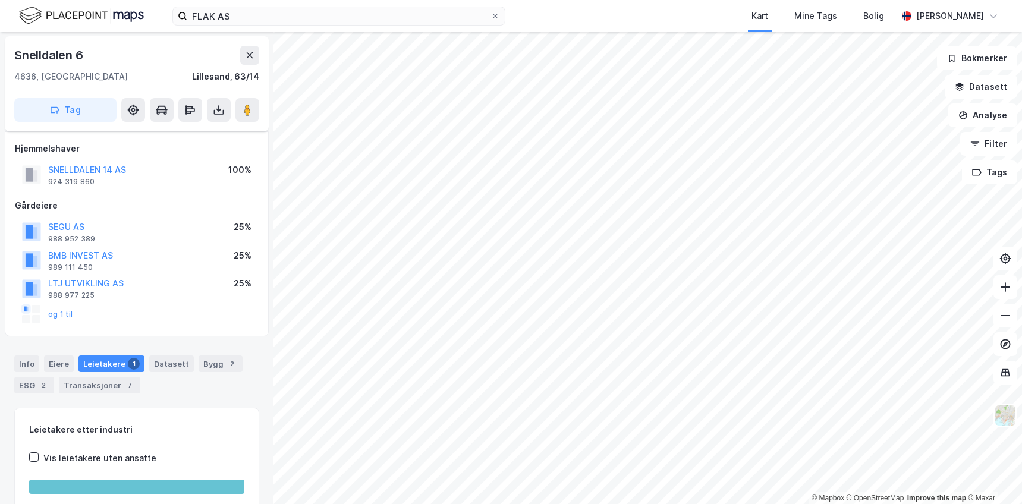
scroll to position [0, 0]
click at [151, 332] on div "Hjemmelshaver SNELLDALEN 14 AS 924 319 860 100% Gårdeiere SEGU AS 988 952 389 2…" at bounding box center [137, 234] width 264 height 205
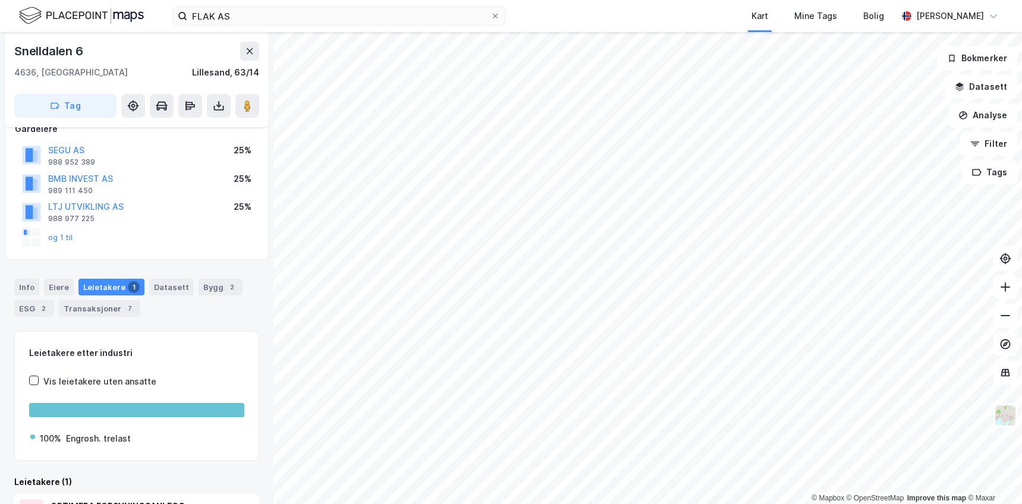
scroll to position [160, 0]
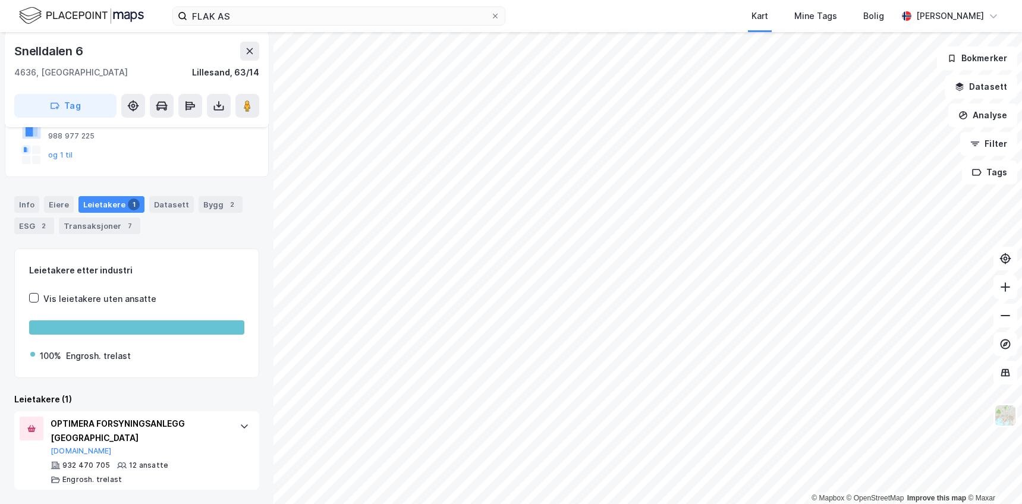
click at [177, 237] on div "Info [PERSON_NAME] 1 Datasett Bygg 2 ESG 2 Transaksjoner 7" at bounding box center [137, 210] width 274 height 57
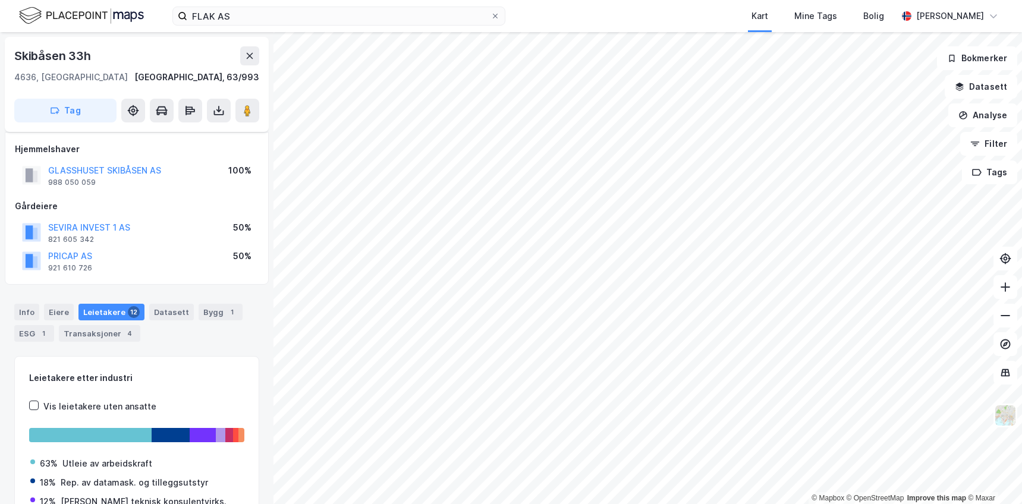
scroll to position [81, 0]
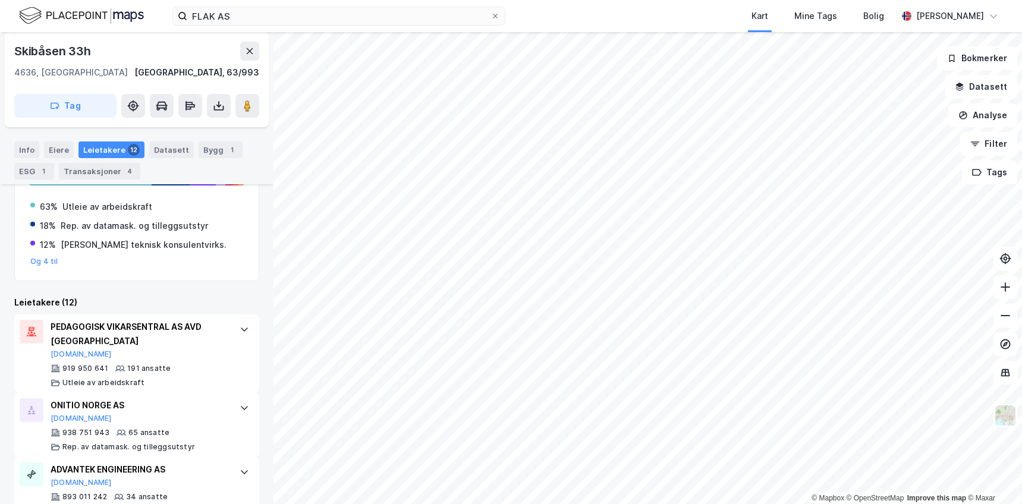
scroll to position [260, 0]
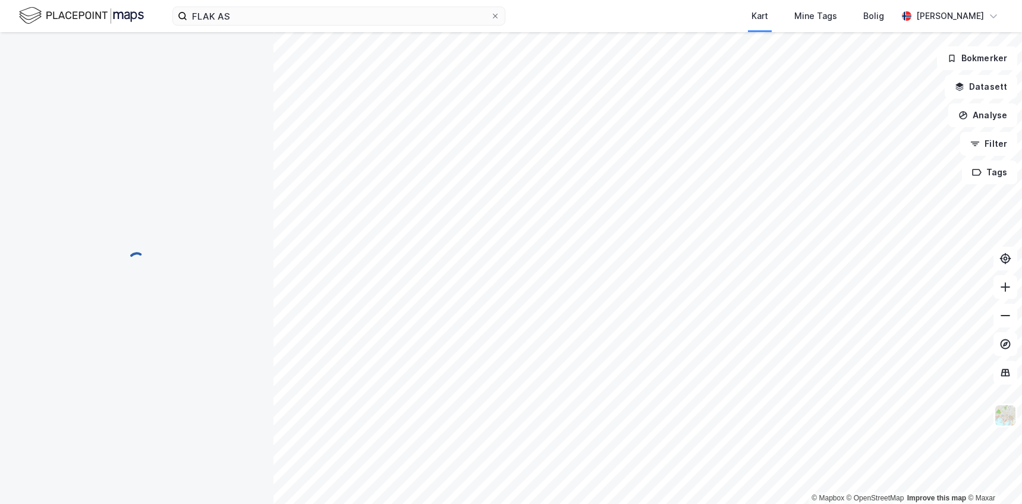
scroll to position [0, 0]
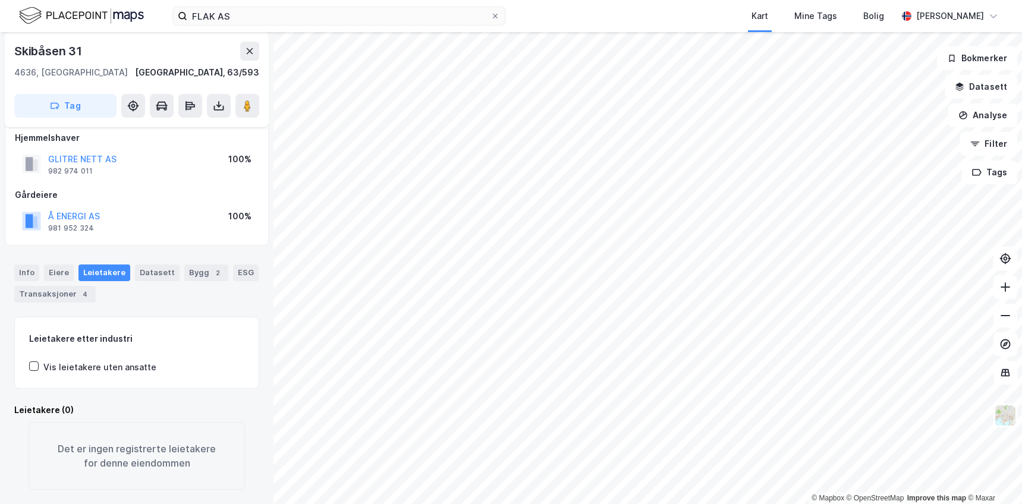
click at [183, 292] on div "Info [PERSON_NAME] Datasett Bygg 2 ESG Transaksjoner 4" at bounding box center [137, 278] width 274 height 57
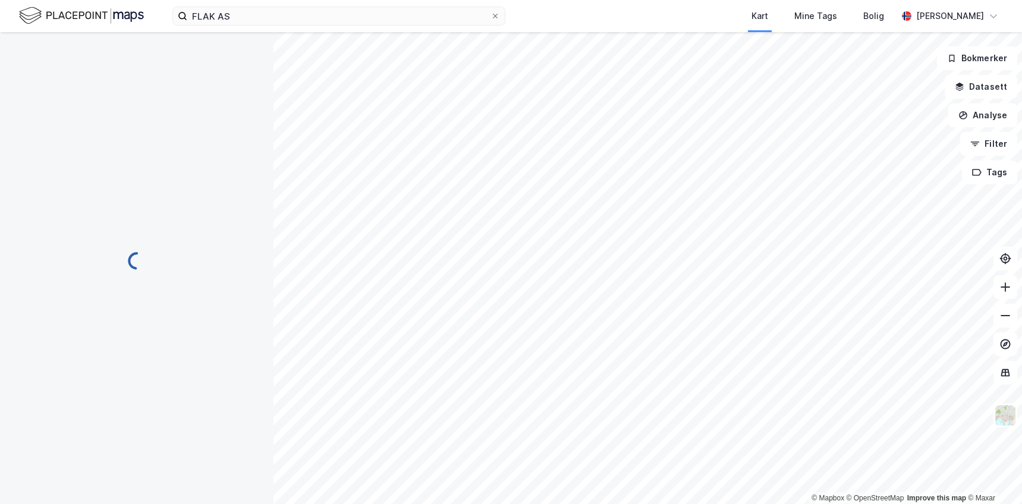
scroll to position [20, 0]
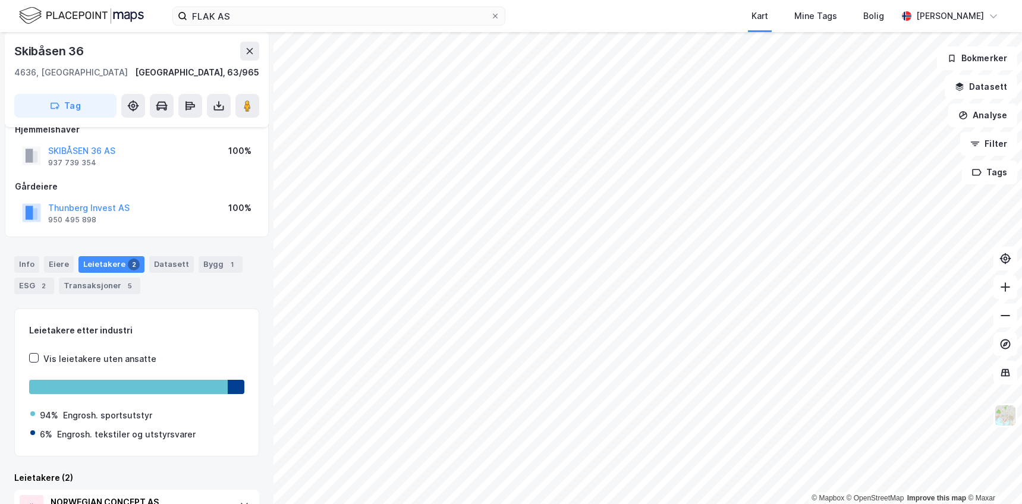
click at [184, 291] on div "Info Eiere Leietakere 2 Datasett Bygg 1 ESG 2 Transaksjoner 5" at bounding box center [136, 275] width 245 height 38
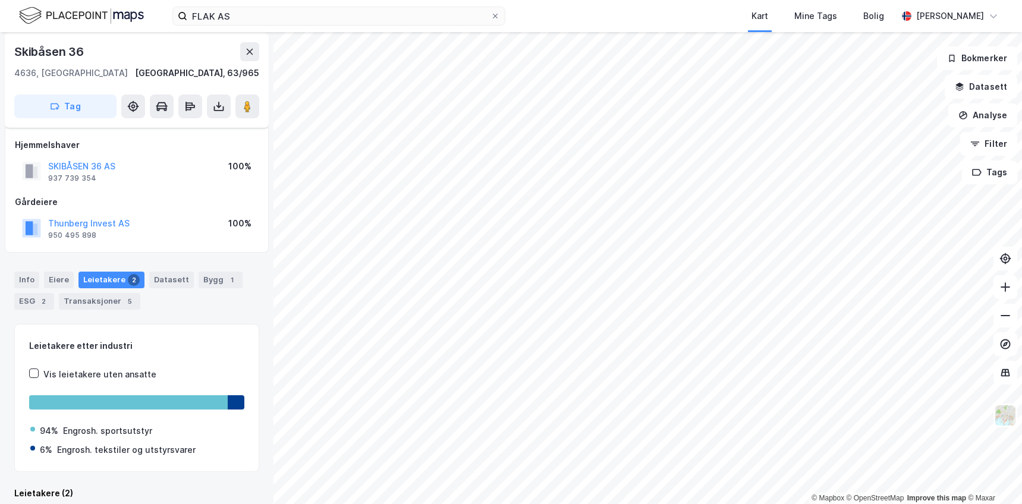
scroll to position [0, 0]
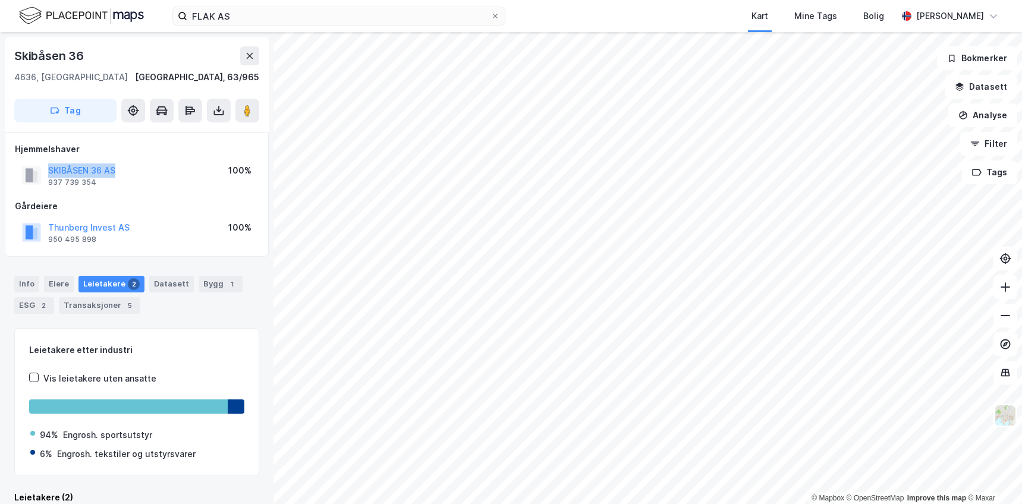
drag, startPoint x: 149, startPoint y: 167, endPoint x: 40, endPoint y: 165, distance: 109.5
click at [40, 165] on div "SKIBÅSEN 36 AS 937 739 354 100%" at bounding box center [137, 175] width 244 height 29
copy button "SKIBÅSEN 36 AS"
click at [197, 314] on div "Info Eiere Leietakere 2 Datasett Bygg 1 ESG 2 Transaksjoner 5" at bounding box center [137, 290] width 274 height 57
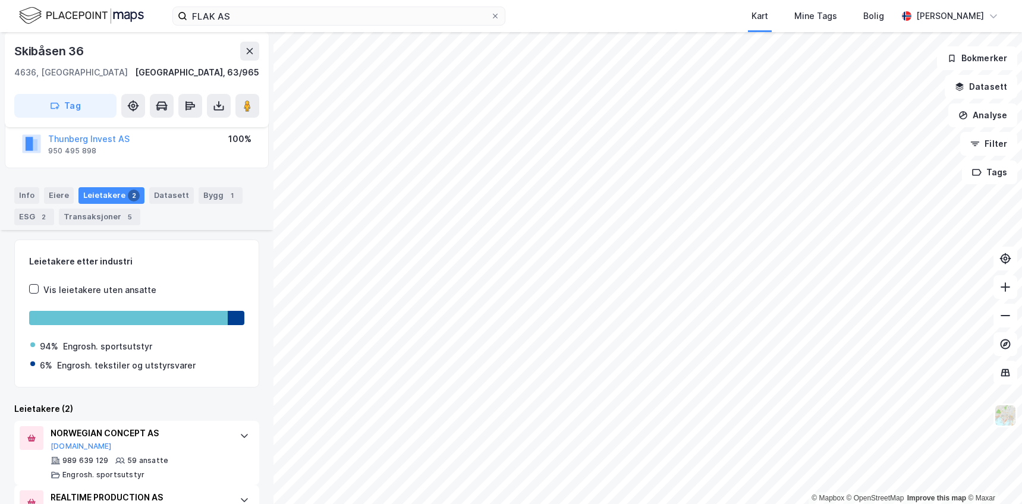
scroll to position [148, 0]
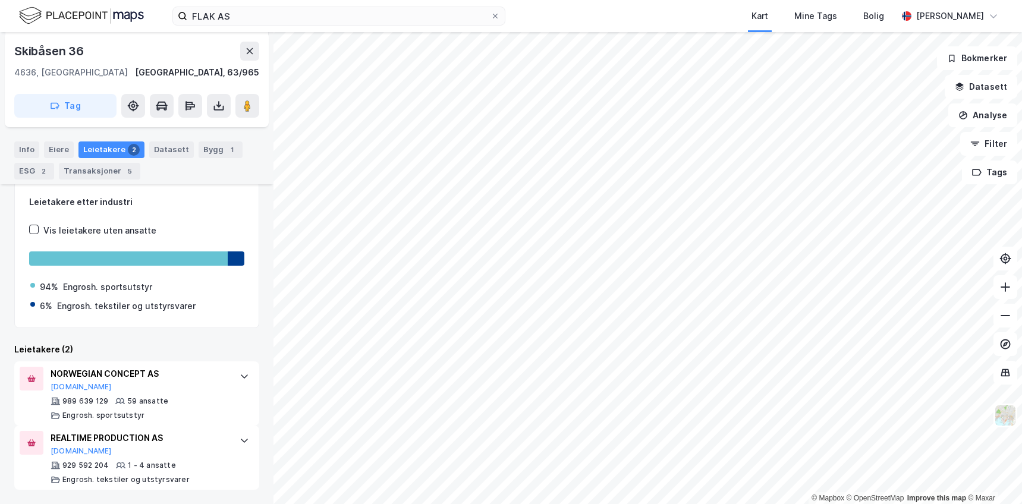
click at [164, 337] on div "Leietakere etter industri Vis leietakere uten ansatte 94% Engrosh. sportsutstyr…" at bounding box center [136, 335] width 245 height 310
click at [90, 353] on div "Leietakere (2)" at bounding box center [136, 350] width 245 height 14
click at [210, 150] on div "Bygg 1" at bounding box center [221, 150] width 44 height 17
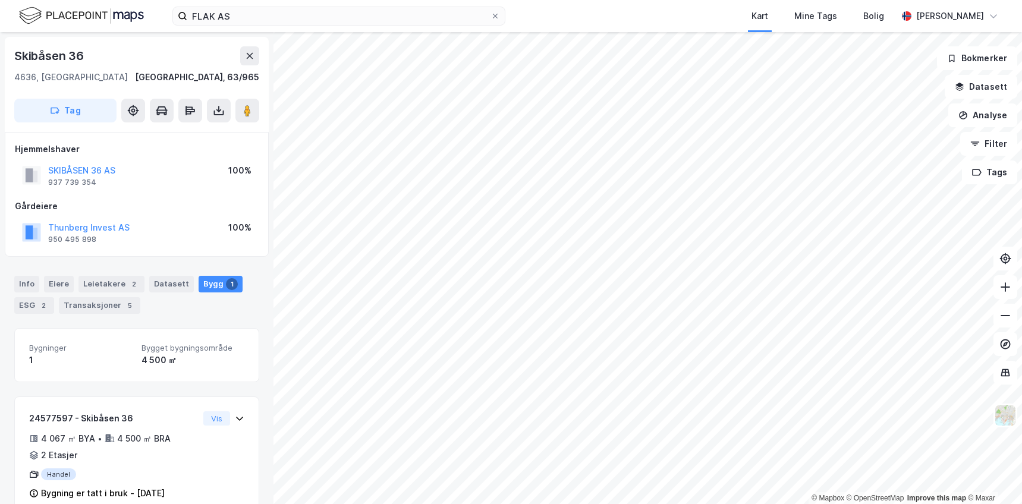
click at [169, 314] on div "Info Eiere Leietakere 2 Datasett Bygg 1 ESG 2 Transaksjoner 5" at bounding box center [137, 290] width 274 height 57
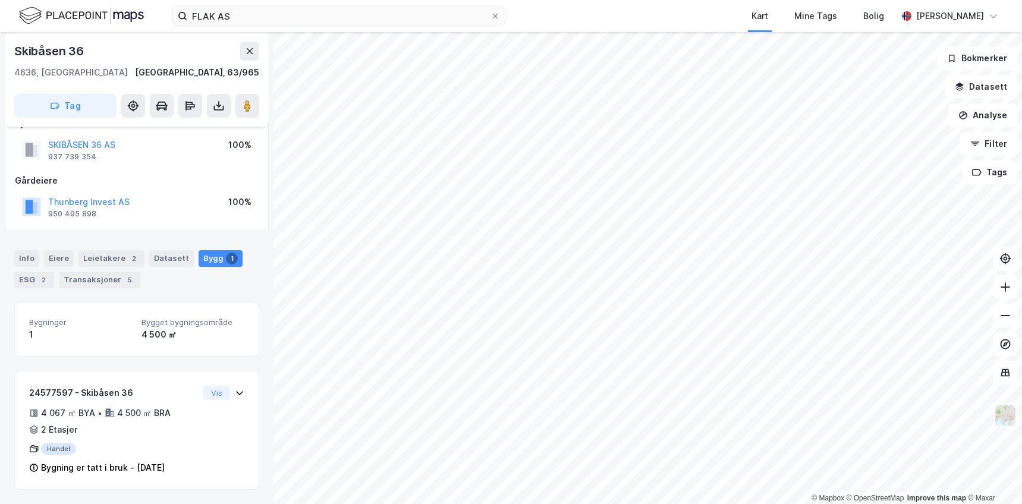
click at [161, 362] on div "Bygninger 1 Bygget bygningsområde 4 500 ㎡ 24577597 - Skibåsen 36 4 067 ㎡ BYA • …" at bounding box center [136, 396] width 245 height 187
click at [163, 282] on div "Info Eiere Leietakere 2 Datasett Bygg 1 ESG 2 Transaksjoner 5" at bounding box center [136, 269] width 245 height 38
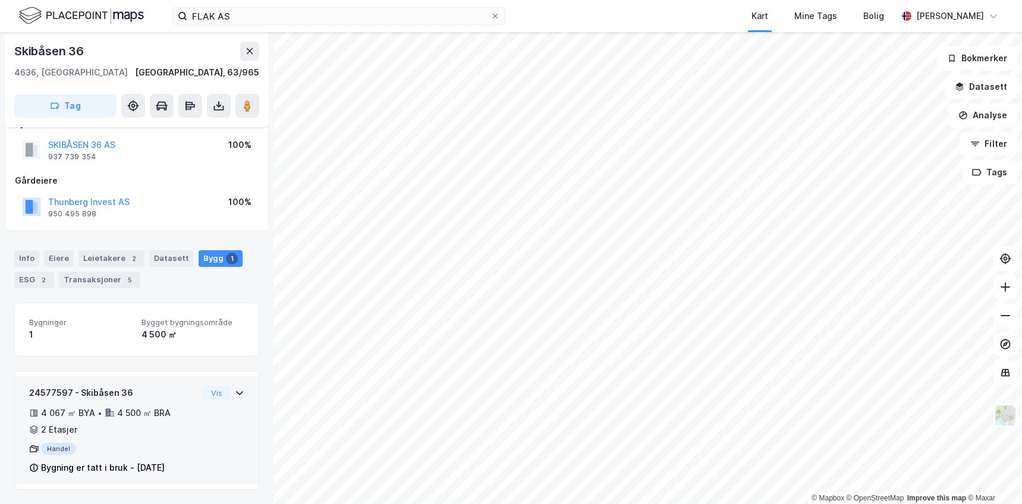
click at [229, 429] on div "24577597 - Skibåsen 36 4 067 ㎡ BYA • 4 500 ㎡ BRA • 2 Etasjer Handel Bygning er …" at bounding box center [136, 435] width 215 height 99
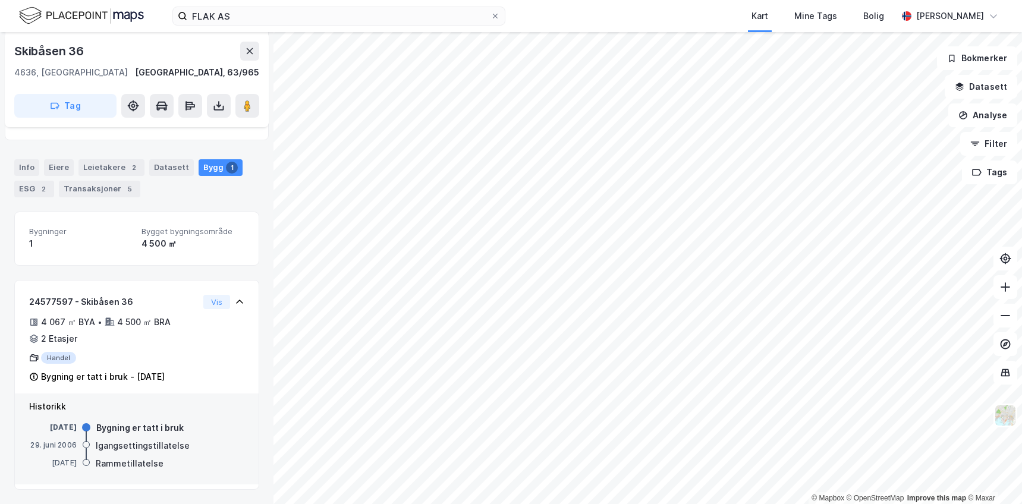
click at [257, 358] on div "[STREET_ADDRESS], 63/965 Tag Hjemmelshaver SKIBÅSEN 36 AS 937 739 354 100% Gård…" at bounding box center [137, 268] width 274 height 472
click at [217, 197] on div "Info Eiere Leietakere 2 Datasett Bygg 1 ESG 2 Transaksjoner 5" at bounding box center [137, 173] width 274 height 57
click at [149, 269] on div "Bygninger 1 Bygget bygningsområde 4 500 ㎡ 24577597 - Skibåsen 36 4 067 ㎡ BYA • …" at bounding box center [136, 351] width 245 height 279
click at [177, 198] on div "Info Eiere Leietakere 2 Datasett Bygg 1 ESG 2 Transaksjoner 5" at bounding box center [137, 173] width 274 height 57
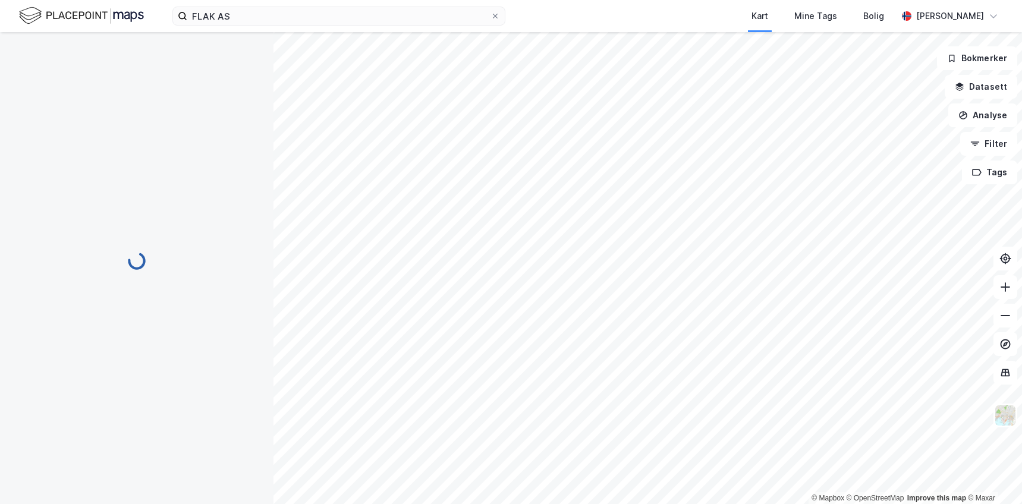
scroll to position [96, 0]
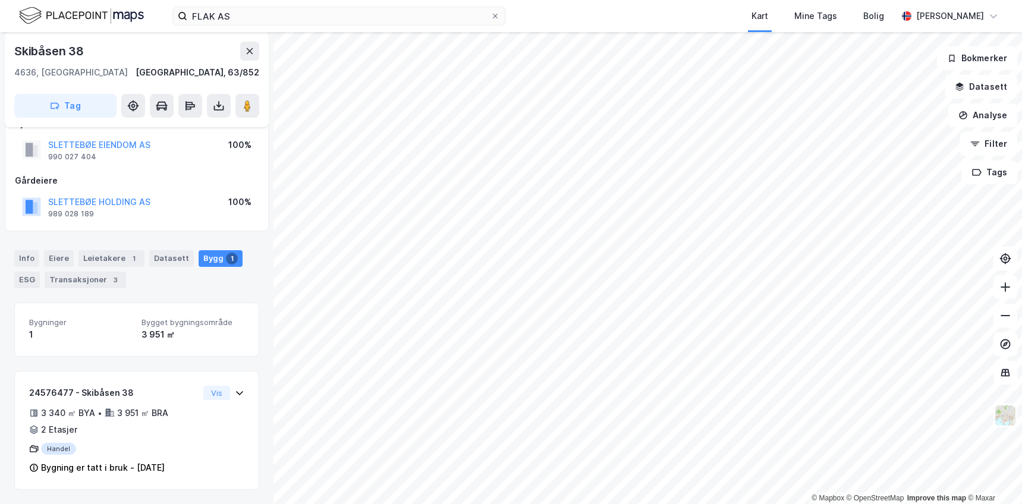
click at [187, 299] on div "Info Eiere Leietakere 1 Datasett Bygg 1 ESG Transaksjoner 3 Bygninger 1 Bygget …" at bounding box center [136, 363] width 245 height 254
click at [114, 255] on div "Leietakere 1" at bounding box center [112, 258] width 66 height 17
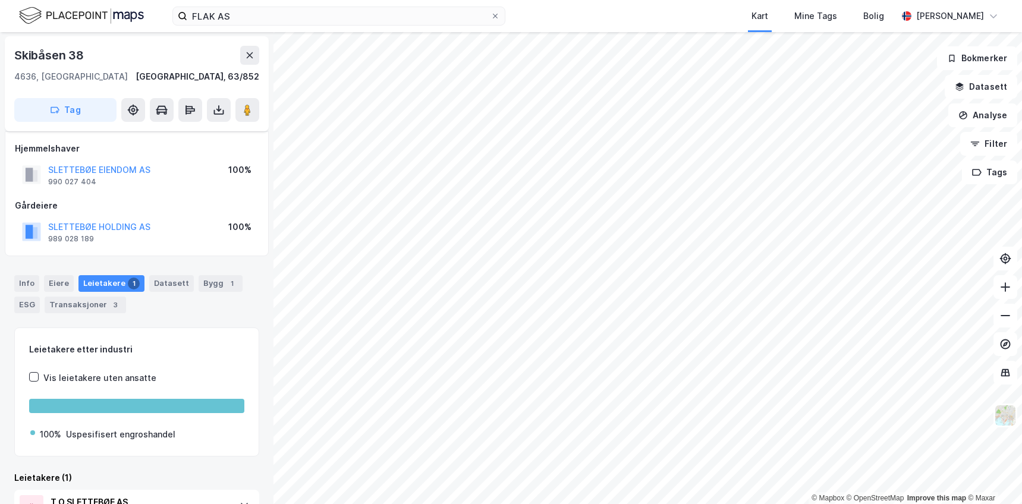
scroll to position [26, 0]
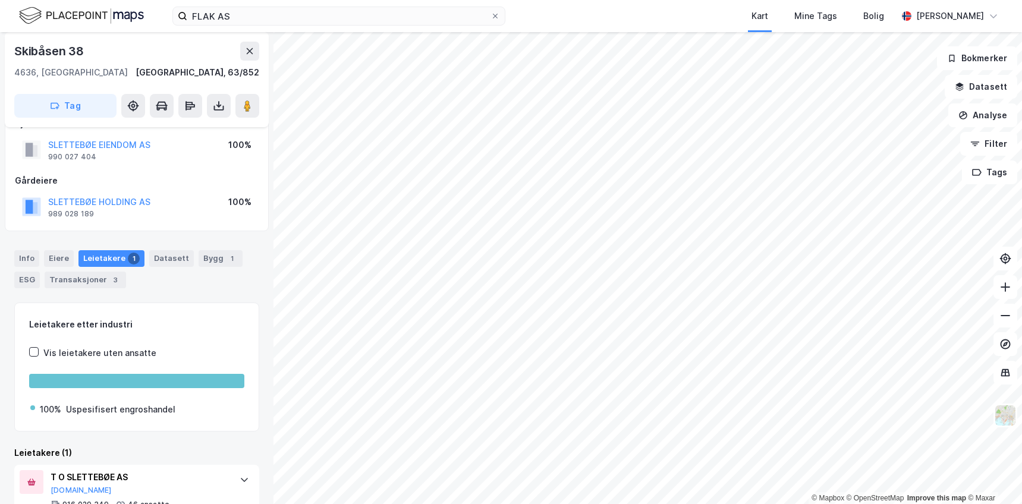
click at [197, 299] on div "Info Eiere Leietakere 1 Datasett Bygg 1 ESG Transaksjoner 3 Leietakere etter in…" at bounding box center [136, 383] width 245 height 294
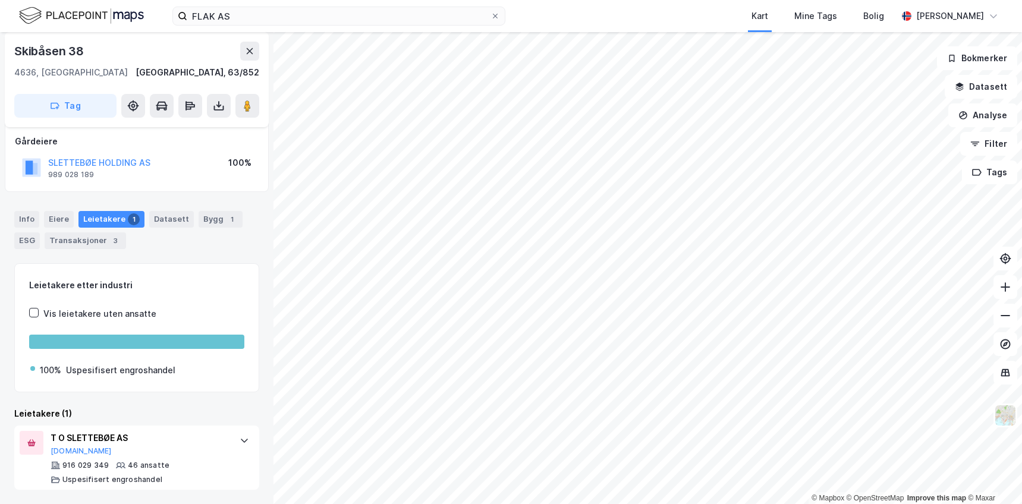
scroll to position [0, 0]
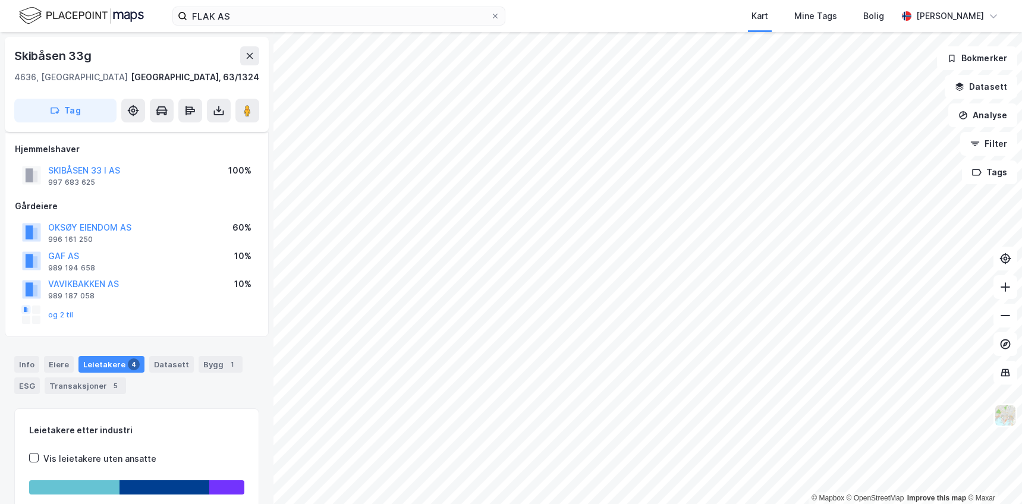
scroll to position [65, 0]
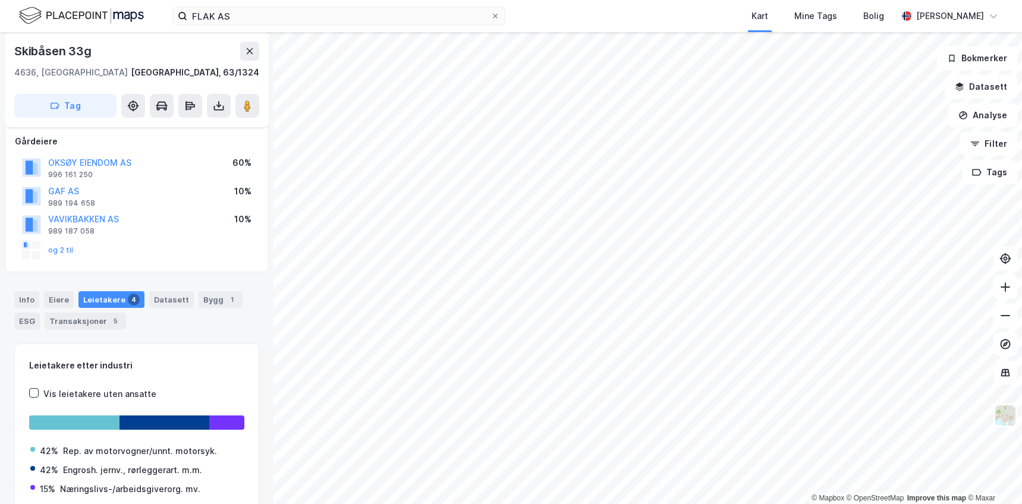
click at [205, 321] on div "Info [PERSON_NAME] 4 Datasett Bygg 1 ESG Transaksjoner 5" at bounding box center [136, 310] width 245 height 38
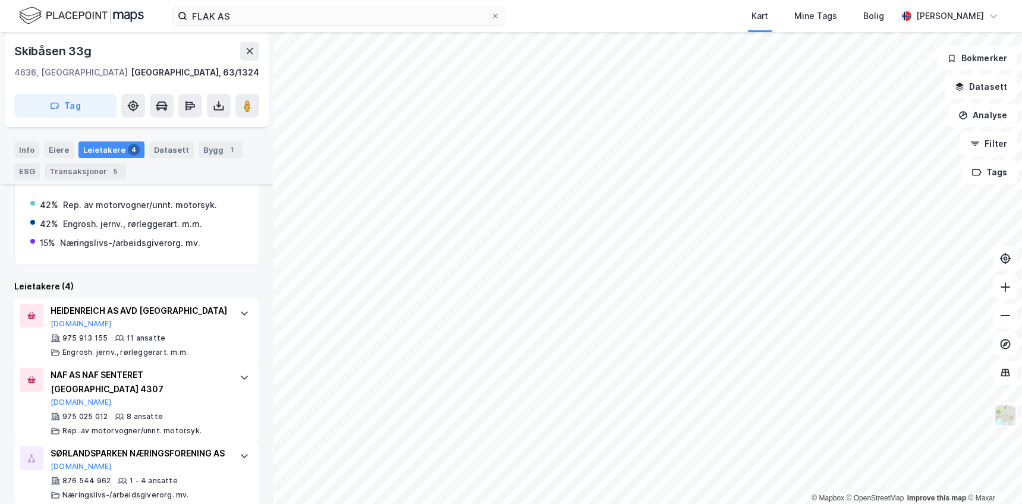
scroll to position [312, 0]
click at [214, 273] on div "Leietakere etter industri Vis leietakere uten ansatte 42% Rep. av motorvogner/u…" at bounding box center [136, 340] width 245 height 487
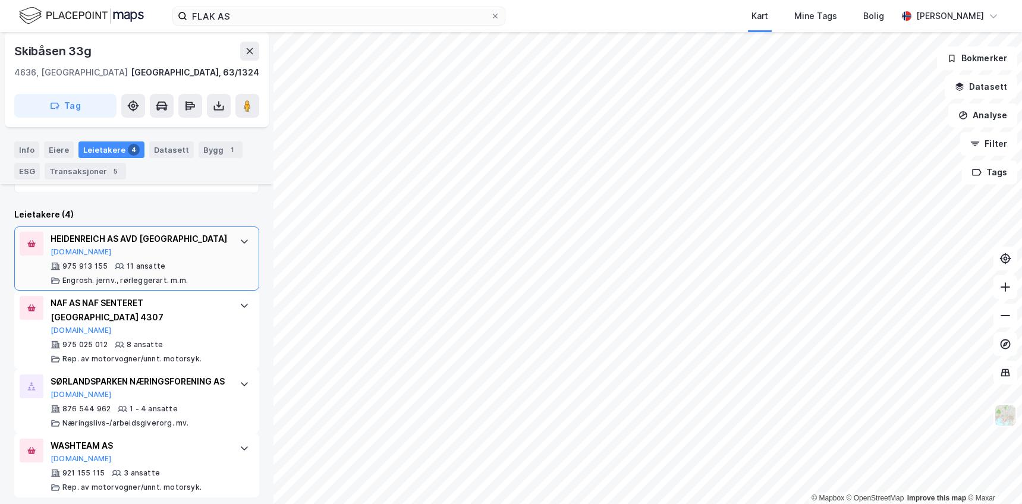
scroll to position [384, 0]
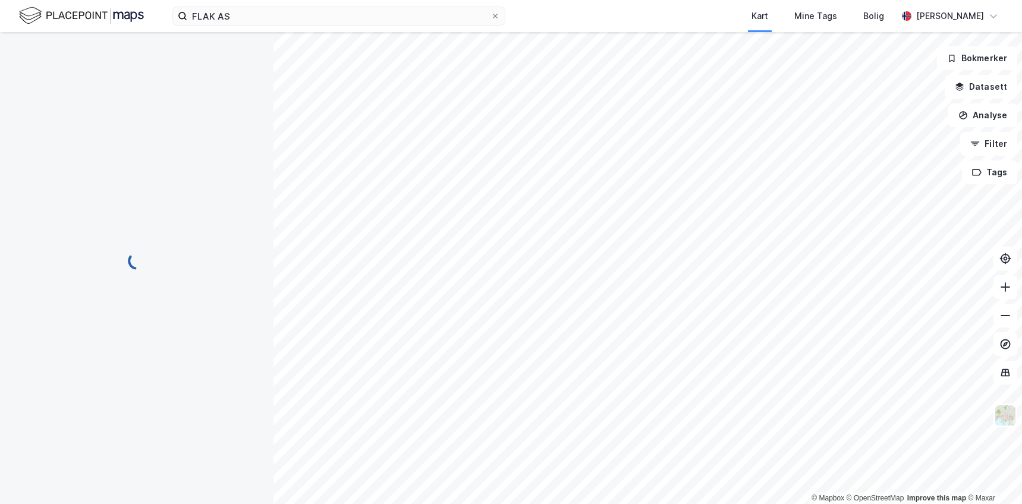
scroll to position [81, 0]
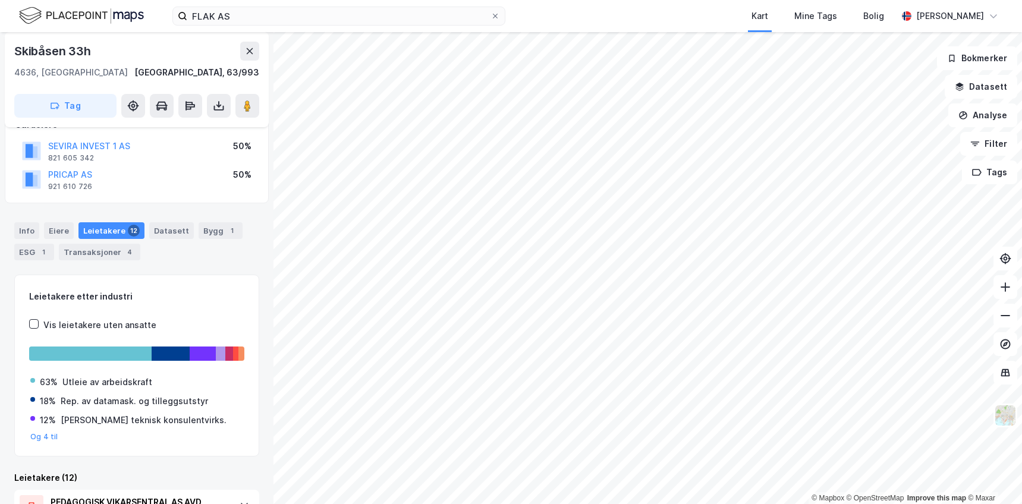
click at [208, 253] on div "Info [PERSON_NAME] 12 Datasett Bygg 1 ESG 1 Transaksjoner 4" at bounding box center [136, 241] width 245 height 38
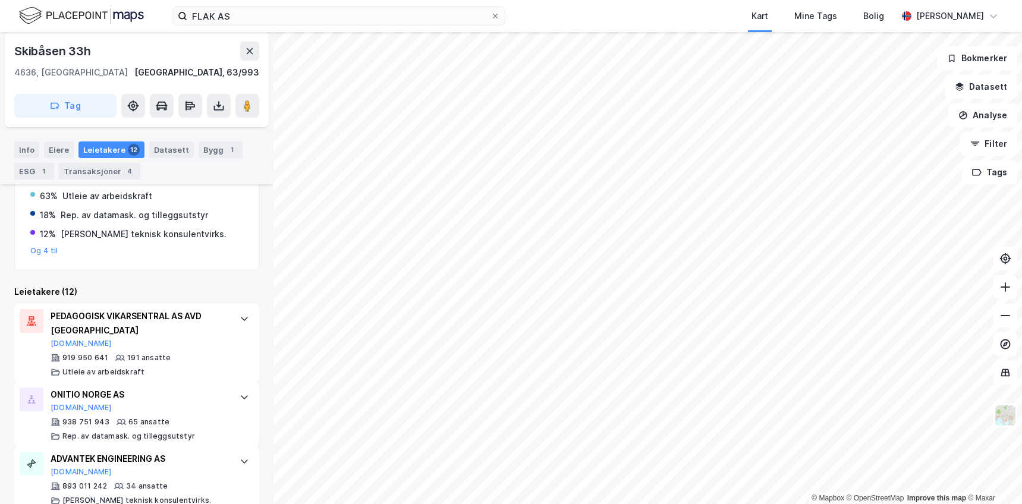
scroll to position [268, 0]
click at [202, 284] on div "Leietakere (12)" at bounding box center [136, 291] width 245 height 14
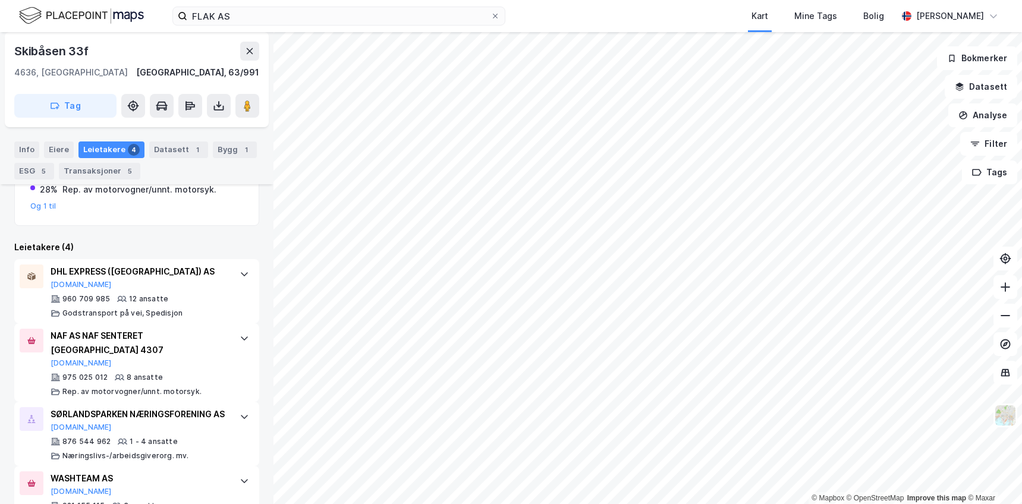
scroll to position [284, 0]
click at [164, 234] on div "Leietakere etter industri Vis leietakere uten ansatte 31% Godstransport på vei …" at bounding box center [136, 294] width 245 height 501
click at [178, 248] on div "Leietakere (4)" at bounding box center [136, 247] width 245 height 14
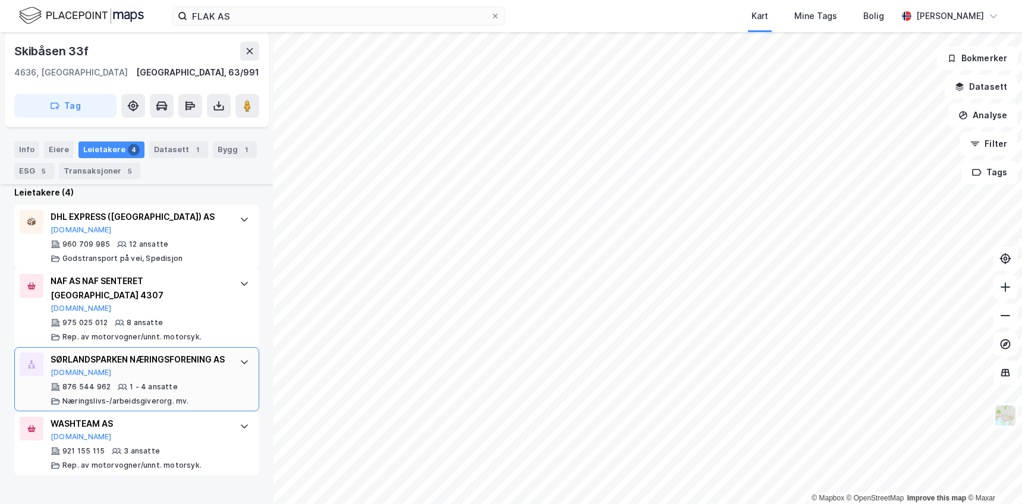
scroll to position [101, 0]
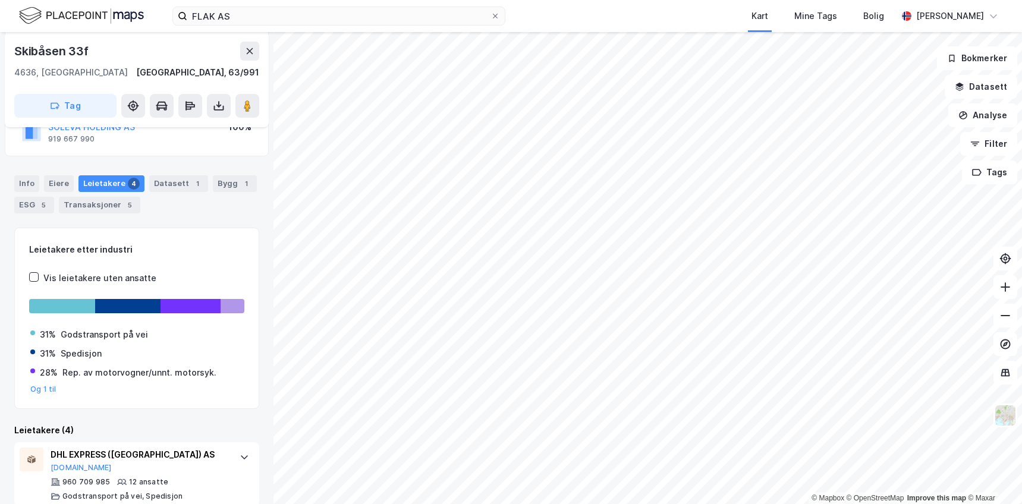
click at [194, 210] on div "Info Eiere Leietakere 4 Datasett 1 Bygg 1 ESG 5 Transaksjoner 5" at bounding box center [136, 194] width 245 height 38
click at [227, 177] on div "Bygg 1" at bounding box center [235, 183] width 44 height 17
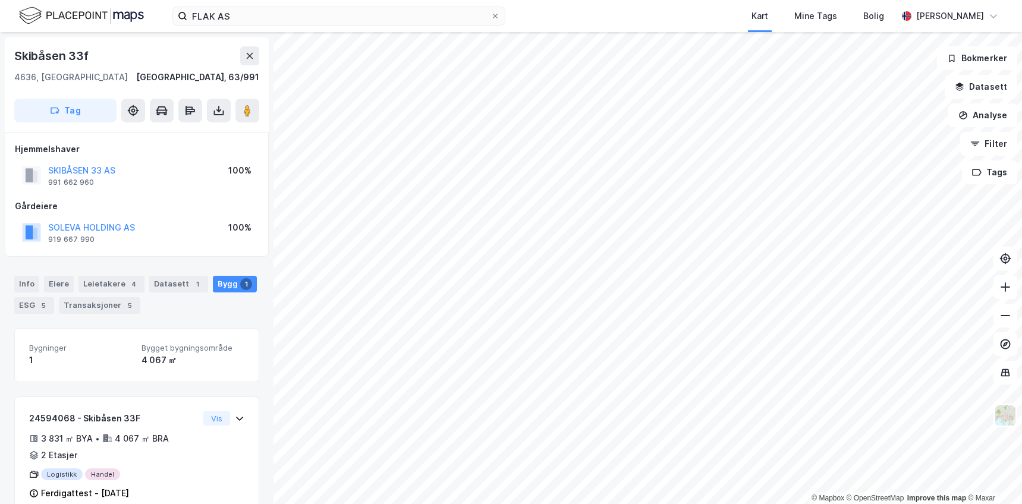
scroll to position [26, 0]
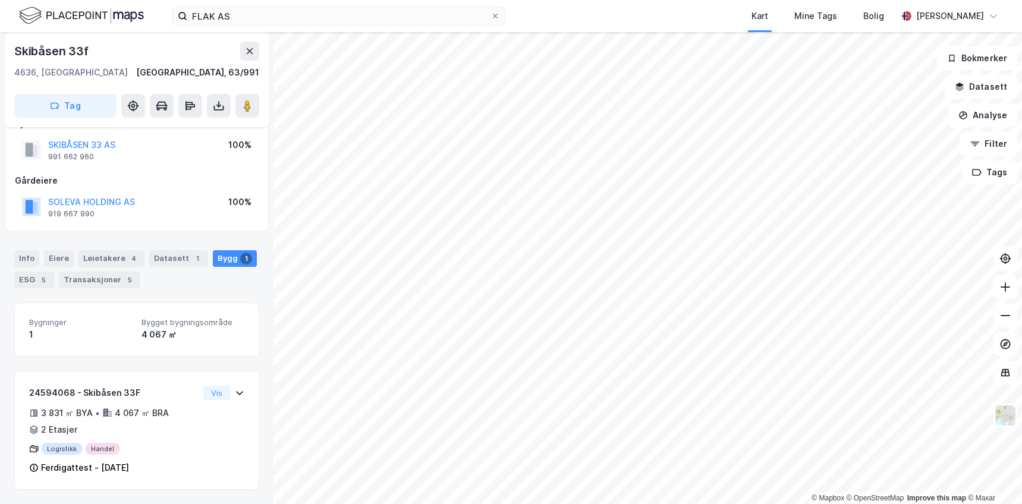
click at [144, 287] on div "Info Eiere Leietakere 4 Datasett 1 Bygg 1 ESG 5 Transaksjoner 5" at bounding box center [136, 269] width 245 height 38
click at [131, 364] on div "Bygninger 1 Bygget bygningsområde 4 067 ㎡ 24594068 - Skibåsen 33F 3 831 ㎡ BYA •…" at bounding box center [136, 396] width 245 height 187
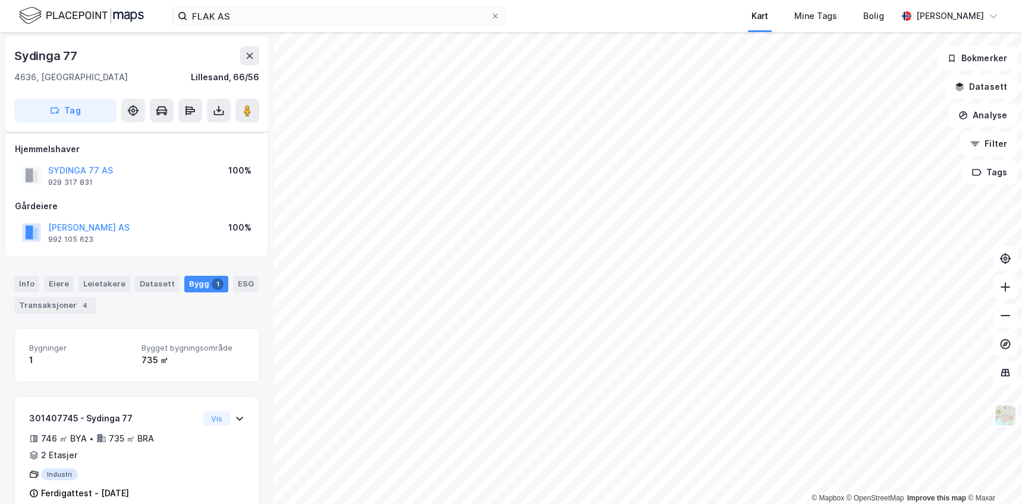
scroll to position [26, 0]
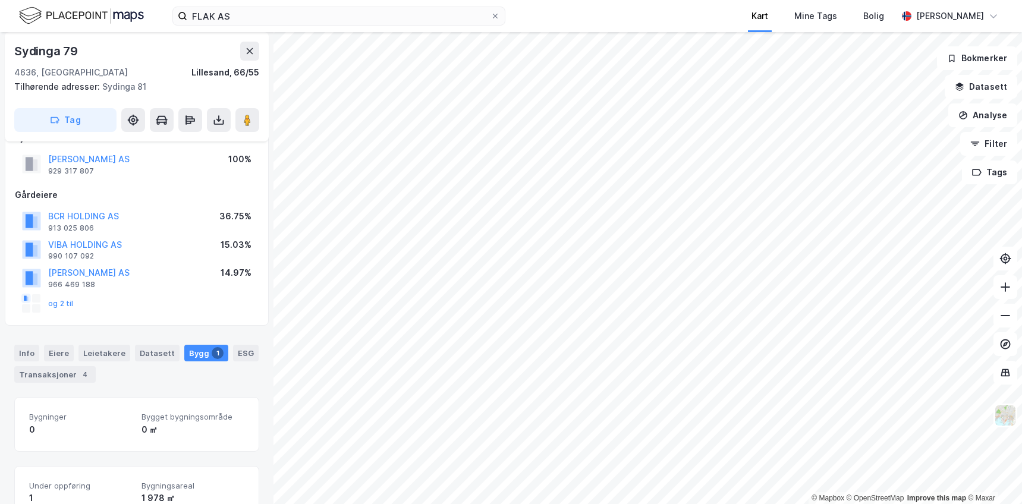
scroll to position [26, 0]
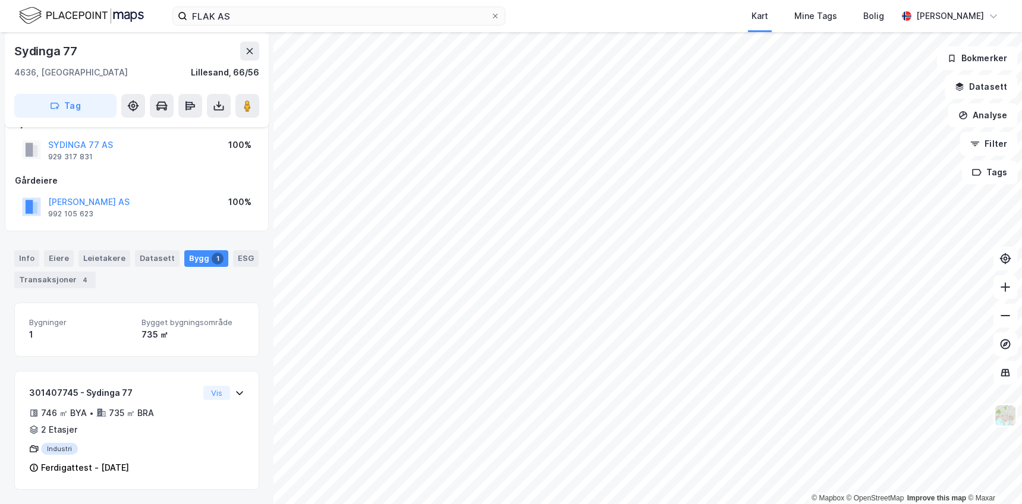
click at [136, 296] on div "Info Eiere Leietakere Datasett Bygg 1 ESG Transaksjoner 4 Bygninger 1 Bygget by…" at bounding box center [136, 363] width 245 height 254
click at [104, 263] on div "Leietakere" at bounding box center [105, 258] width 52 height 17
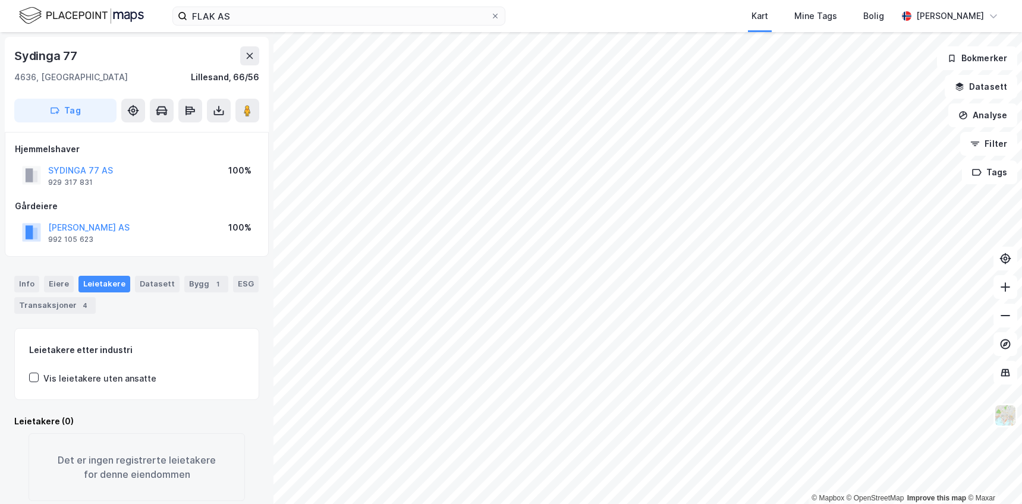
click at [117, 303] on div "Info [PERSON_NAME] Datasett Bygg 1 ESG Transaksjoner 4" at bounding box center [136, 295] width 245 height 38
click at [20, 284] on div "Info" at bounding box center [26, 284] width 25 height 17
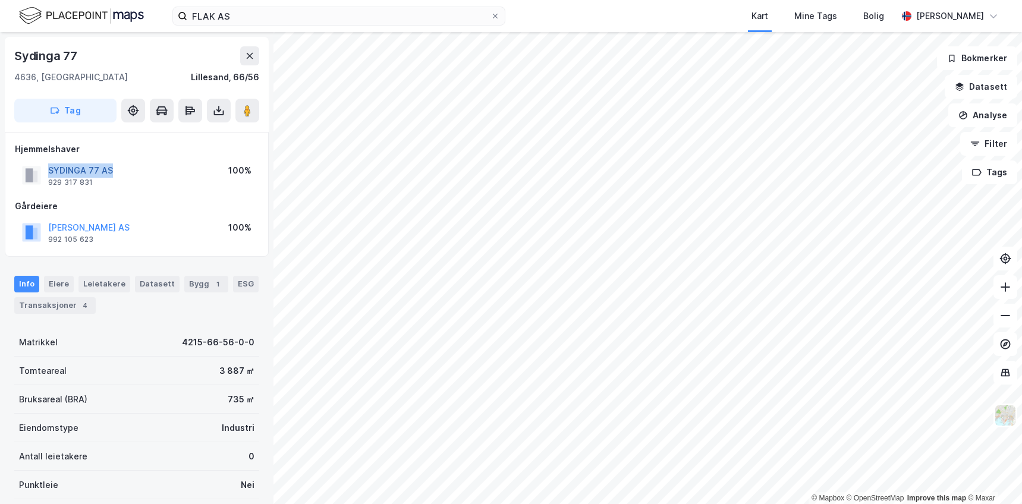
drag, startPoint x: 152, startPoint y: 167, endPoint x: 50, endPoint y: 170, distance: 101.8
click at [50, 170] on div "SYDINGA 77 AS 929 317 831 100%" at bounding box center [137, 175] width 244 height 29
copy button "SYDINGA 77 AS"
